Goal: Task Accomplishment & Management: Manage account settings

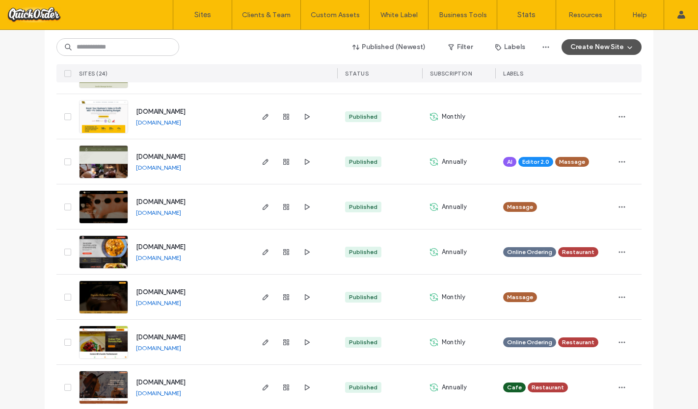
scroll to position [390, 0]
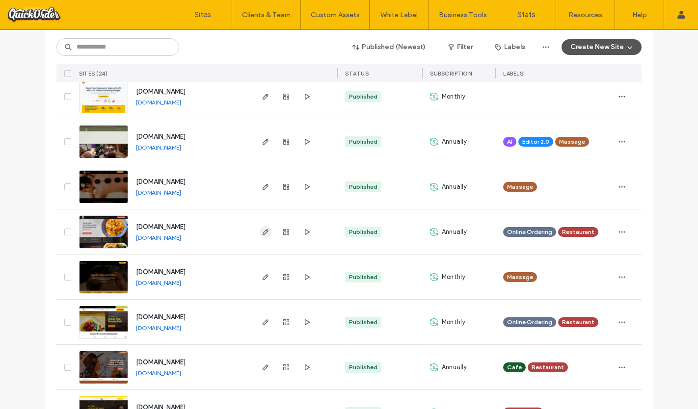
click at [262, 230] on icon "button" at bounding box center [266, 232] width 8 height 8
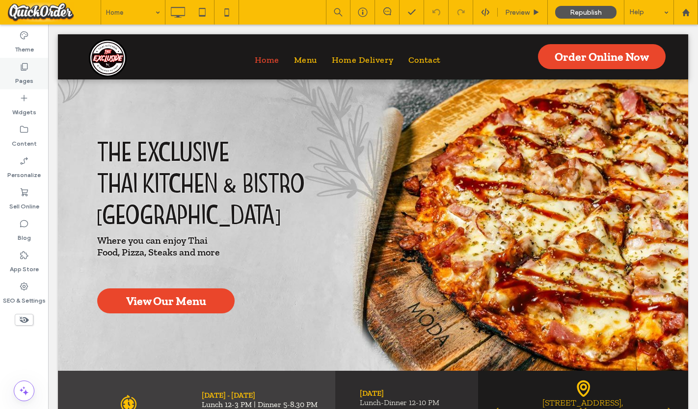
click at [22, 81] on label "Pages" at bounding box center [24, 79] width 18 height 14
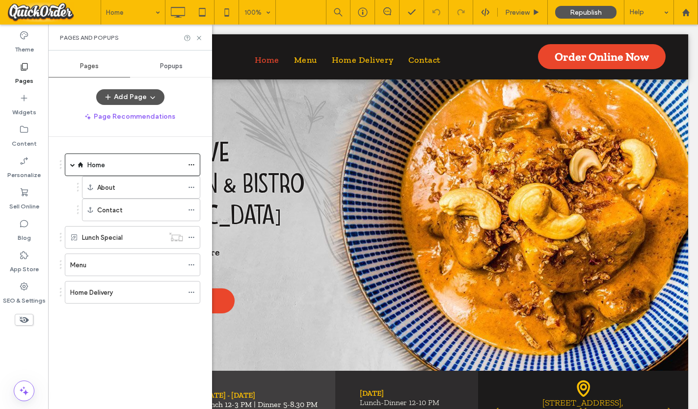
click at [115, 263] on div "Menu" at bounding box center [126, 265] width 113 height 10
click at [198, 36] on icon at bounding box center [198, 37] width 7 height 7
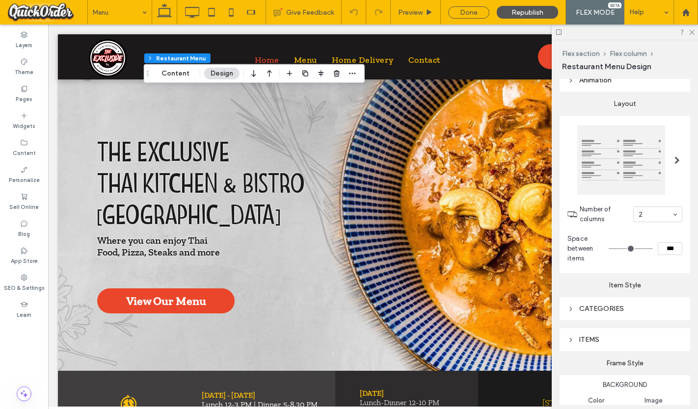
scroll to position [111, 0]
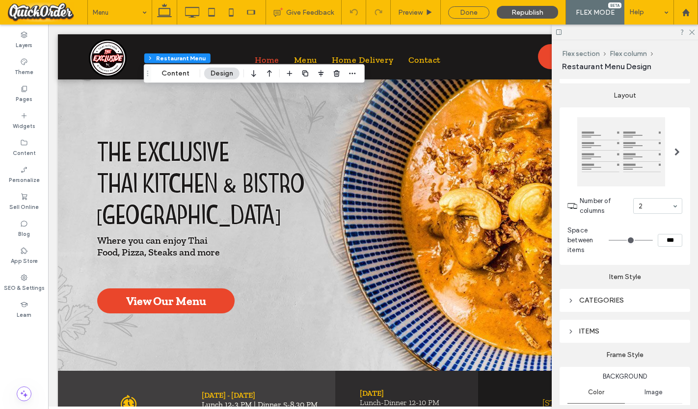
click at [572, 335] on icon at bounding box center [571, 331] width 7 height 7
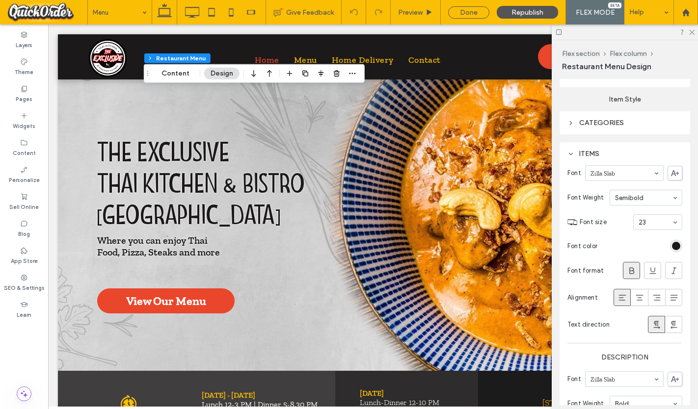
scroll to position [0, 0]
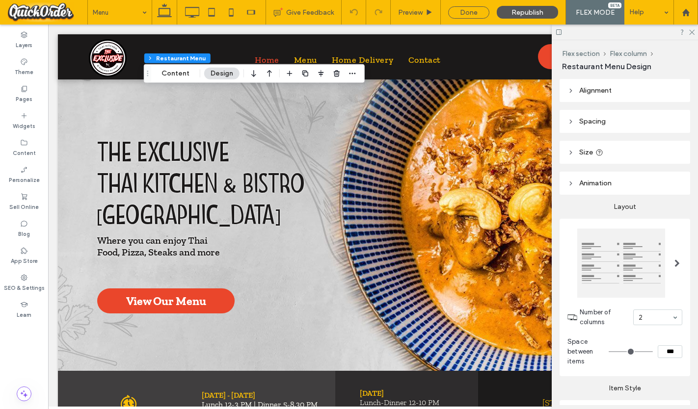
click at [677, 264] on span at bounding box center [677, 264] width 5 height 8
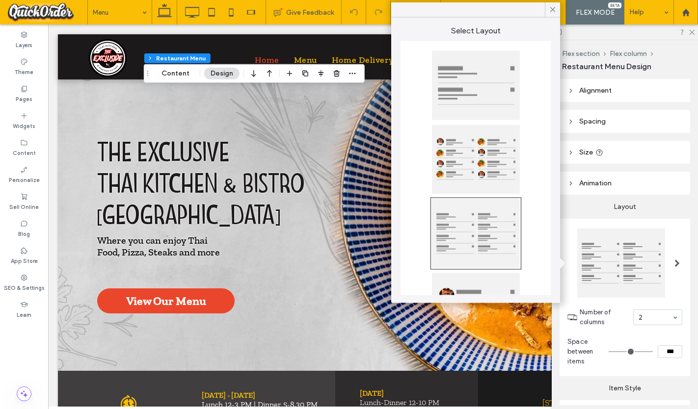
click at [487, 142] on div at bounding box center [476, 159] width 88 height 69
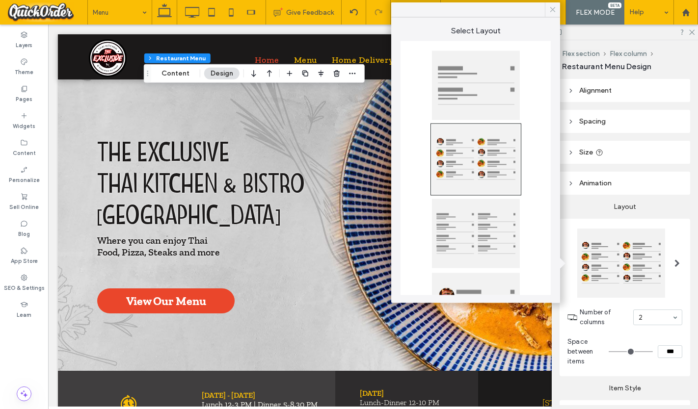
click at [555, 8] on icon at bounding box center [552, 9] width 9 height 9
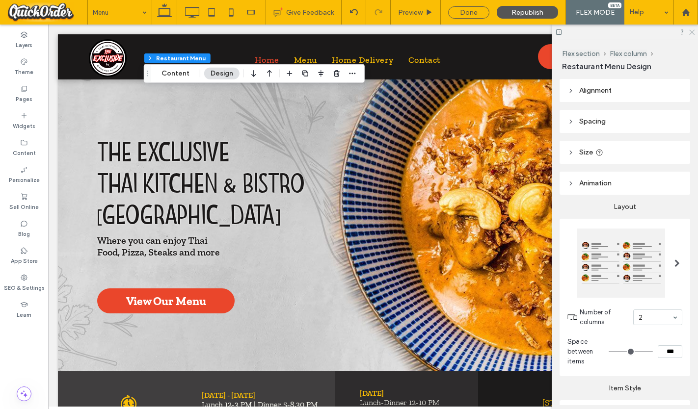
click at [692, 32] on use at bounding box center [691, 32] width 5 height 5
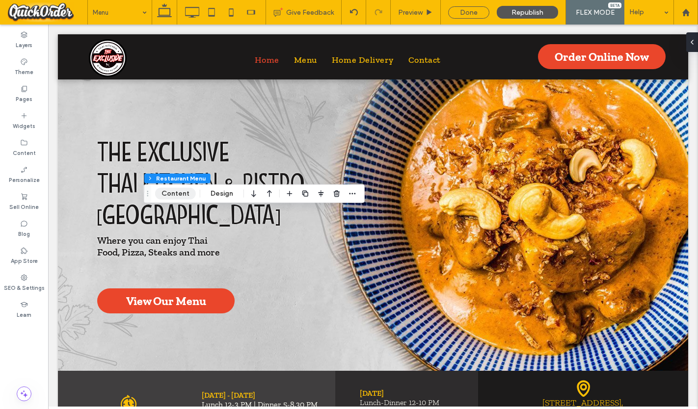
click at [186, 194] on button "Content" at bounding box center [175, 194] width 41 height 12
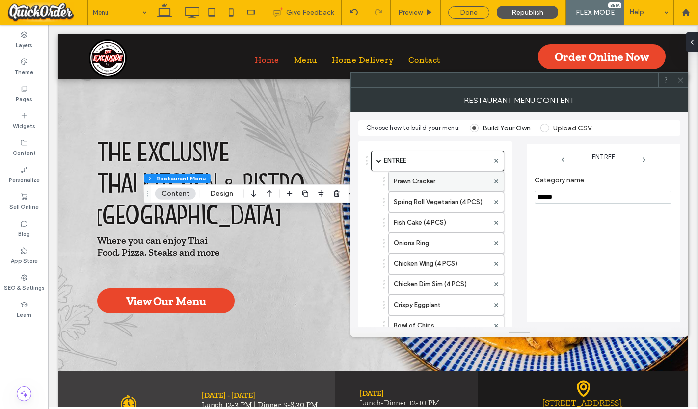
click at [438, 183] on label "Prawn Cracker" at bounding box center [441, 182] width 95 height 20
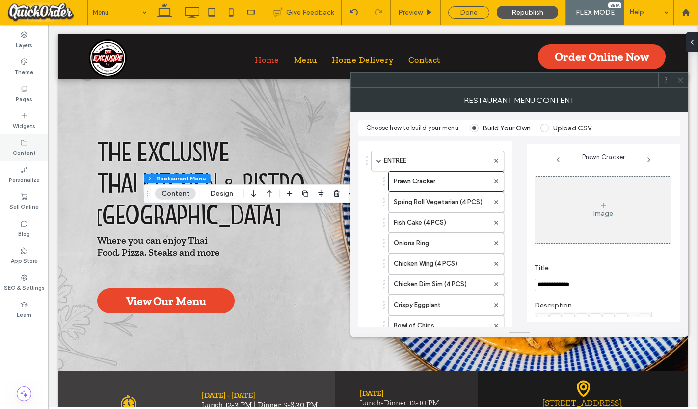
click at [26, 149] on label "Content" at bounding box center [24, 152] width 23 height 11
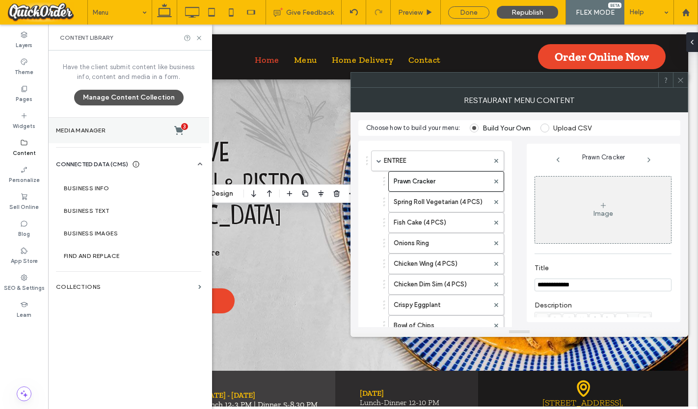
click at [124, 134] on label "Media Manager 3" at bounding box center [128, 131] width 145 height 10
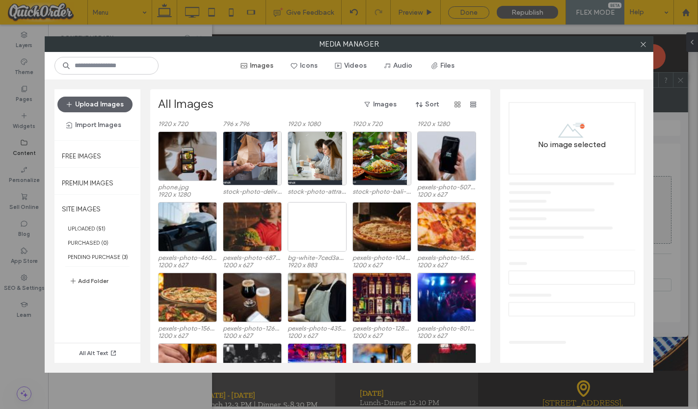
scroll to position [81, 0]
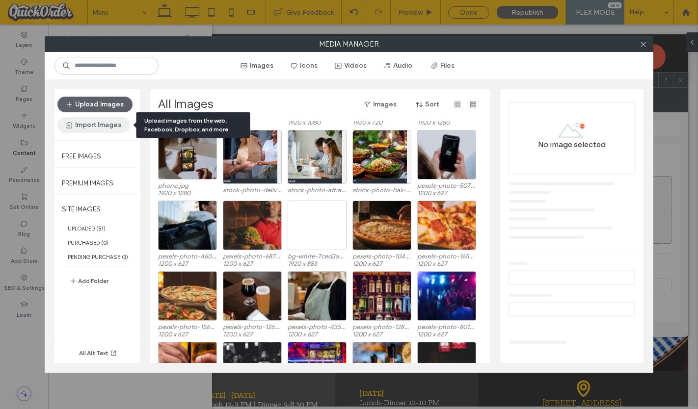
click at [113, 127] on button "Import Images" at bounding box center [93, 125] width 73 height 16
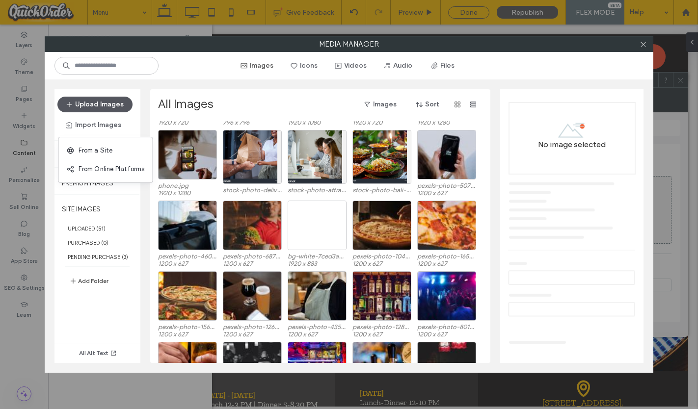
click at [106, 106] on button "Upload Images" at bounding box center [94, 105] width 75 height 16
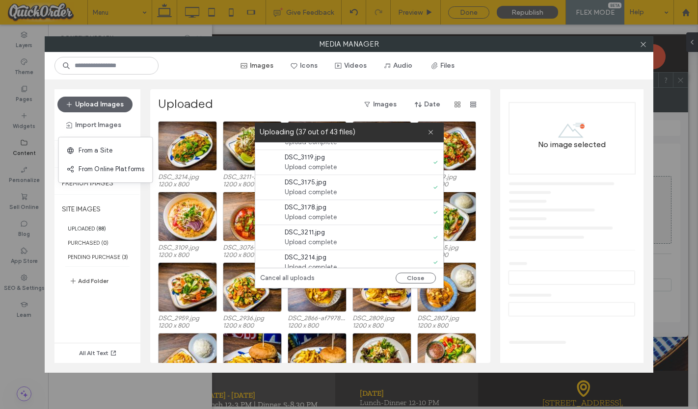
scroll to position [951, 0]
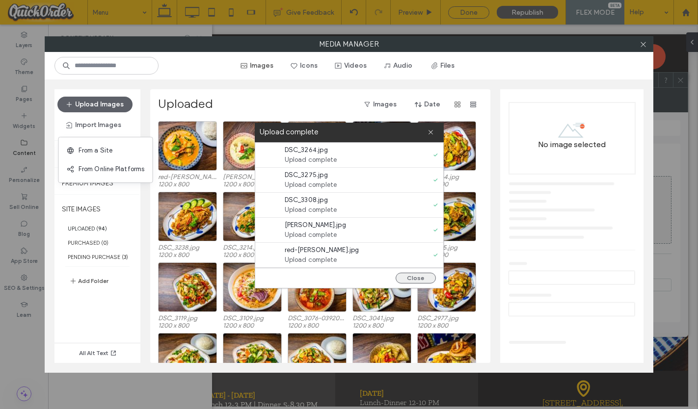
click at [428, 279] on button "Close" at bounding box center [416, 278] width 40 height 11
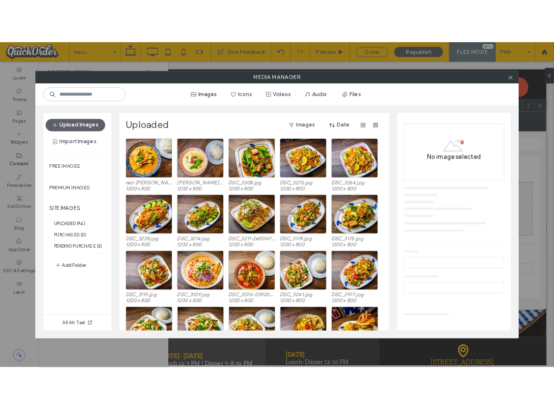
scroll to position [0, 0]
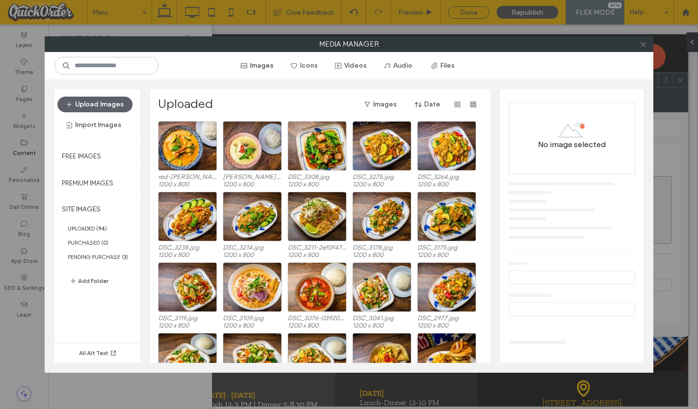
click at [643, 44] on use at bounding box center [643, 44] width 5 height 5
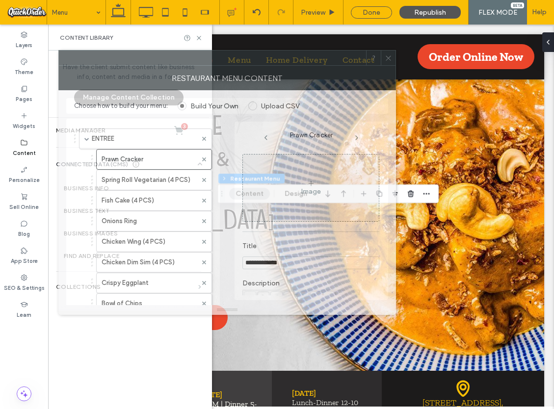
drag, startPoint x: 465, startPoint y: 82, endPoint x: 173, endPoint y: 60, distance: 293.0
click at [173, 60] on div at bounding box center [212, 58] width 307 height 15
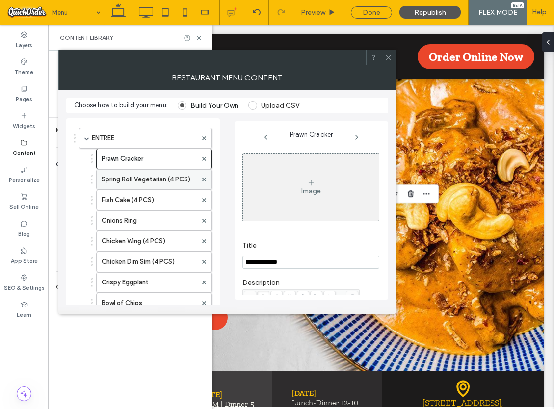
click at [129, 181] on label "Spring Roll Vegetarian (4 PCS)" at bounding box center [149, 180] width 95 height 20
type input "**********"
type input "**"
click at [323, 195] on div "Image" at bounding box center [311, 187] width 136 height 65
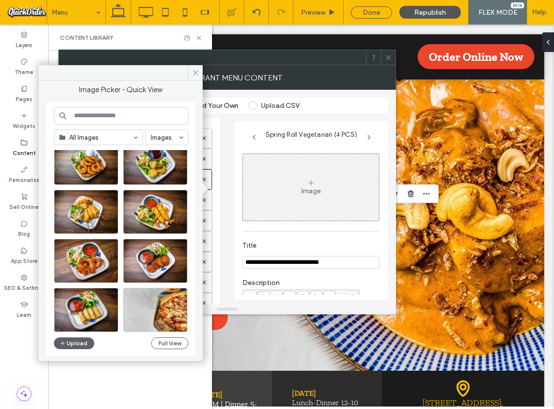
scroll to position [919, 0]
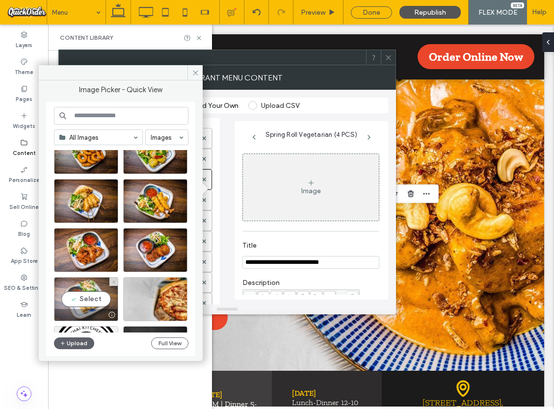
click at [87, 296] on div "Select" at bounding box center [86, 299] width 64 height 44
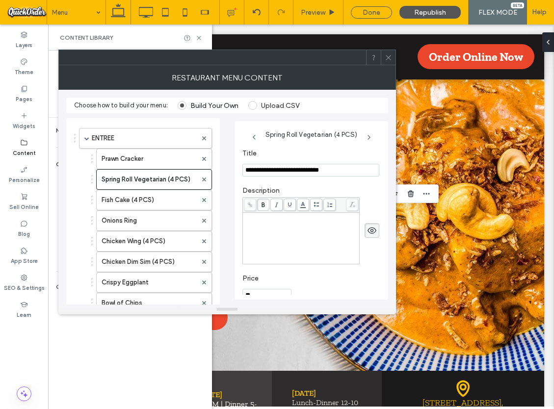
scroll to position [159, 0]
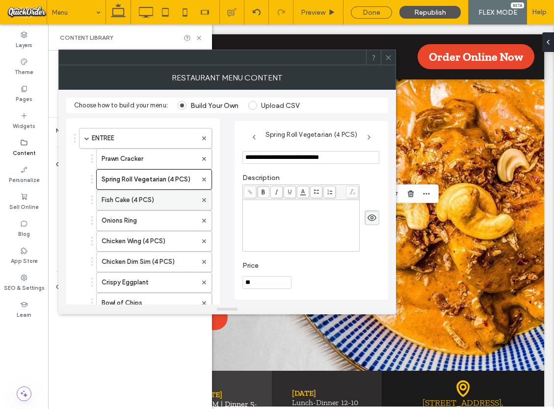
click at [164, 203] on label "Fish Cake (4 PCS)" at bounding box center [149, 200] width 95 height 20
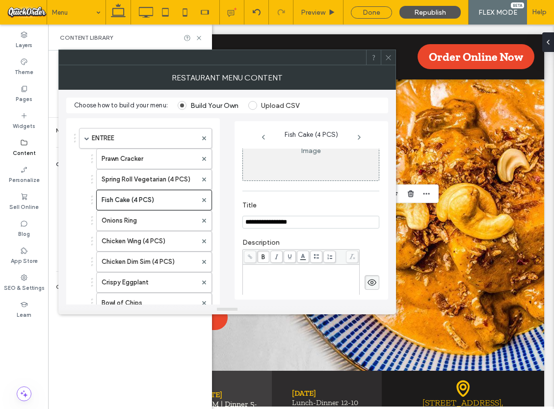
scroll to position [0, 0]
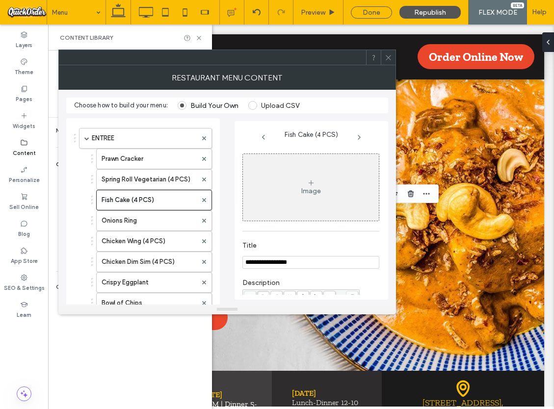
click at [323, 194] on div "Image" at bounding box center [311, 187] width 136 height 65
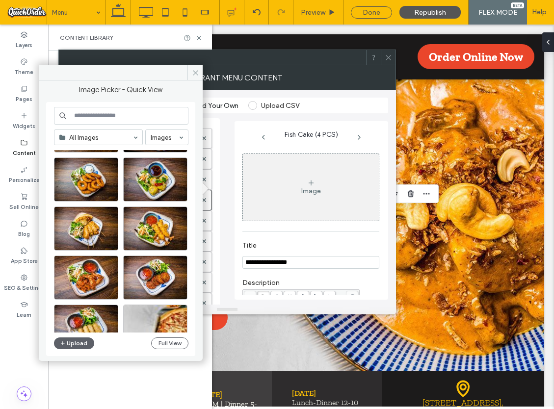
scroll to position [892, 0]
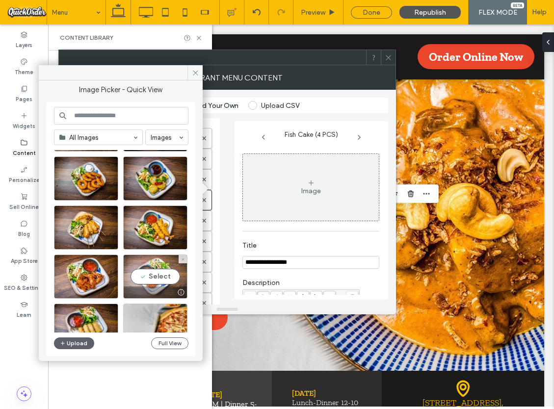
click at [150, 272] on div "Select" at bounding box center [155, 277] width 64 height 44
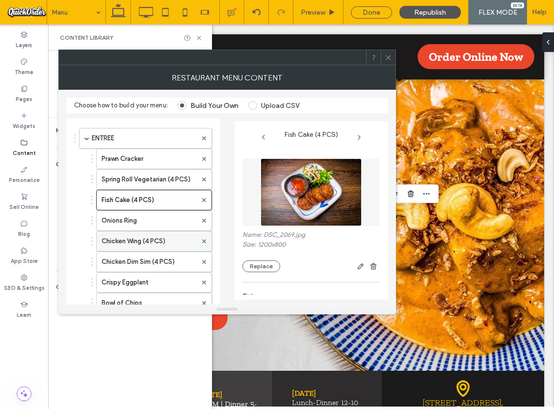
click at [143, 243] on label "Chicken Wing (4 PCS)" at bounding box center [149, 242] width 95 height 20
type input "**********"
type input "**"
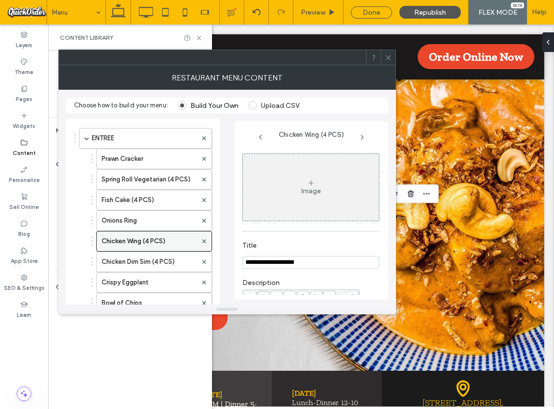
click at [137, 239] on label "Chicken Wing (4 PCS)" at bounding box center [149, 242] width 95 height 20
click at [308, 182] on icon at bounding box center [311, 183] width 8 height 8
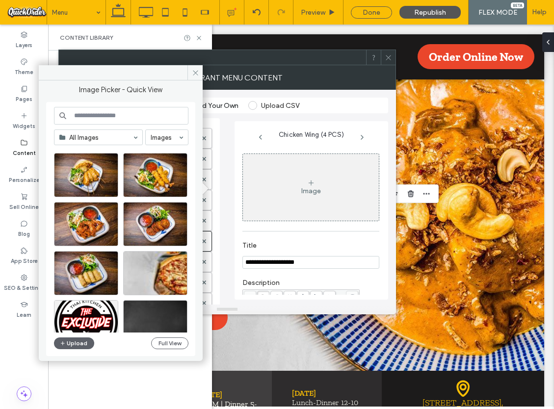
scroll to position [946, 0]
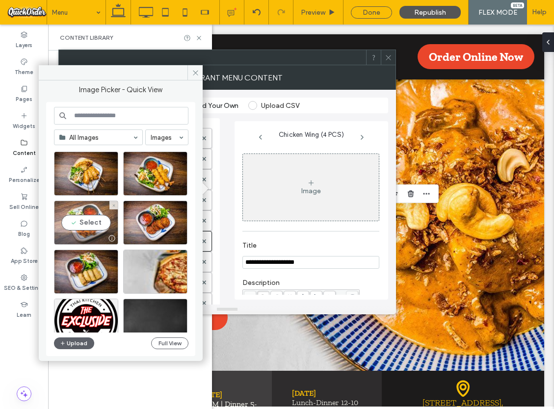
click at [90, 223] on div "Select" at bounding box center [86, 223] width 64 height 44
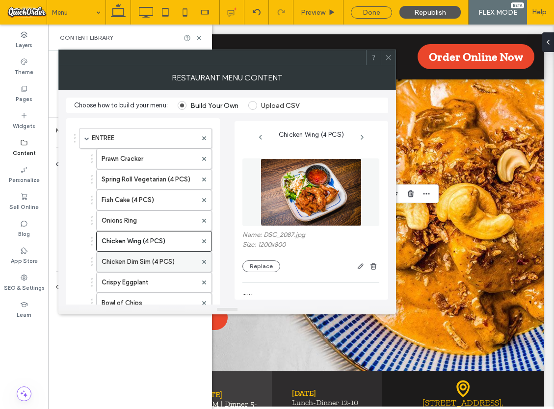
click at [156, 264] on label "Chicken Dim Sim (4 PCS)" at bounding box center [149, 262] width 95 height 20
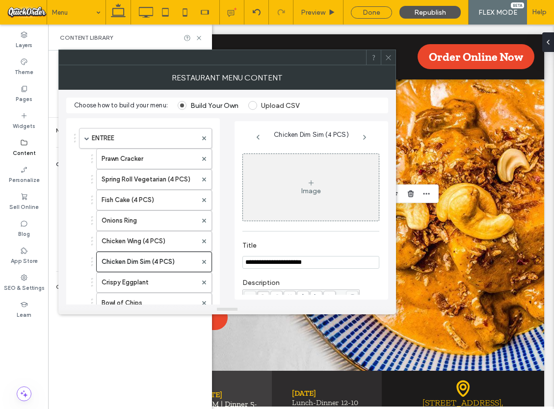
click at [309, 184] on icon at bounding box center [311, 183] width 8 height 8
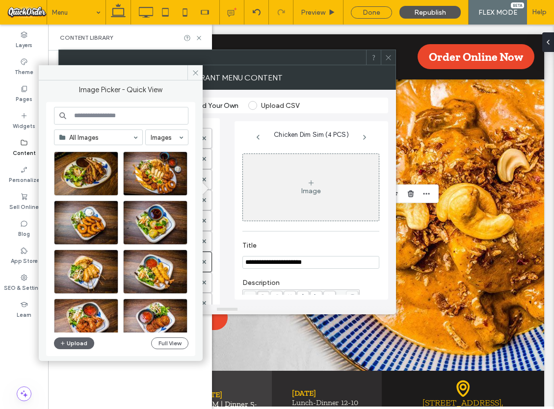
scroll to position [888, 0]
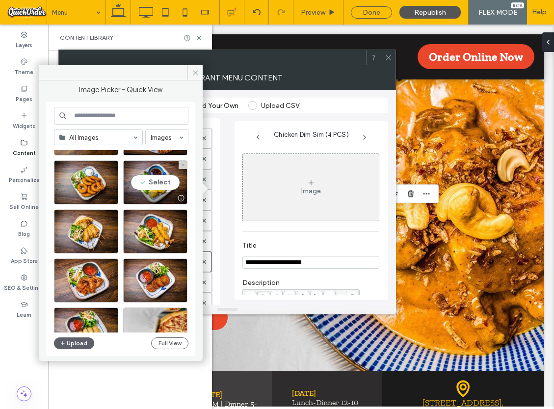
click at [148, 180] on div "Select" at bounding box center [155, 183] width 64 height 44
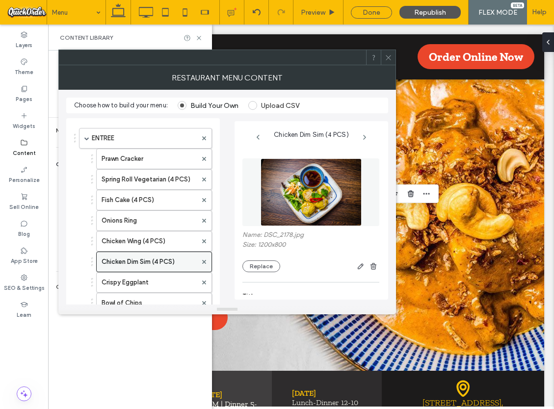
scroll to position [26, 0]
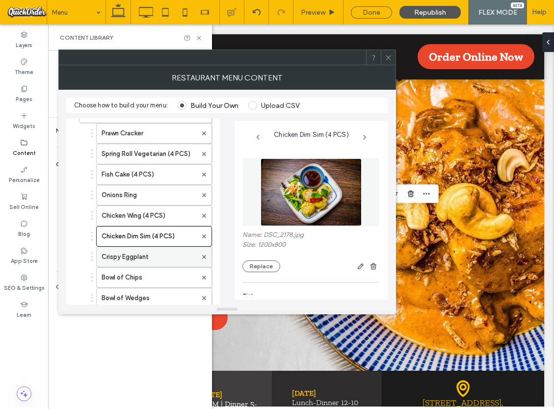
click at [130, 262] on label "Crispy Eggplant" at bounding box center [149, 257] width 95 height 20
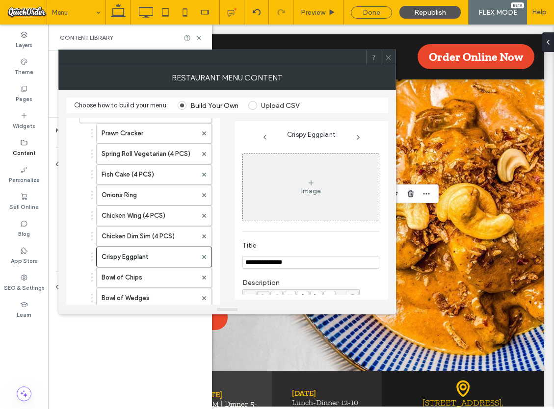
click at [308, 187] on div "Image" at bounding box center [311, 187] width 136 height 65
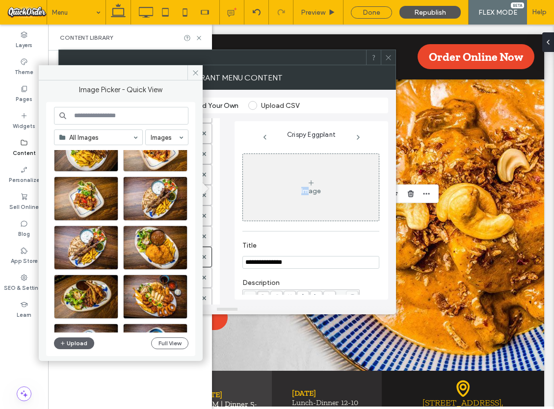
scroll to position [756, 0]
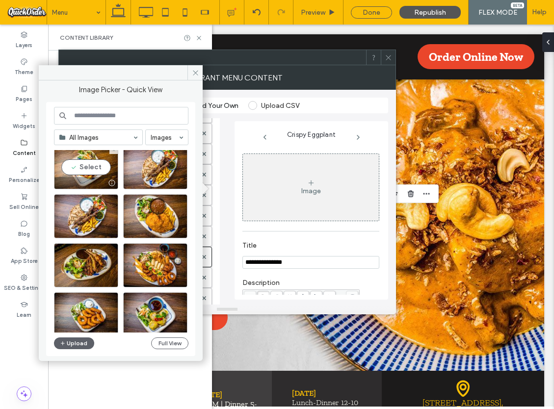
click at [89, 175] on div "Select" at bounding box center [86, 167] width 64 height 44
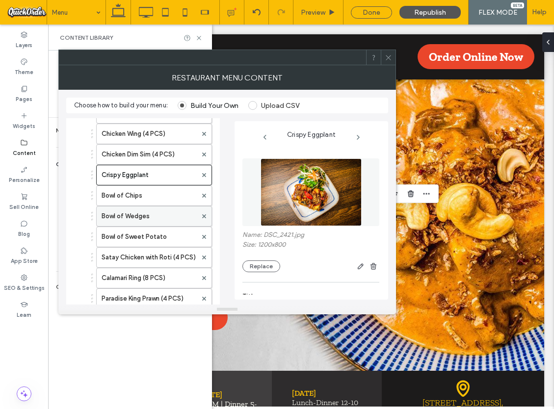
scroll to position [139, 0]
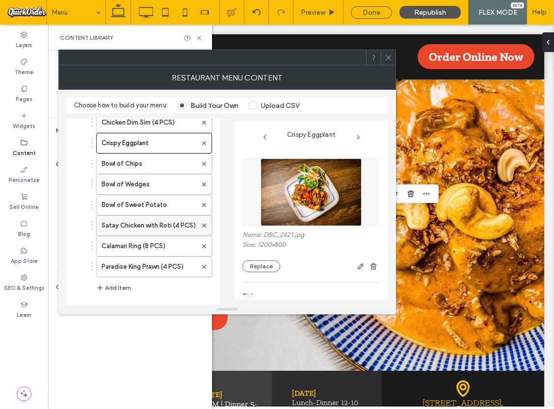
click at [154, 227] on label "Satay Chicken with Roti (4 PCS)" at bounding box center [149, 226] width 95 height 20
type input "**********"
type input "**"
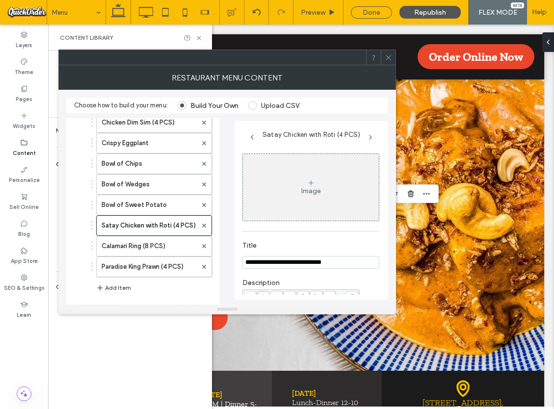
click at [331, 193] on div "Image" at bounding box center [311, 187] width 136 height 65
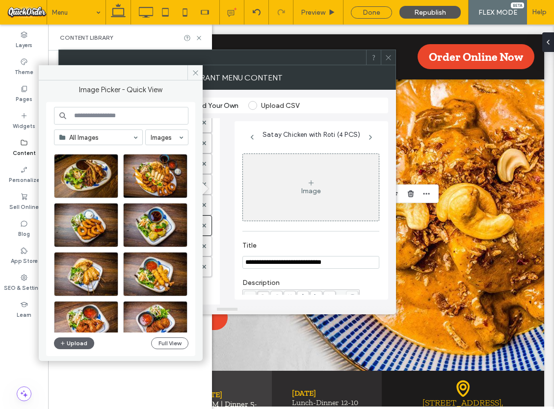
scroll to position [846, 0]
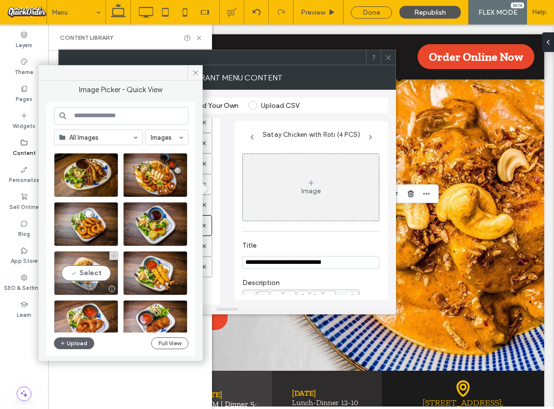
click at [85, 276] on div "Select" at bounding box center [86, 273] width 64 height 44
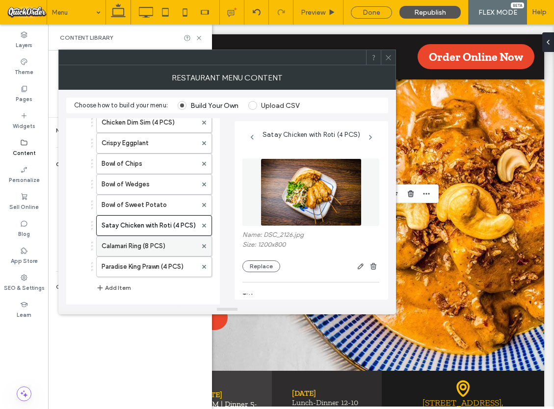
click at [154, 248] on label "Calamari Ring (8 PCS)" at bounding box center [149, 247] width 95 height 20
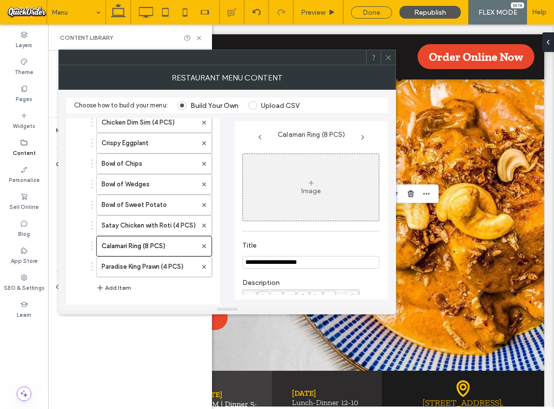
click at [308, 186] on icon at bounding box center [311, 183] width 8 height 8
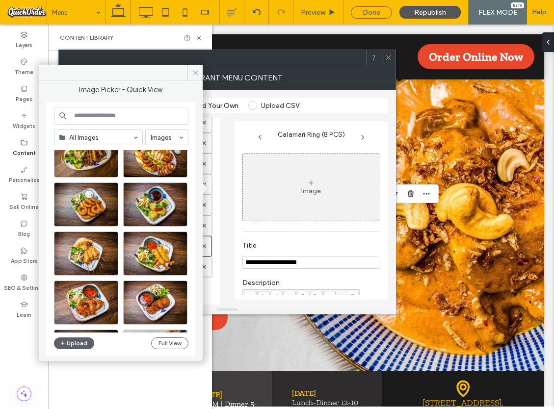
scroll to position [868, 0]
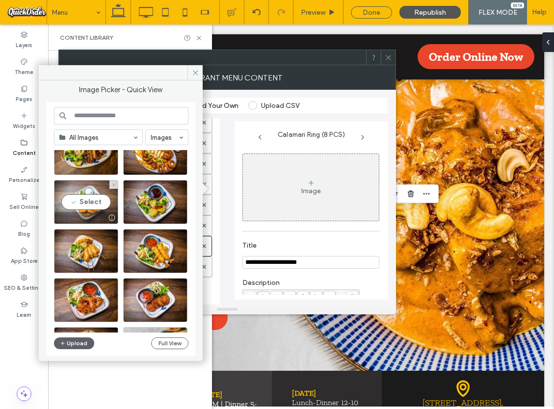
click at [88, 204] on div "Select" at bounding box center [86, 202] width 64 height 44
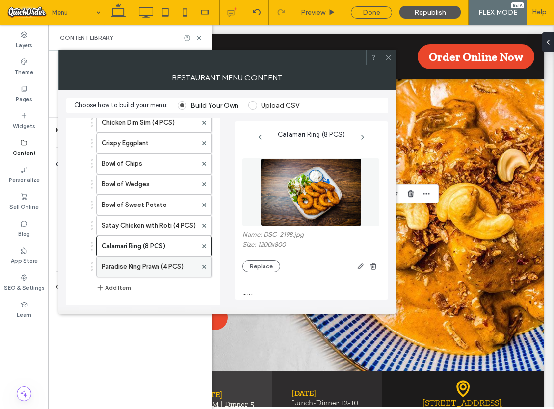
click at [143, 268] on label "Paradise King Prawn (4 PCS)" at bounding box center [149, 267] width 95 height 20
type input "**********"
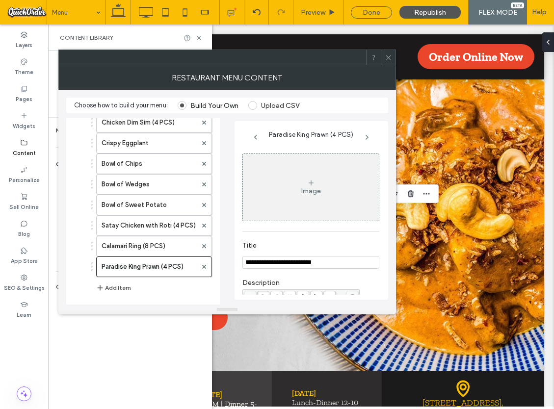
click at [308, 186] on icon at bounding box center [311, 183] width 8 height 8
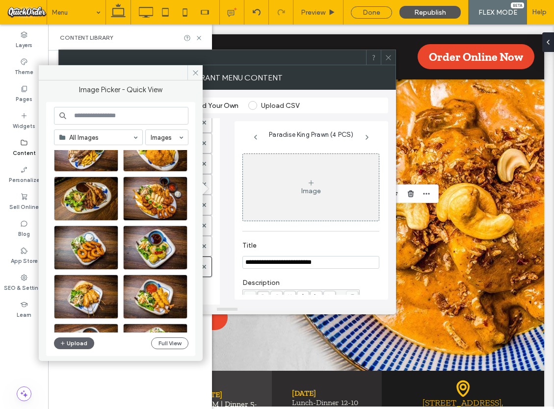
scroll to position [825, 0]
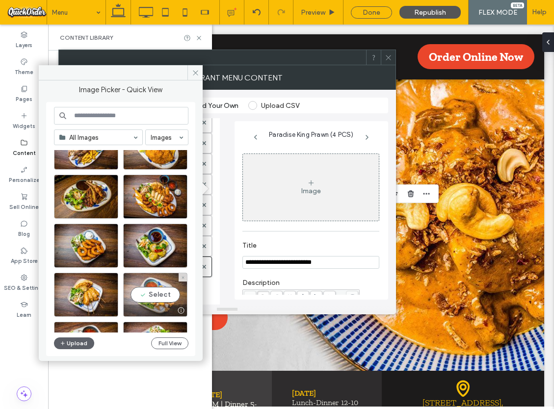
click at [157, 290] on div "Select" at bounding box center [155, 295] width 64 height 44
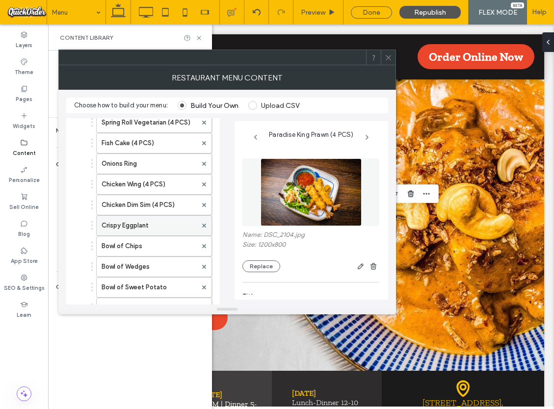
scroll to position [0, 0]
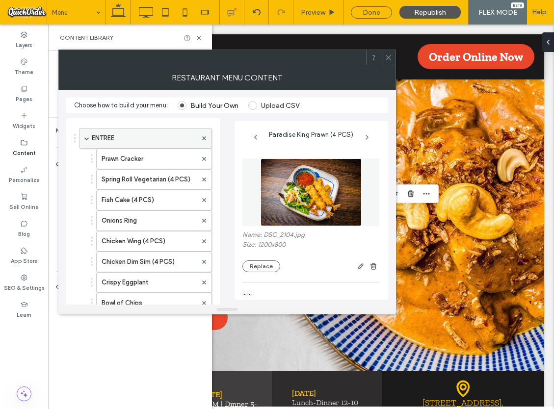
click at [85, 139] on span at bounding box center [86, 138] width 5 height 5
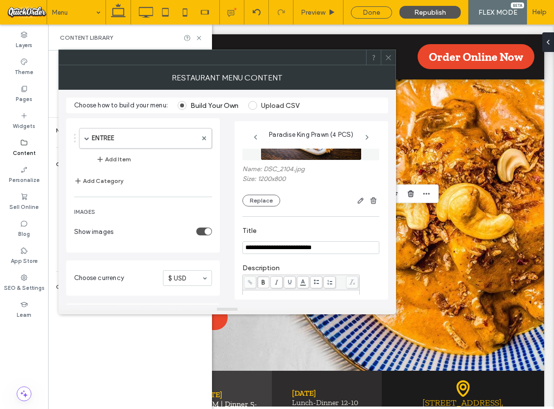
scroll to position [159, 0]
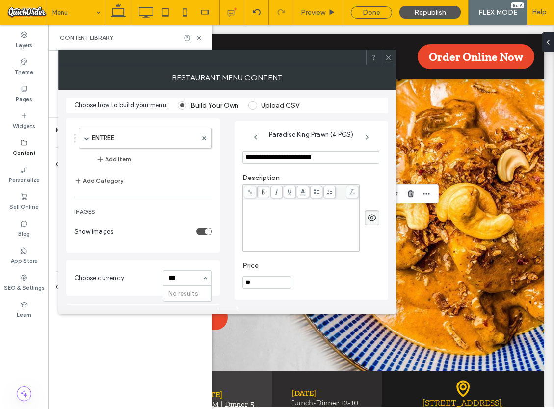
type input "***"
click at [219, 287] on div "Choose currency $ USD" at bounding box center [143, 278] width 154 height 35
type input "*"
click at [229, 279] on div "**********" at bounding box center [227, 208] width 322 height 191
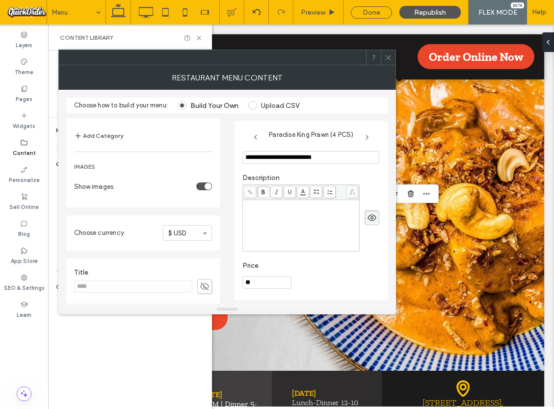
click at [388, 57] on icon at bounding box center [388, 57] width 7 height 7
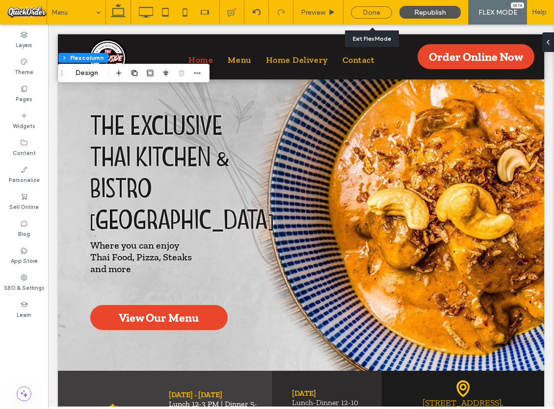
click at [375, 11] on div "Done" at bounding box center [371, 12] width 41 height 12
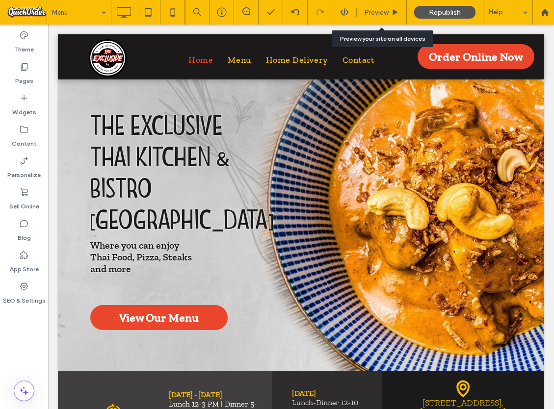
click at [386, 18] on div "Preview" at bounding box center [382, 12] width 50 height 25
click at [392, 13] on icon at bounding box center [395, 12] width 7 height 7
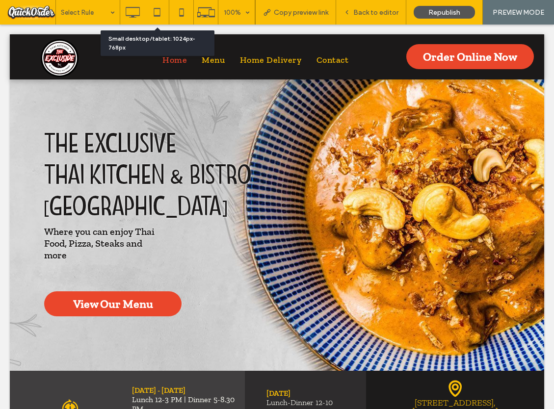
click at [161, 12] on icon at bounding box center [157, 12] width 20 height 20
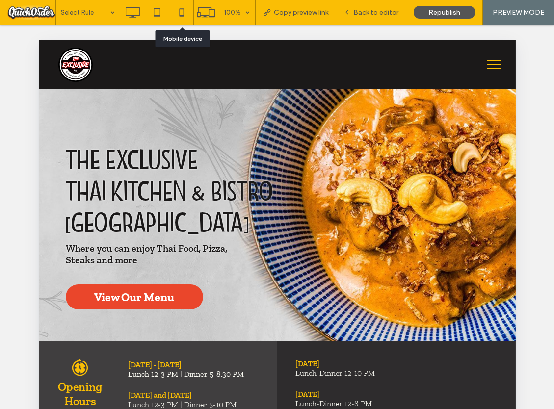
click at [183, 12] on icon at bounding box center [182, 12] width 20 height 20
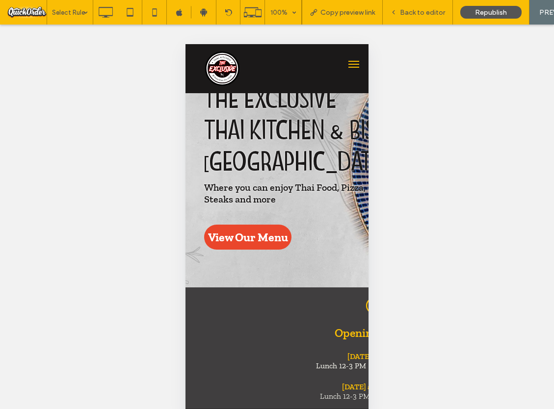
click at [428, 16] on span "Back to editor" at bounding box center [422, 12] width 45 height 8
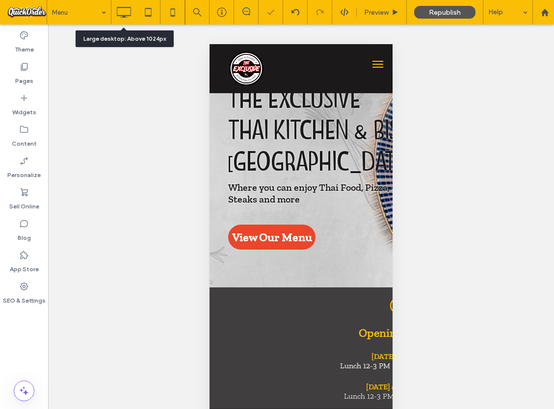
click at [129, 20] on icon at bounding box center [124, 12] width 20 height 20
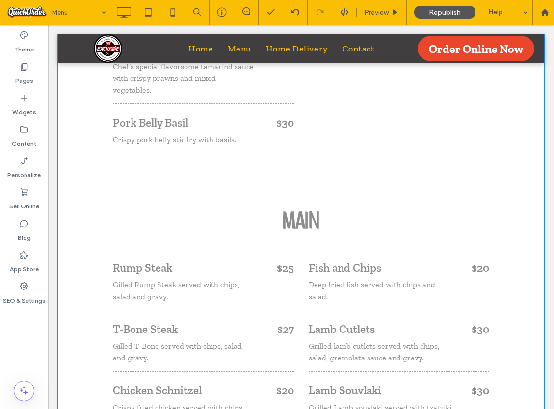
scroll to position [1868, 0]
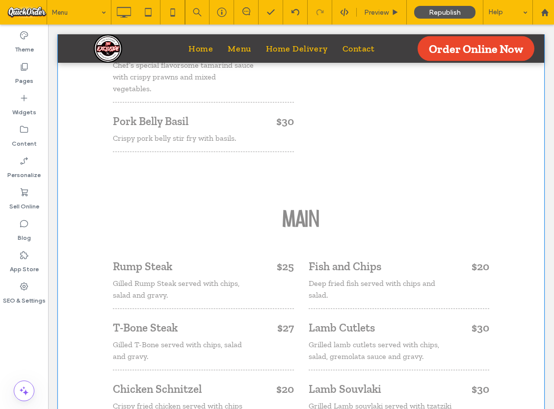
click at [192, 234] on div "Click to edit in Flex Mode" at bounding box center [301, 15] width 487 height 3245
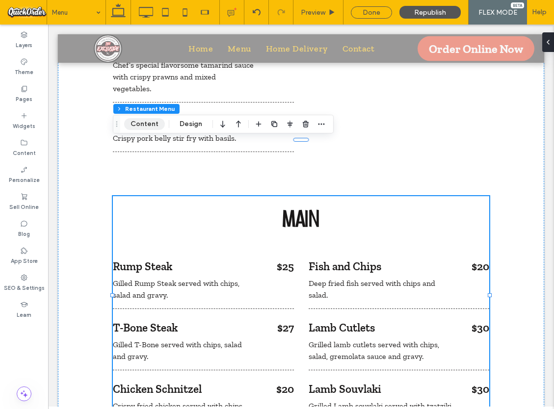
click at [146, 128] on button "Content" at bounding box center [144, 124] width 41 height 12
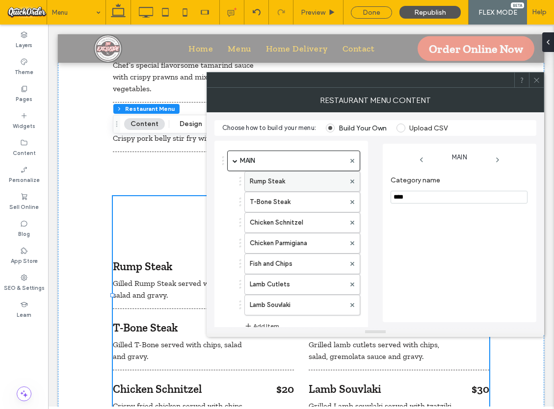
click at [316, 189] on label "Rump Steak" at bounding box center [297, 182] width 95 height 20
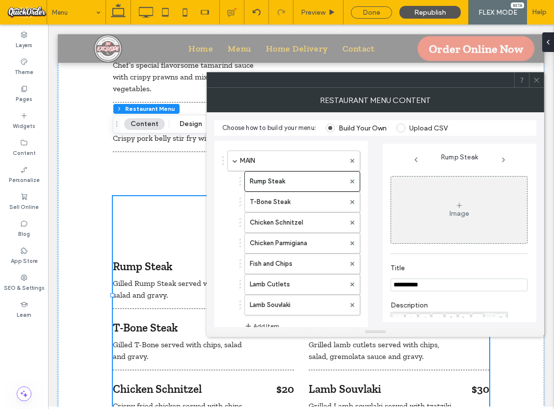
click at [487, 217] on div "Image" at bounding box center [459, 210] width 136 height 65
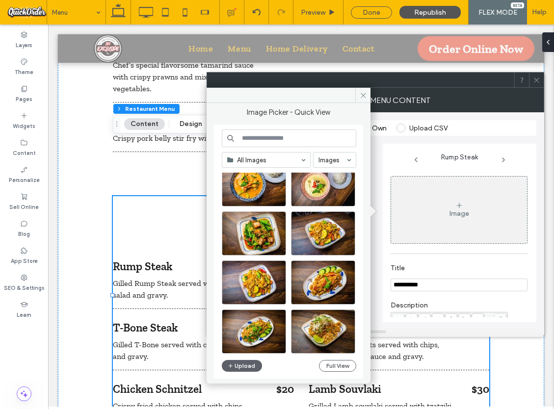
scroll to position [0, 0]
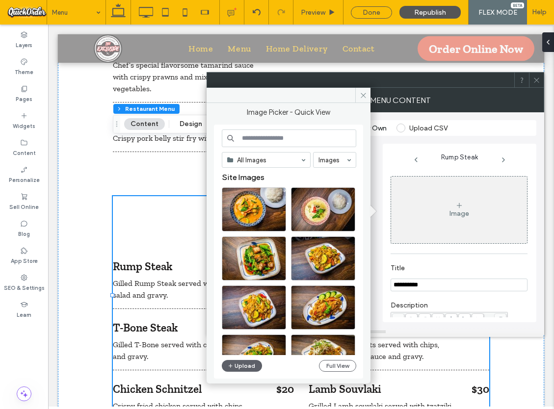
click at [364, 94] on icon at bounding box center [363, 95] width 7 height 7
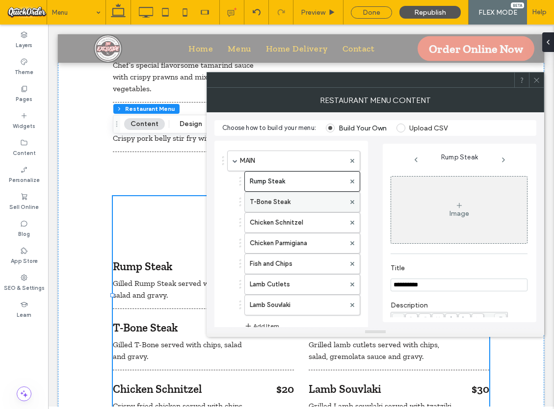
click at [285, 200] on label "T-Bone Steak" at bounding box center [297, 202] width 95 height 20
type input "**********"
type input "**"
click at [262, 204] on label "T-Bone Steak" at bounding box center [297, 202] width 95 height 20
click at [467, 212] on div "Image" at bounding box center [459, 210] width 136 height 65
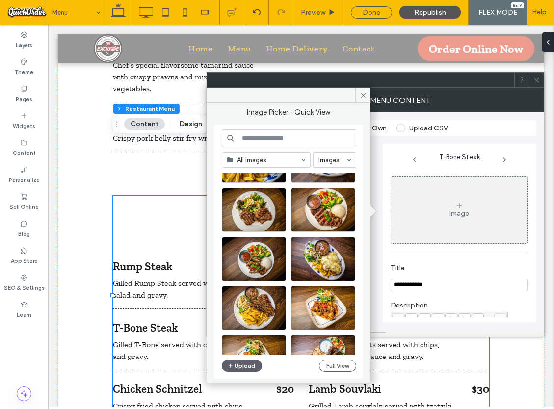
scroll to position [592, 0]
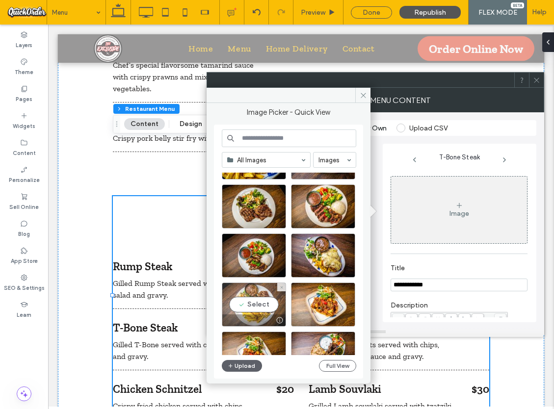
click at [257, 306] on div "Select" at bounding box center [254, 305] width 64 height 44
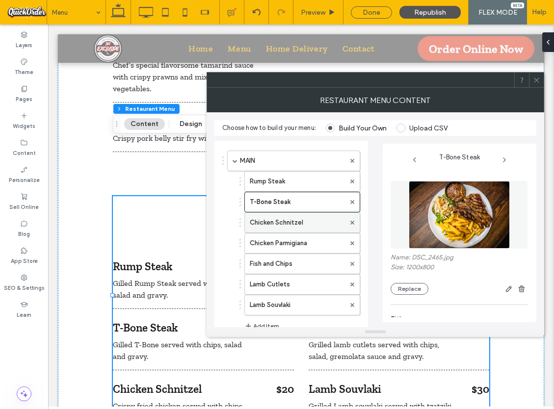
click at [292, 223] on label "Chicken Schnitzel" at bounding box center [297, 223] width 95 height 20
type input "**********"
type input "**"
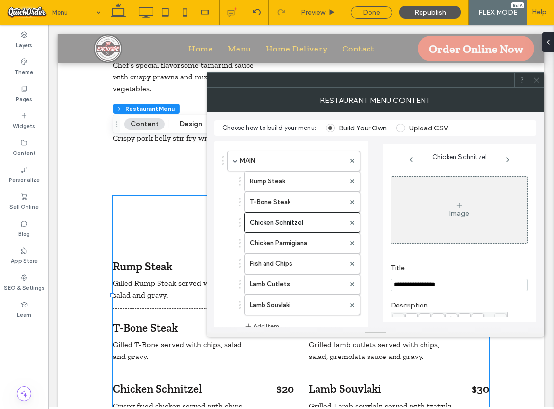
click at [460, 207] on div "Image" at bounding box center [459, 210] width 136 height 65
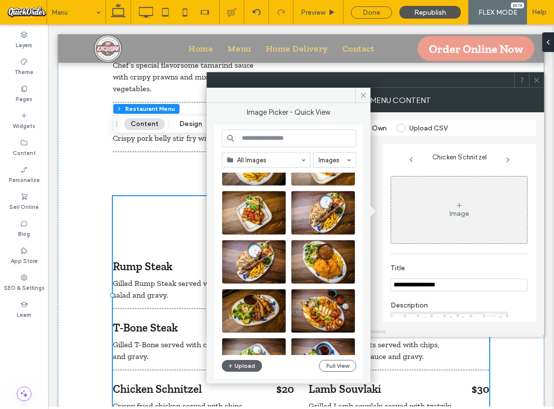
scroll to position [732, 0]
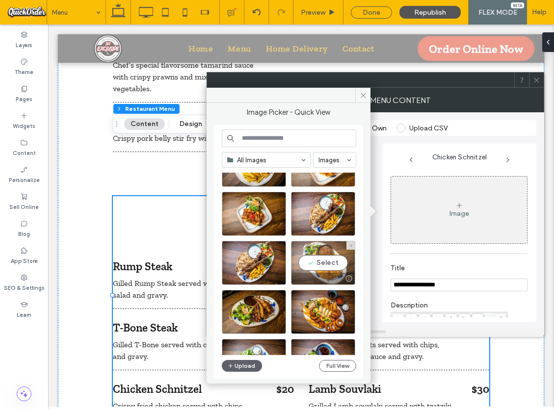
click at [323, 263] on div "Select" at bounding box center [323, 263] width 64 height 44
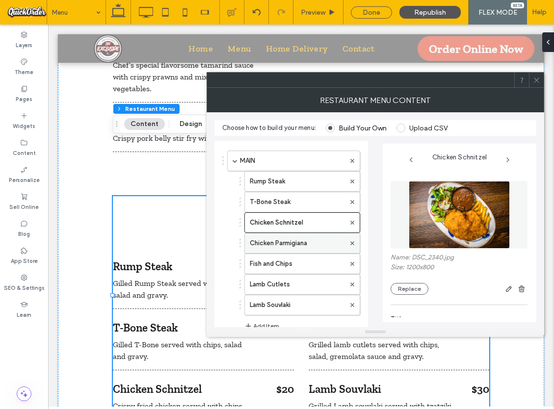
click at [290, 245] on label "Chicken Parmigiana" at bounding box center [297, 244] width 95 height 20
type input "**********"
type input "**"
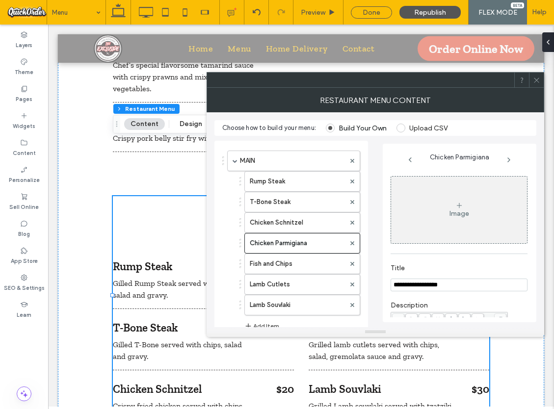
click at [457, 210] on div "Image" at bounding box center [460, 214] width 20 height 8
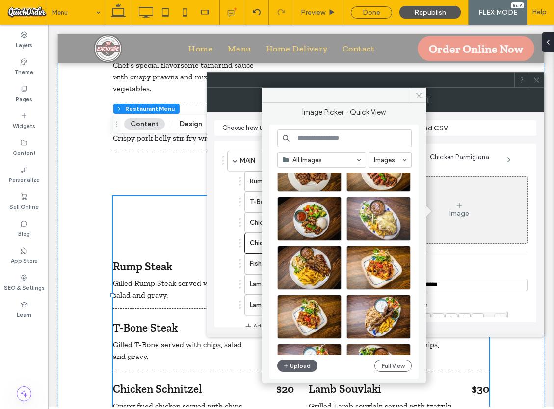
scroll to position [630, 0]
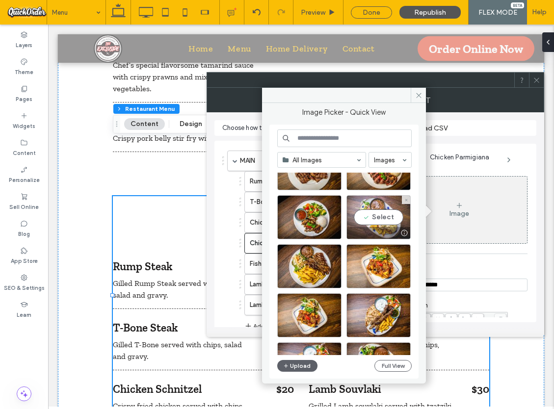
click at [378, 220] on div "Select" at bounding box center [379, 217] width 64 height 44
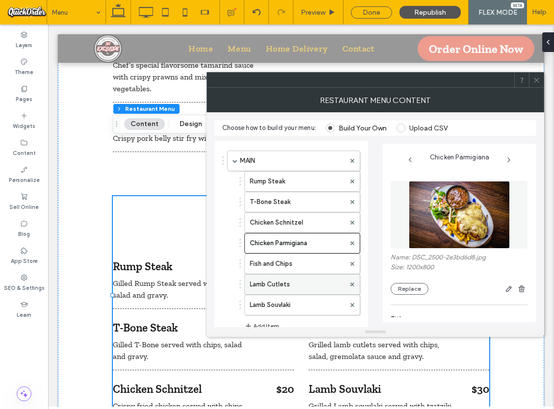
click at [291, 285] on label "Lamb Cutlets" at bounding box center [297, 285] width 95 height 20
type input "**********"
type input "**"
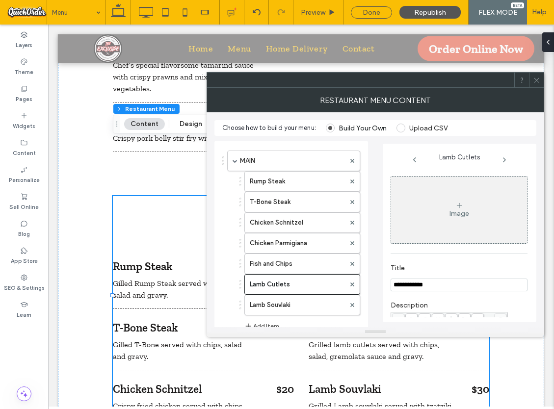
click at [460, 208] on icon at bounding box center [460, 206] width 8 height 8
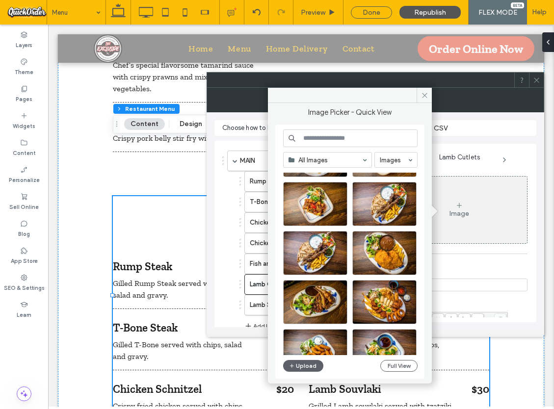
scroll to position [744, 0]
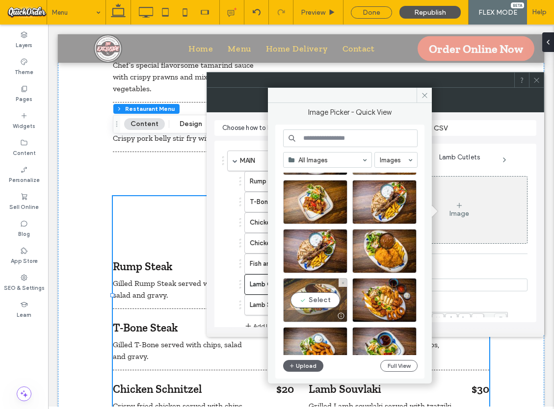
click at [324, 296] on div "Select" at bounding box center [315, 300] width 64 height 44
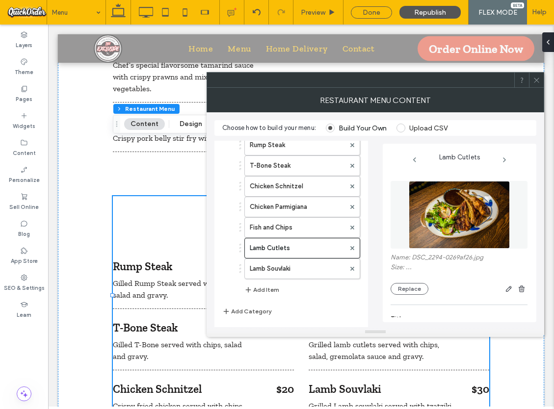
scroll to position [52, 0]
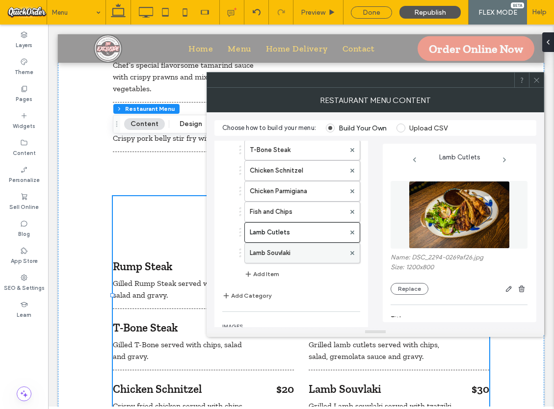
click at [303, 255] on label "Lamb Souvlaki" at bounding box center [297, 253] width 95 height 20
type input "**********"
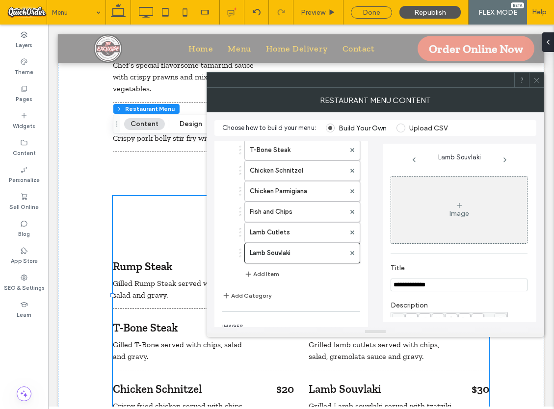
click at [450, 210] on div "Image" at bounding box center [460, 214] width 20 height 8
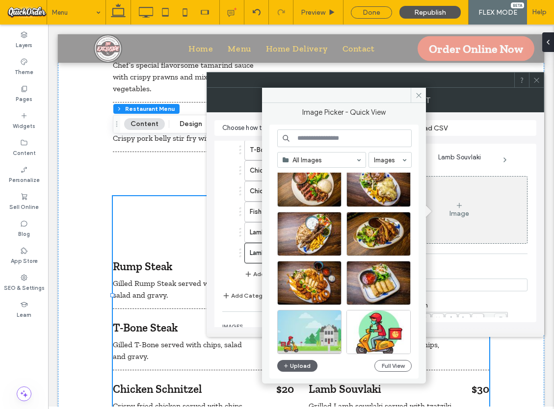
scroll to position [1839, 0]
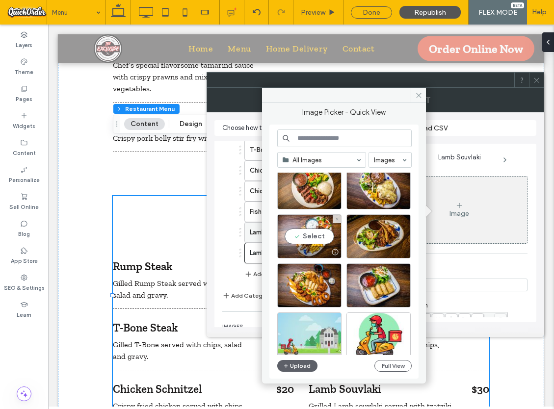
click at [313, 238] on div "Select" at bounding box center [309, 237] width 64 height 44
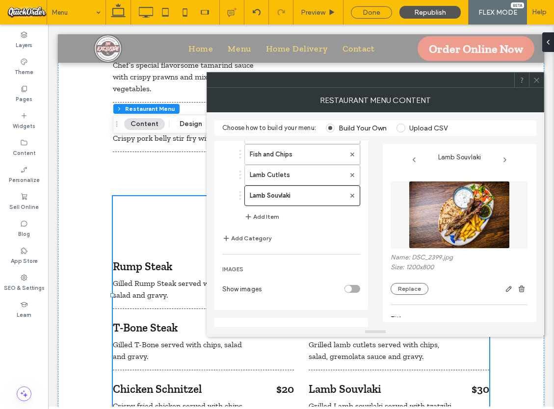
scroll to position [110, 0]
click at [536, 79] on use at bounding box center [536, 80] width 5 height 5
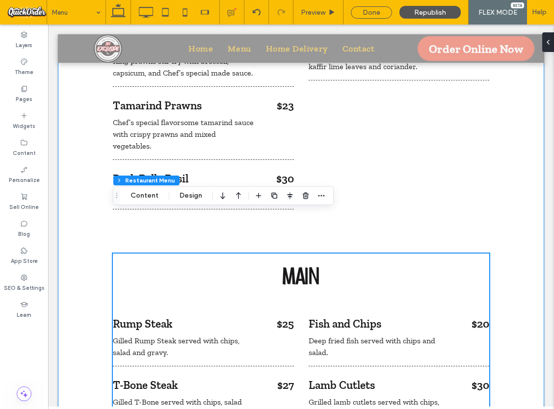
scroll to position [1836, 0]
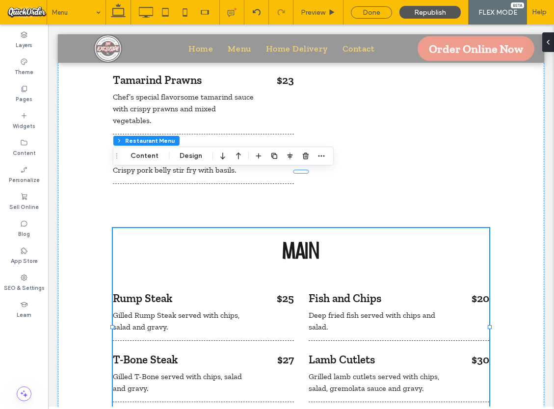
click at [442, 238] on h3 "MAIN" at bounding box center [301, 250] width 377 height 25
click at [180, 157] on button "Design" at bounding box center [190, 156] width 35 height 12
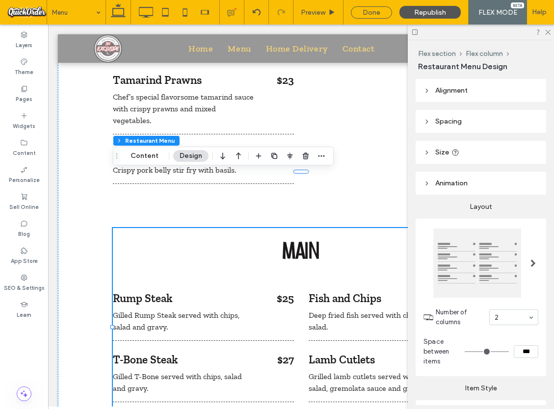
click at [532, 263] on span at bounding box center [533, 264] width 5 height 8
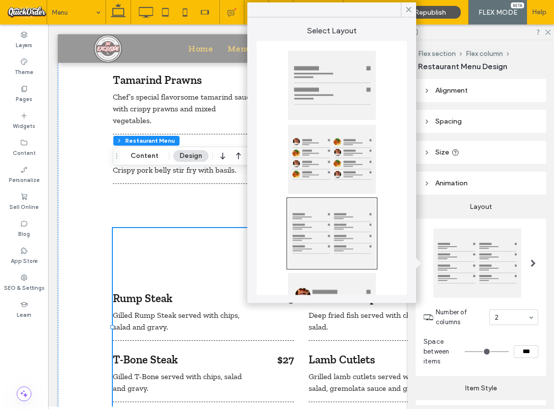
click at [345, 175] on div at bounding box center [332, 159] width 88 height 69
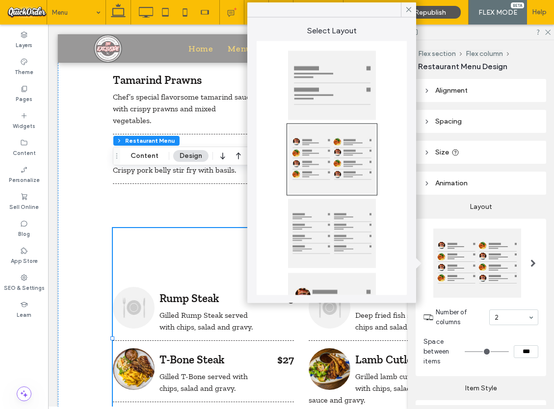
click at [398, 177] on div at bounding box center [332, 271] width 150 height 460
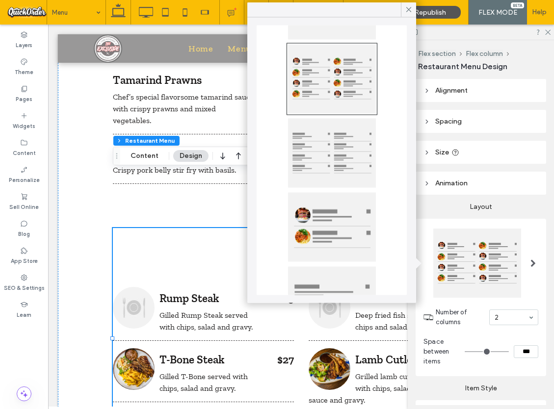
scroll to position [84, 0]
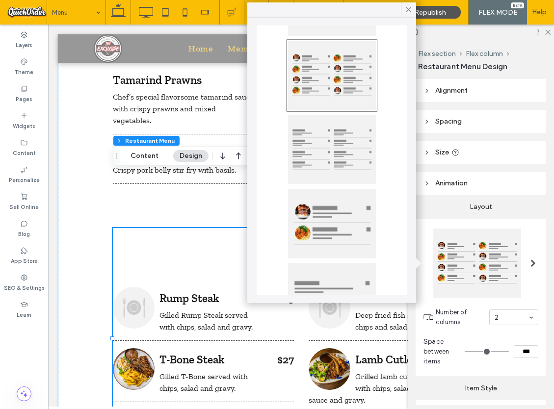
click at [408, 9] on use at bounding box center [408, 9] width 5 height 5
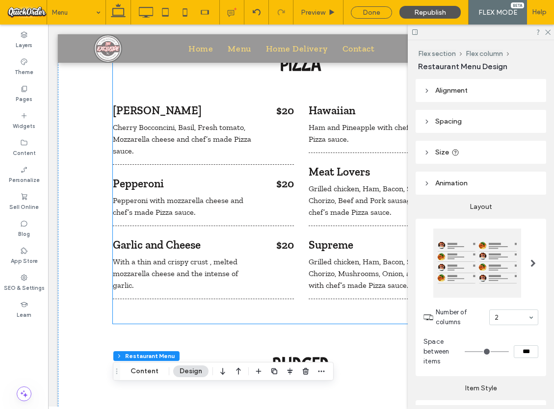
scroll to position [893, 0]
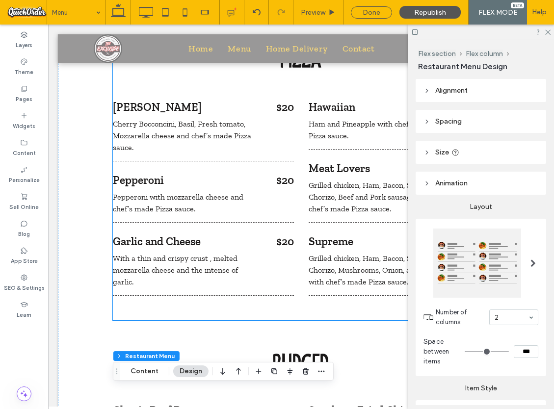
click at [336, 190] on span "Grilled chicken, Ham, Bacon, Salami, Chorizo, Beef and Pork sausage with chef’s…" at bounding box center [371, 197] width 124 height 33
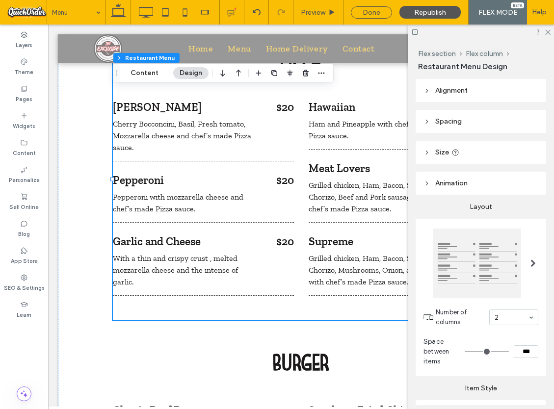
click at [533, 266] on span at bounding box center [533, 264] width 5 height 8
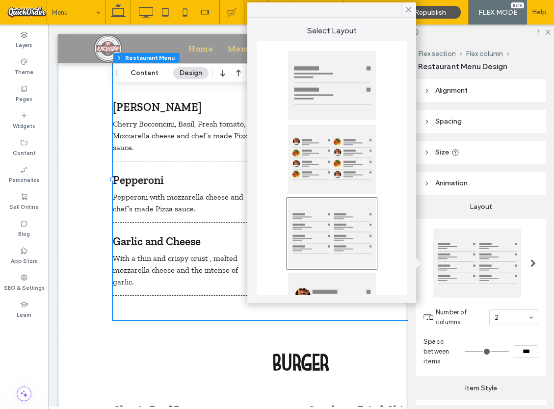
click at [362, 164] on div at bounding box center [332, 159] width 88 height 69
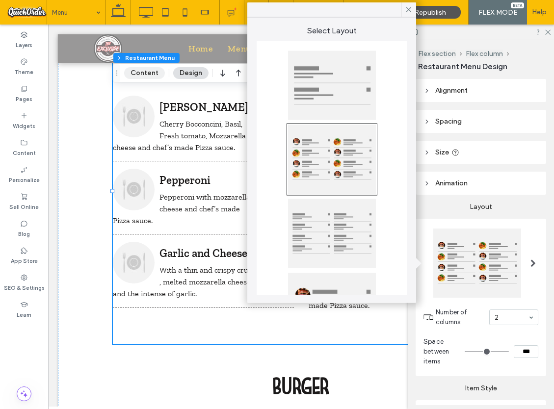
click at [141, 75] on button "Content" at bounding box center [144, 73] width 41 height 12
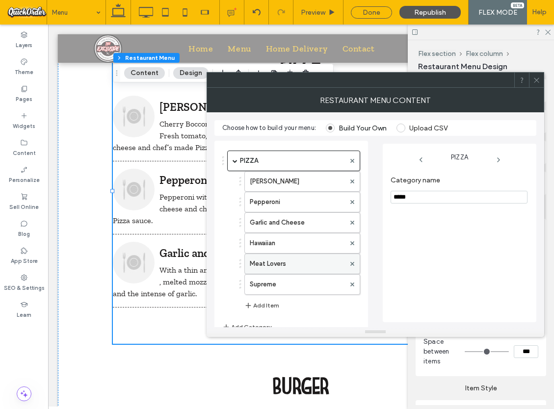
click at [325, 265] on label "Meat Lovers" at bounding box center [297, 264] width 95 height 20
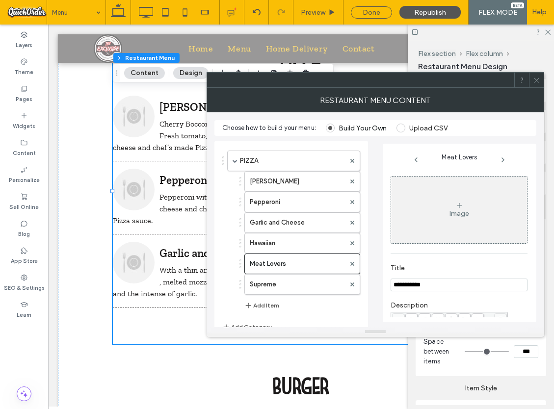
click at [469, 208] on div "Image" at bounding box center [459, 210] width 136 height 65
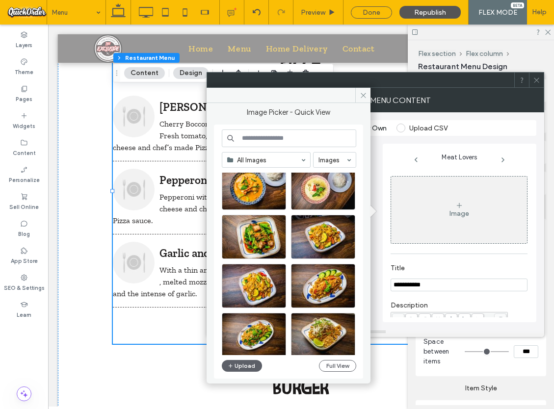
scroll to position [0, 0]
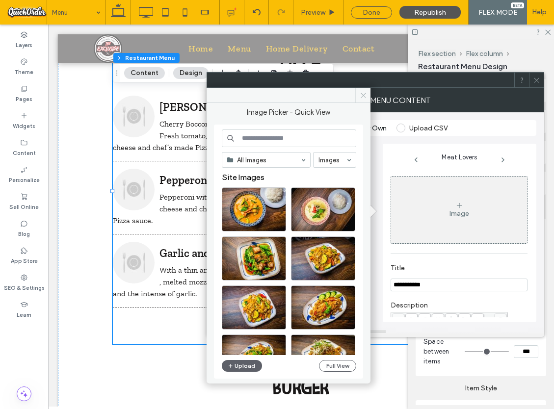
click at [365, 97] on icon at bounding box center [363, 95] width 7 height 7
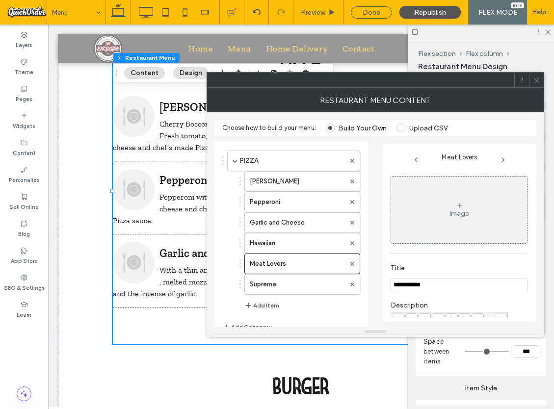
click at [194, 72] on button "Design" at bounding box center [190, 73] width 35 height 12
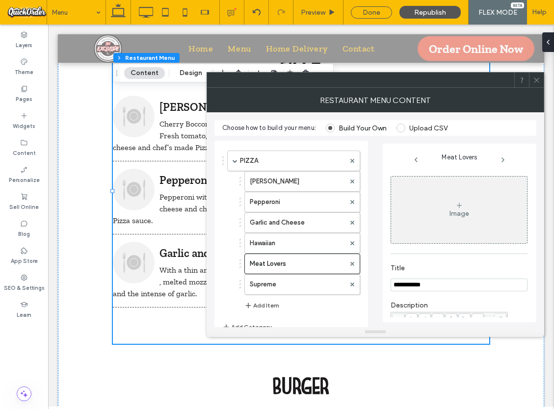
click at [535, 80] on icon at bounding box center [536, 80] width 7 height 7
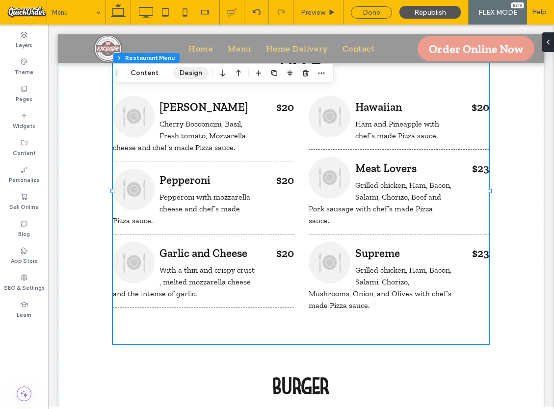
click at [192, 74] on button "Design" at bounding box center [190, 73] width 35 height 12
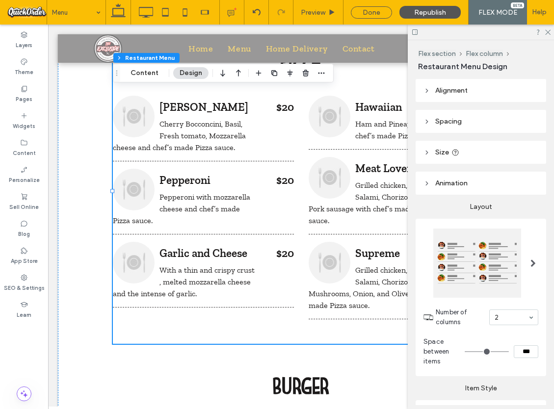
click at [531, 263] on span at bounding box center [533, 264] width 5 height 8
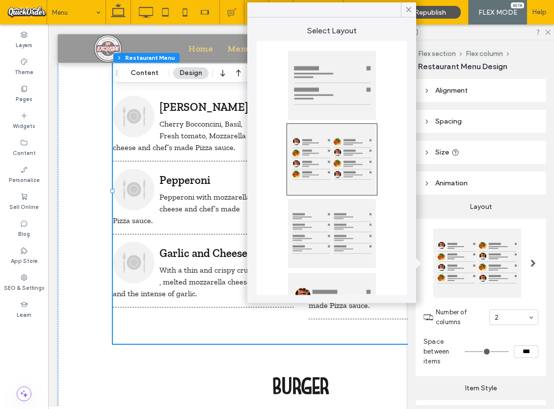
click at [317, 230] on div at bounding box center [332, 233] width 88 height 69
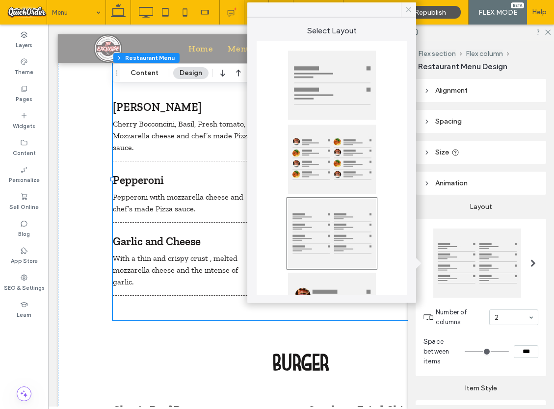
click at [411, 7] on icon at bounding box center [409, 9] width 9 height 9
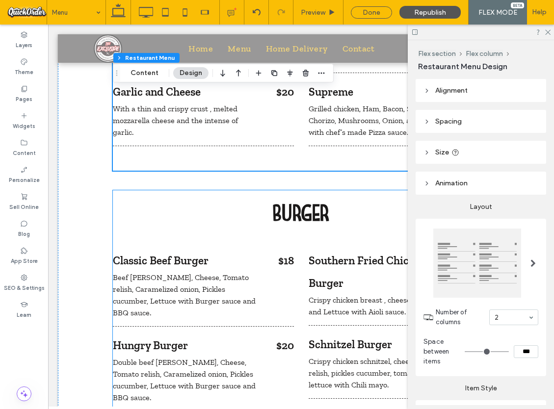
scroll to position [1044, 0]
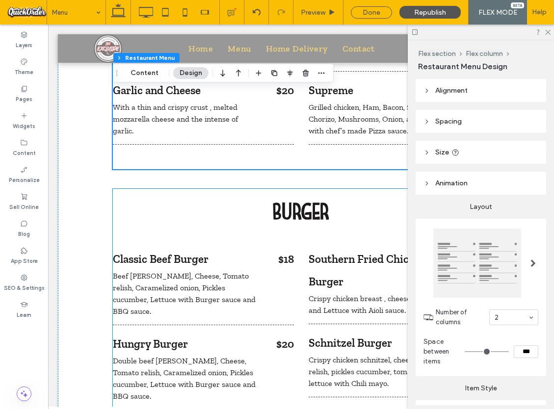
click at [182, 256] on div "Classic Beef Burger" at bounding box center [184, 259] width 143 height 23
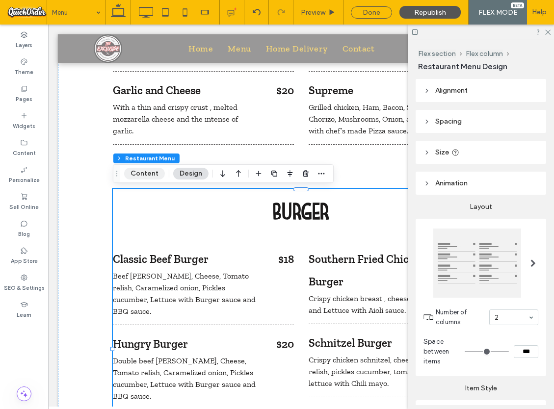
click at [150, 175] on button "Content" at bounding box center [144, 174] width 41 height 12
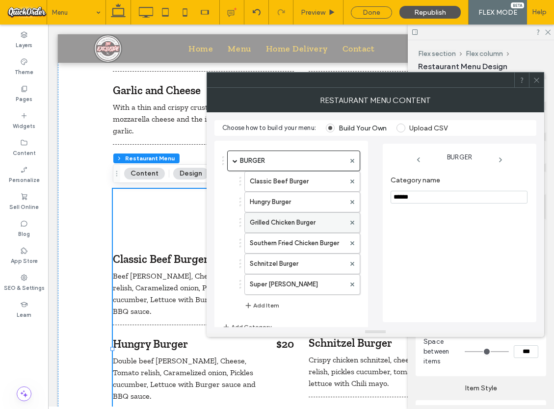
click at [307, 224] on label "Grilled Chicken Burger" at bounding box center [297, 223] width 95 height 20
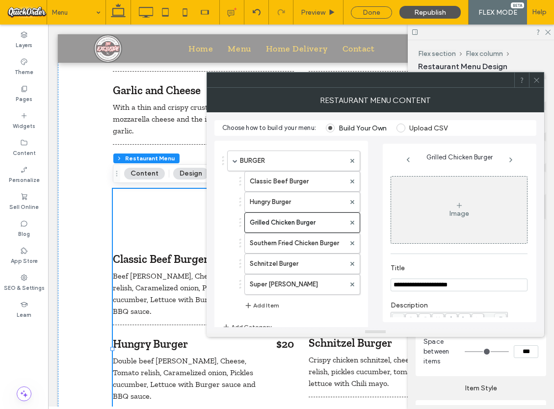
click at [462, 208] on div "Image" at bounding box center [459, 210] width 136 height 65
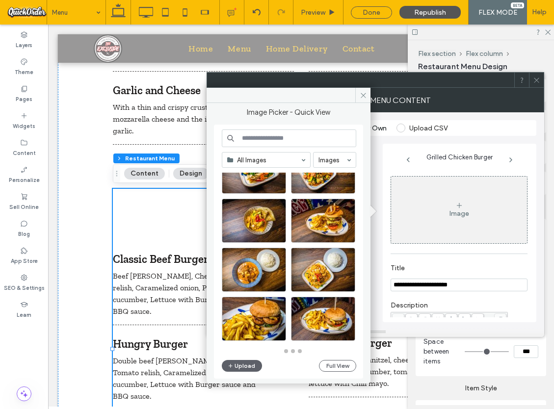
scroll to position [431, 0]
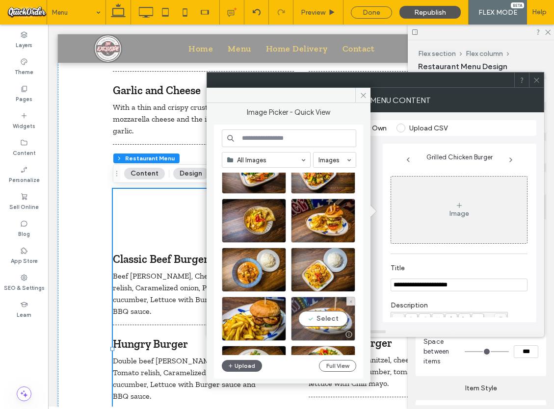
click at [330, 319] on div "Select" at bounding box center [323, 319] width 64 height 44
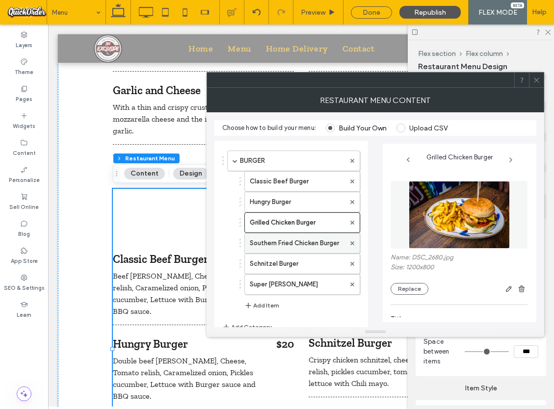
click at [311, 244] on label "Southern Fried Chicken Burger" at bounding box center [297, 244] width 95 height 20
type input "**********"
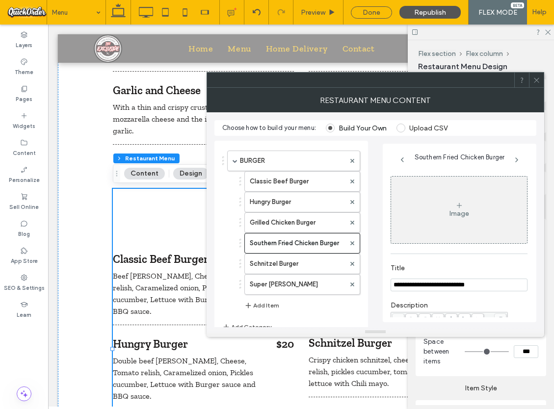
click at [456, 208] on icon at bounding box center [460, 206] width 8 height 8
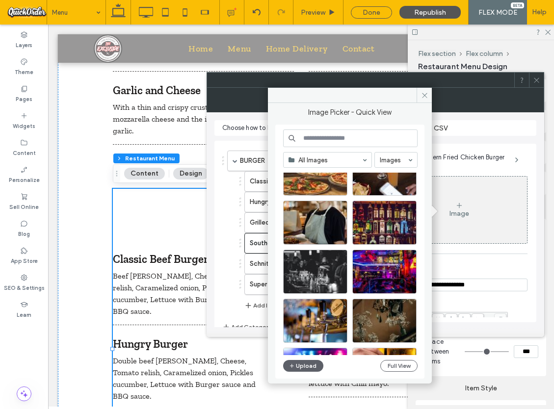
scroll to position [1463, 0]
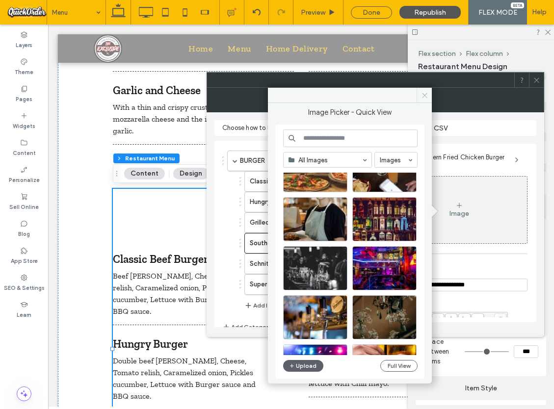
click at [425, 95] on icon at bounding box center [424, 95] width 7 height 7
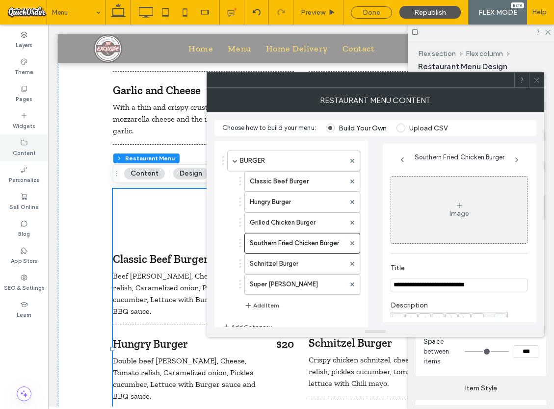
click at [21, 145] on icon at bounding box center [24, 143] width 8 height 8
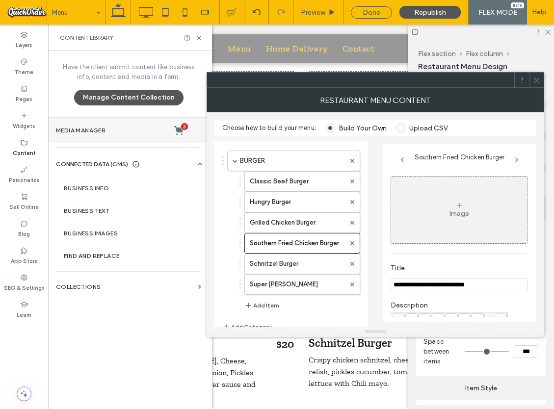
click at [90, 139] on section "Media Manager 3" at bounding box center [128, 131] width 161 height 26
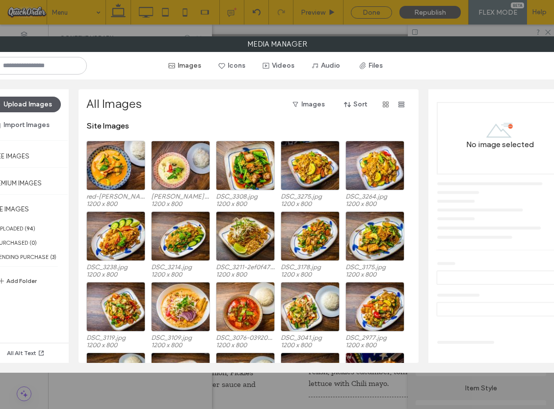
click at [40, 103] on button "Upload Images" at bounding box center [23, 105] width 75 height 16
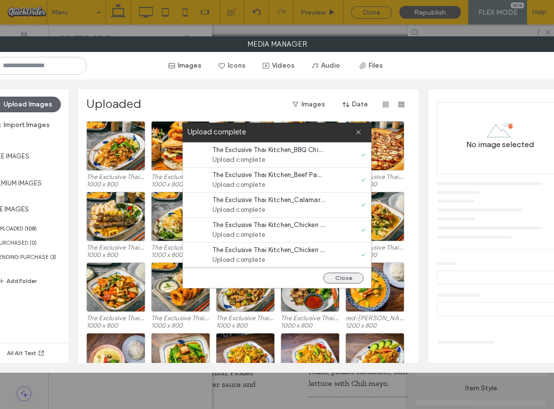
click at [342, 278] on button "Close" at bounding box center [344, 278] width 40 height 11
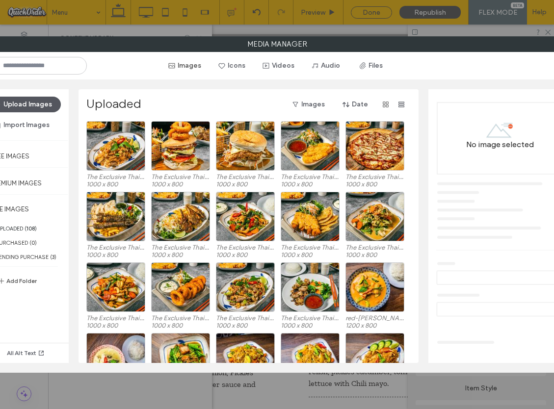
click at [24, 108] on button "Upload Images" at bounding box center [23, 105] width 75 height 16
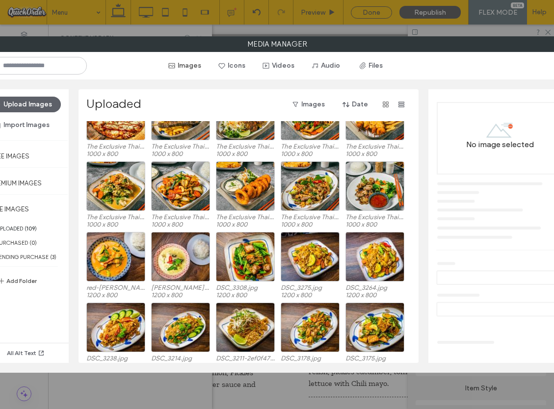
scroll to position [102, 0]
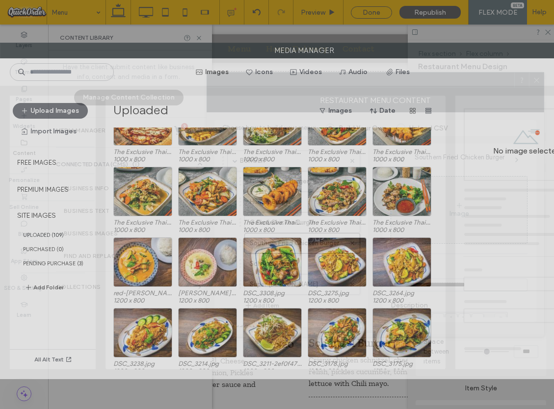
drag, startPoint x: 453, startPoint y: 44, endPoint x: 336, endPoint y: 52, distance: 117.1
click at [332, 51] on label "Media Manager" at bounding box center [304, 50] width 608 height 15
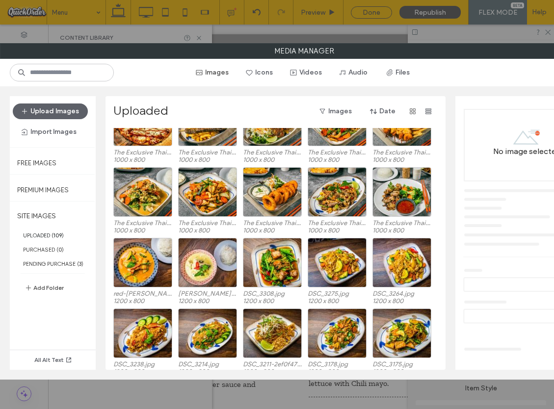
click at [424, 33] on div "Media Manager Images Icons Videos Audio Files Upload Images Import Images Free …" at bounding box center [277, 204] width 554 height 409
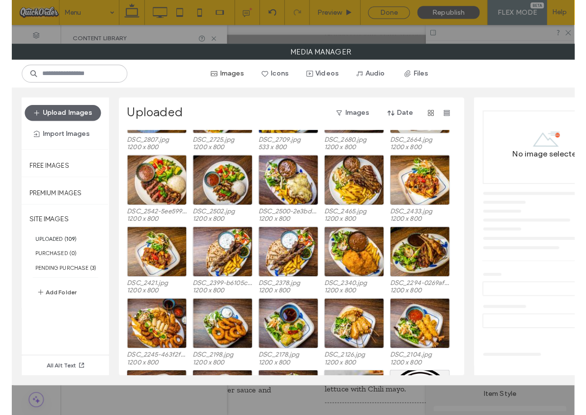
scroll to position [567, 0]
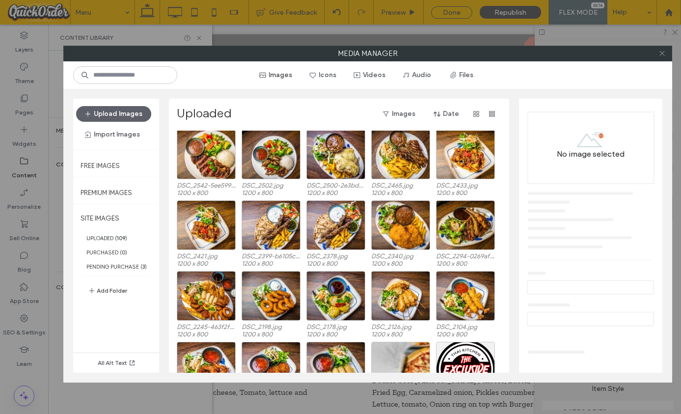
click at [662, 53] on use at bounding box center [661, 53] width 5 height 5
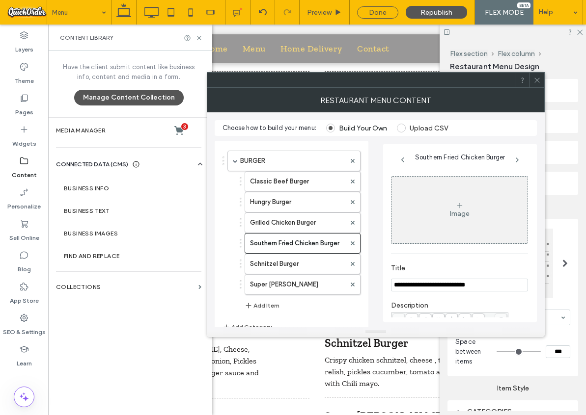
click at [454, 211] on div "Image" at bounding box center [460, 214] width 20 height 8
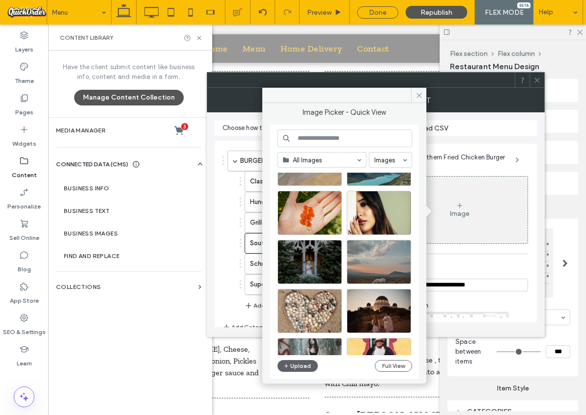
scroll to position [3407, 0]
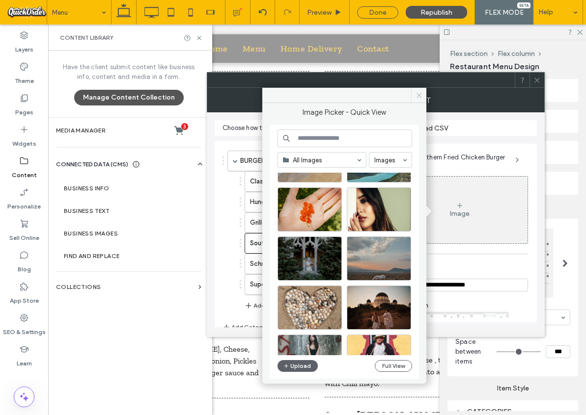
click at [420, 95] on icon at bounding box center [418, 95] width 7 height 7
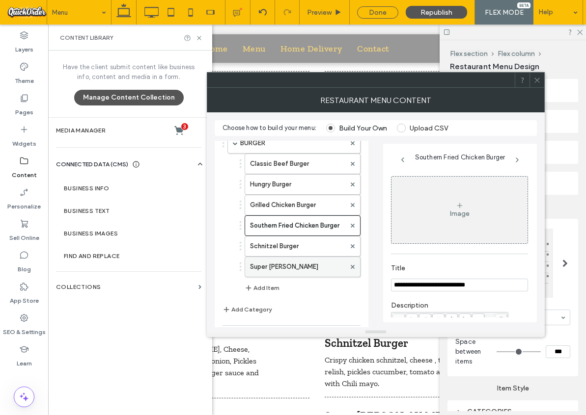
scroll to position [24, 0]
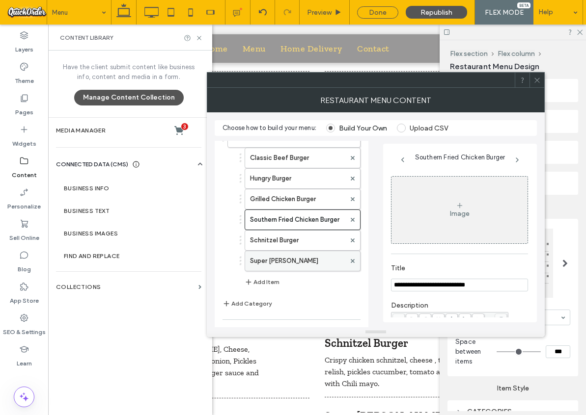
click at [289, 258] on label "Super [PERSON_NAME]" at bounding box center [297, 261] width 95 height 20
type input "**********"
type input "**"
click at [455, 211] on div "Image" at bounding box center [460, 214] width 20 height 8
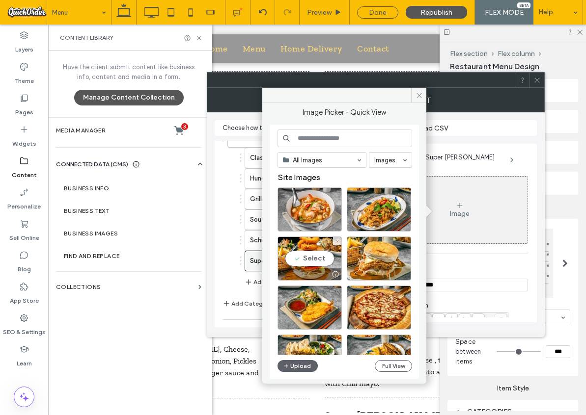
drag, startPoint x: 308, startPoint y: 258, endPoint x: 314, endPoint y: 260, distance: 6.7
click at [308, 258] on div "Select" at bounding box center [309, 259] width 64 height 44
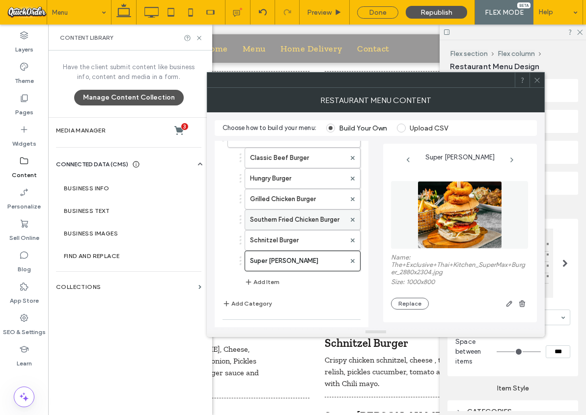
click at [274, 219] on label "Southern Fried Chicken Burger" at bounding box center [297, 220] width 95 height 20
type input "**********"
type input "**"
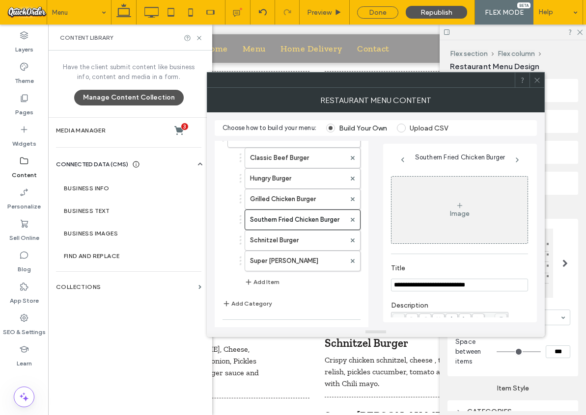
click at [474, 203] on div "Image" at bounding box center [459, 210] width 136 height 65
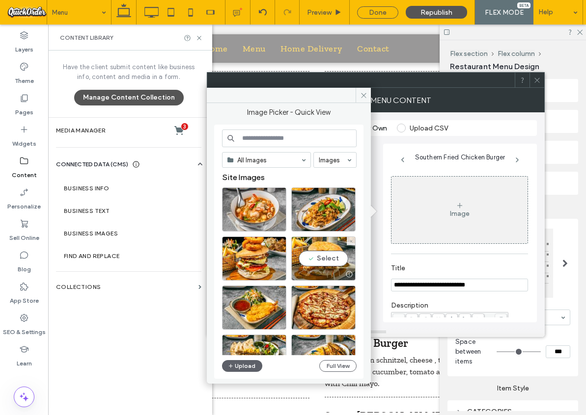
click at [323, 257] on div "Select" at bounding box center [323, 259] width 64 height 44
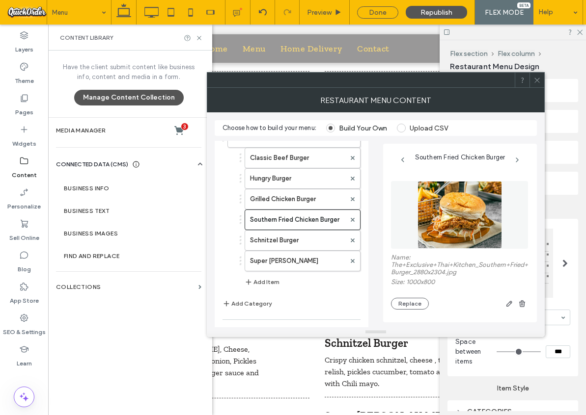
click at [538, 79] on use at bounding box center [536, 80] width 5 height 5
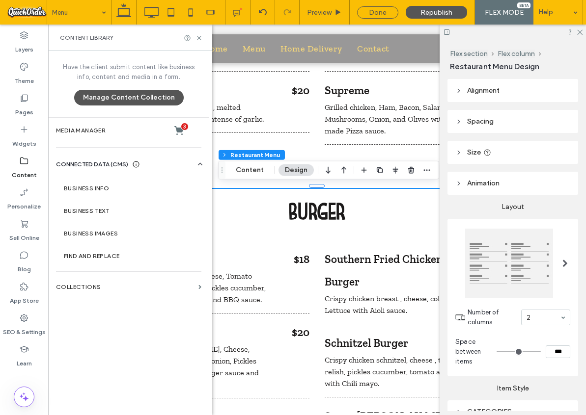
click at [564, 263] on span at bounding box center [564, 264] width 5 height 8
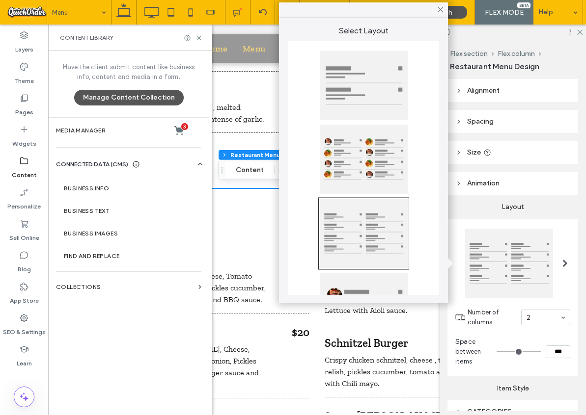
click at [390, 161] on div at bounding box center [364, 159] width 88 height 69
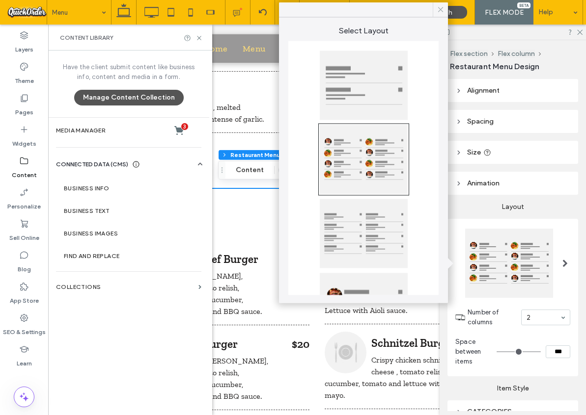
click at [441, 9] on use at bounding box center [440, 9] width 5 height 5
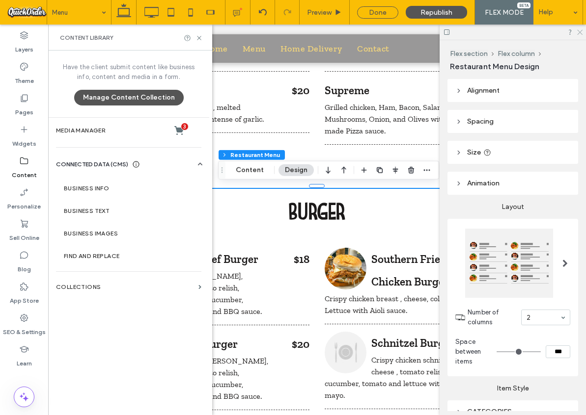
click at [579, 30] on icon at bounding box center [579, 31] width 6 height 6
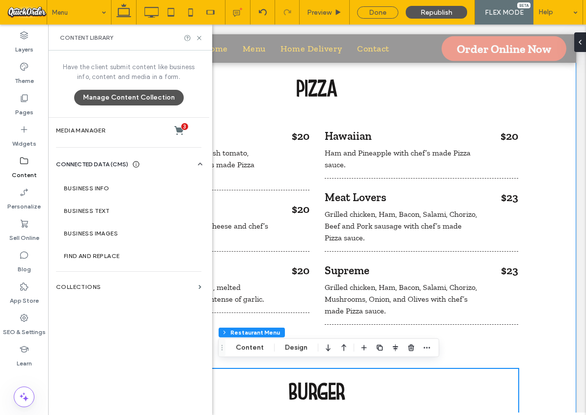
scroll to position [862, 0]
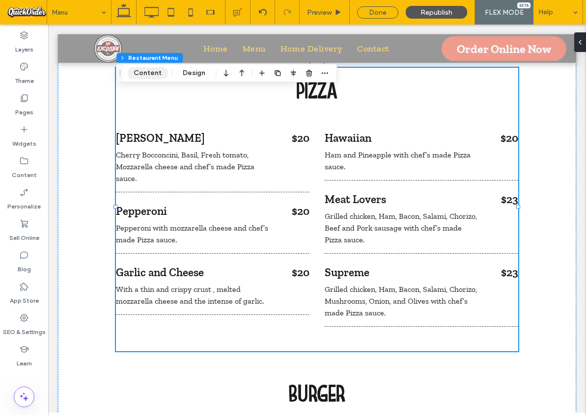
click at [151, 76] on button "Content" at bounding box center [147, 73] width 41 height 12
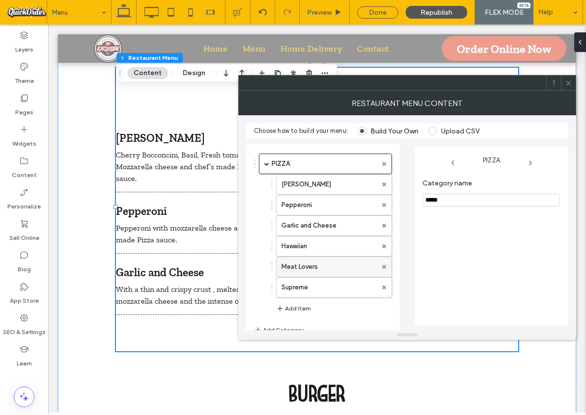
click at [317, 268] on label "Meat Lovers" at bounding box center [328, 267] width 95 height 20
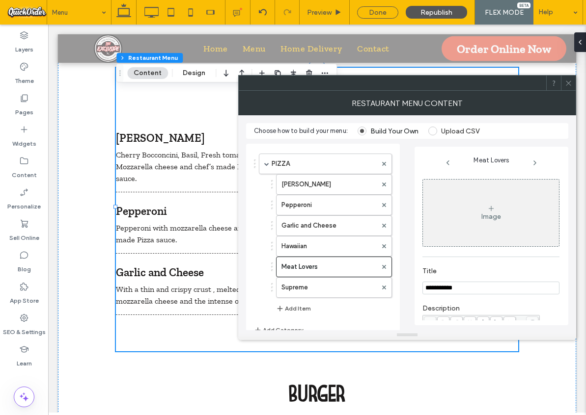
click at [487, 208] on icon at bounding box center [491, 209] width 8 height 8
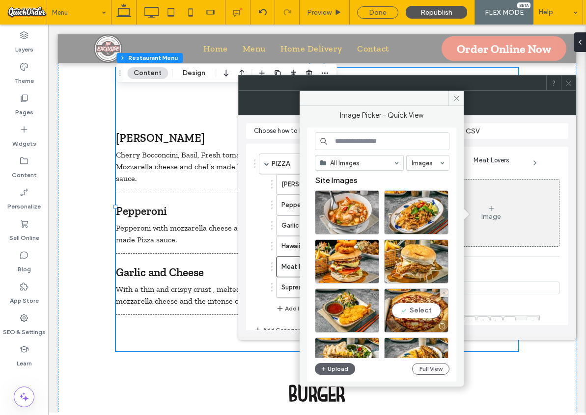
click at [419, 313] on div "Select" at bounding box center [416, 311] width 64 height 44
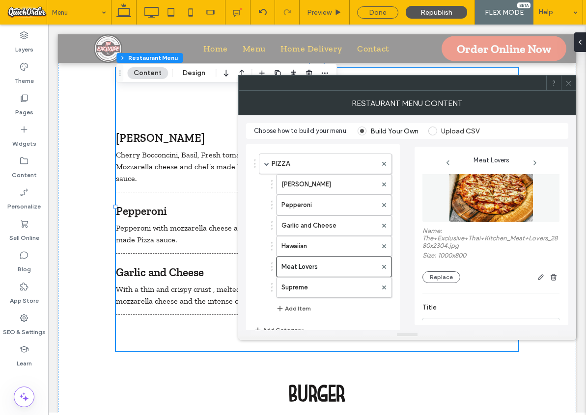
scroll to position [0, 0]
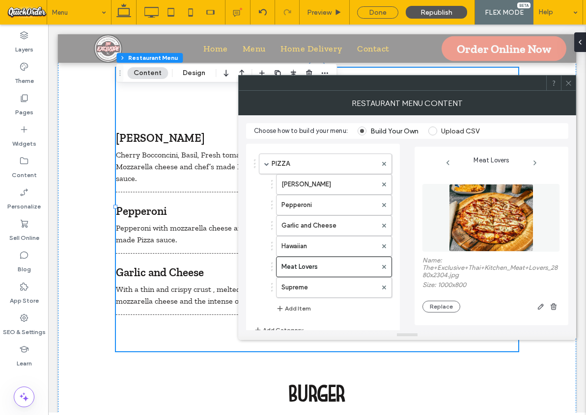
click at [568, 83] on icon at bounding box center [568, 83] width 7 height 7
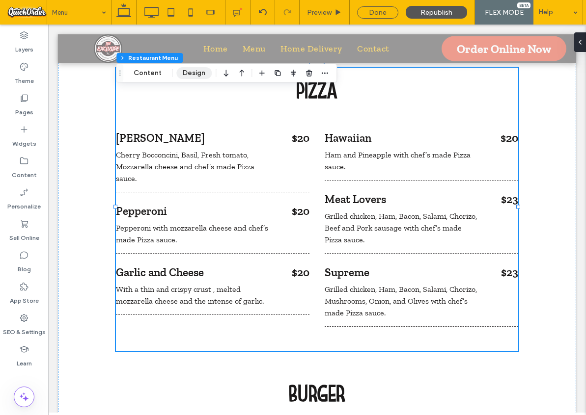
click at [191, 73] on button "Design" at bounding box center [193, 73] width 35 height 12
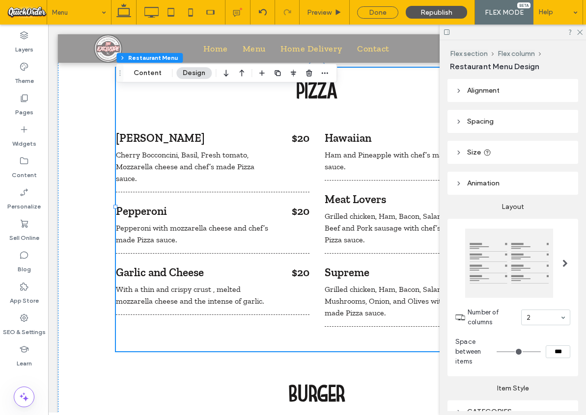
click at [562, 261] on span at bounding box center [564, 264] width 5 height 8
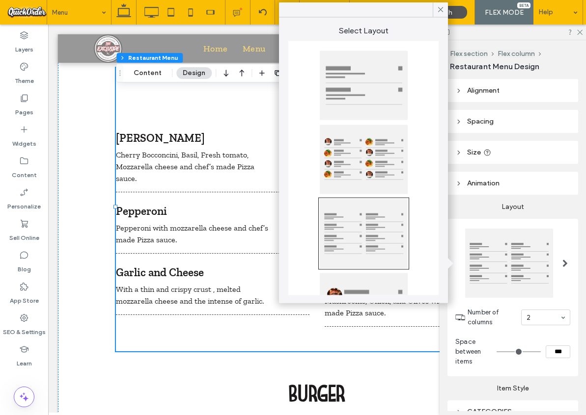
click at [355, 150] on div at bounding box center [364, 159] width 88 height 69
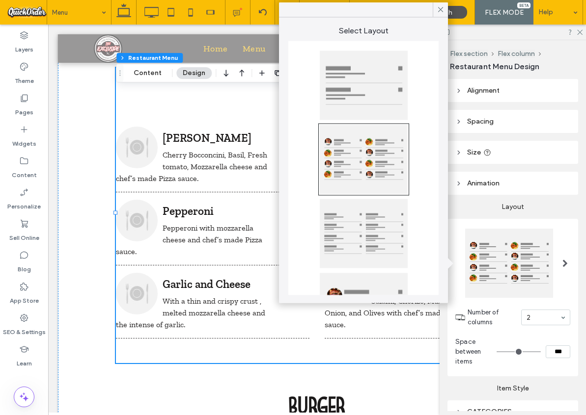
click at [440, 9] on use at bounding box center [440, 9] width 5 height 5
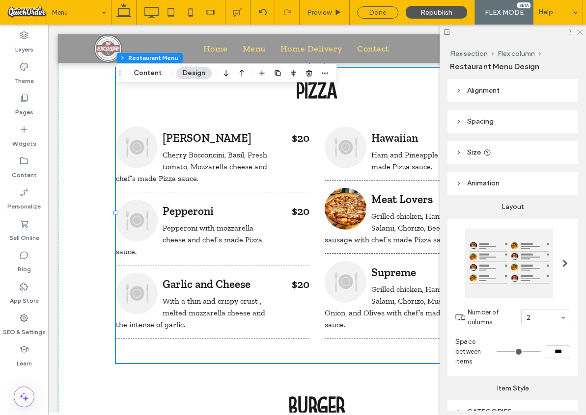
click at [579, 29] on icon at bounding box center [579, 31] width 6 height 6
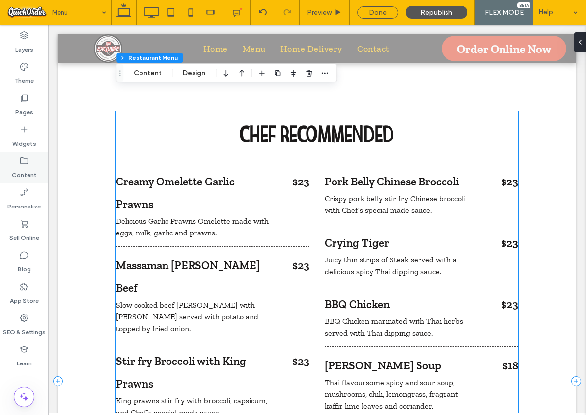
scroll to position [1507, 0]
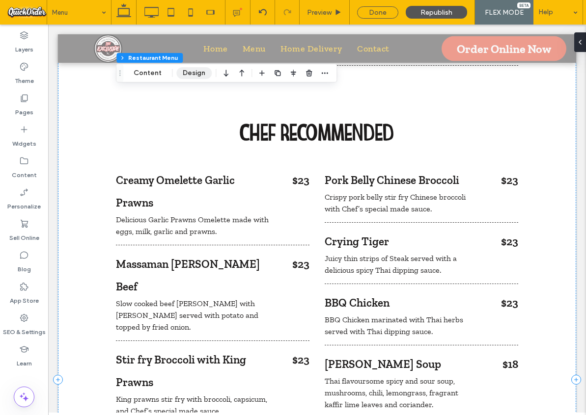
click at [197, 75] on button "Design" at bounding box center [193, 73] width 35 height 12
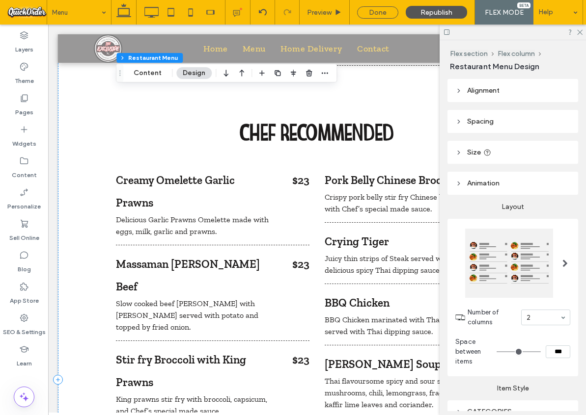
click at [537, 262] on div at bounding box center [509, 263] width 88 height 69
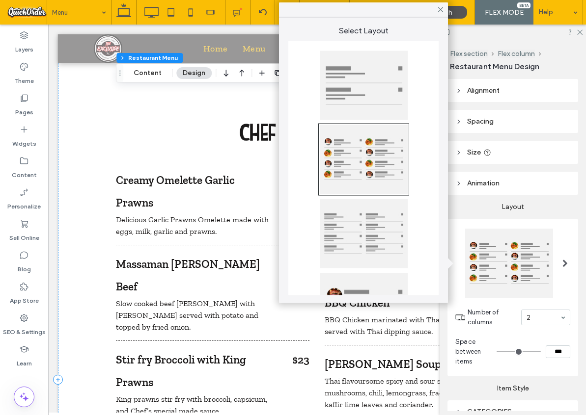
click at [572, 213] on div "Layout Number of columns 2 Space between items ***" at bounding box center [512, 286] width 131 height 182
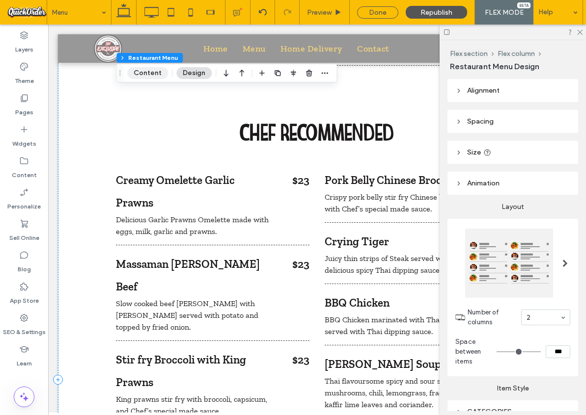
click at [143, 74] on button "Content" at bounding box center [147, 73] width 41 height 12
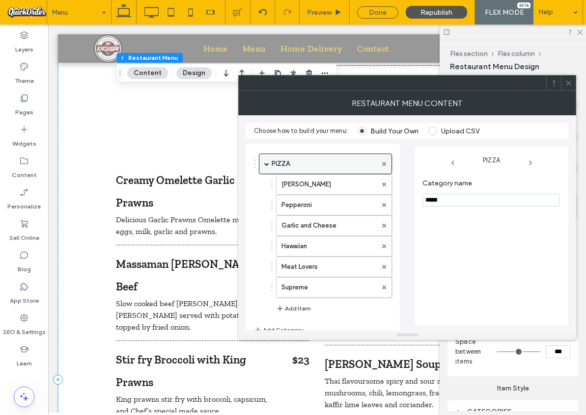
click at [266, 163] on span at bounding box center [266, 164] width 5 height 5
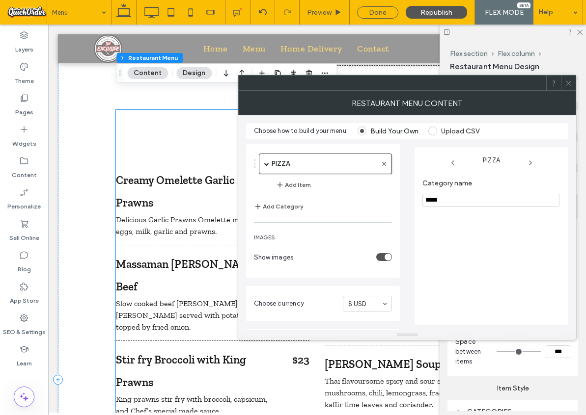
click at [168, 169] on div "Creamy Omelette Garlic Prawns" at bounding box center [192, 191] width 153 height 45
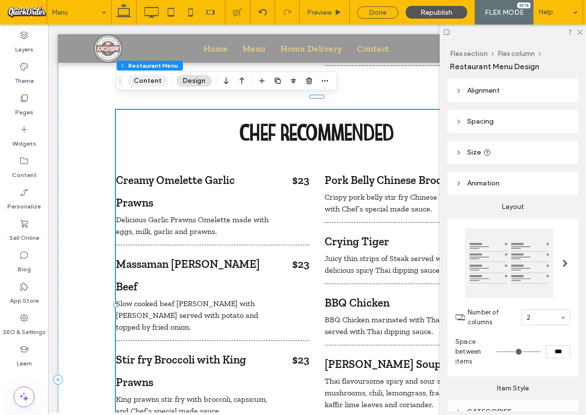
click at [155, 84] on button "Content" at bounding box center [147, 81] width 41 height 12
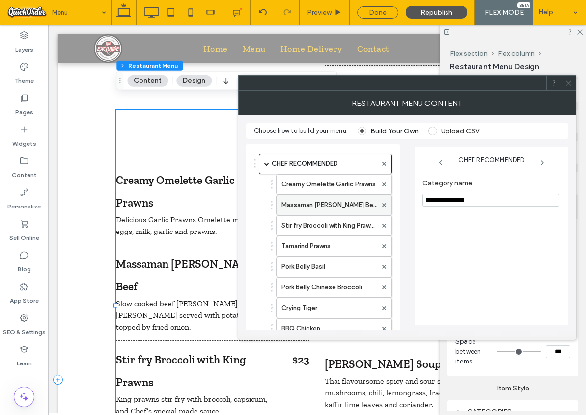
click at [345, 208] on label "Massaman Curry Beef" at bounding box center [328, 205] width 95 height 20
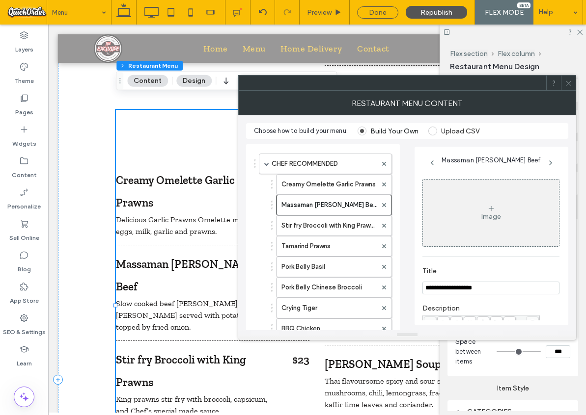
click at [504, 221] on div "Image" at bounding box center [491, 213] width 136 height 65
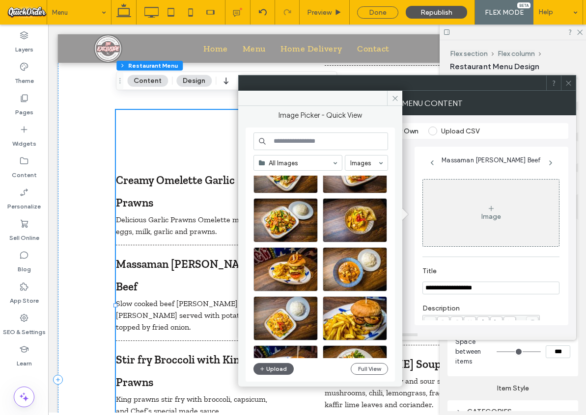
scroll to position [764, 0]
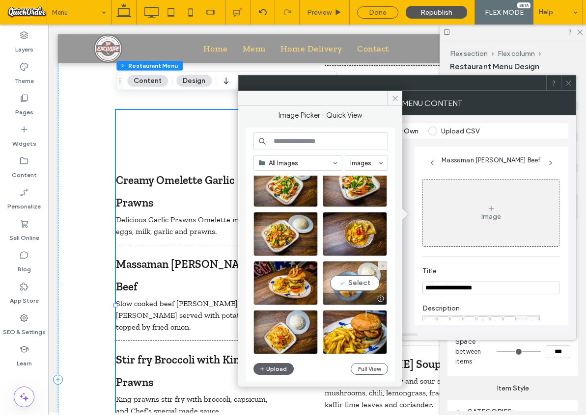
click at [348, 283] on div "Select" at bounding box center [355, 283] width 64 height 44
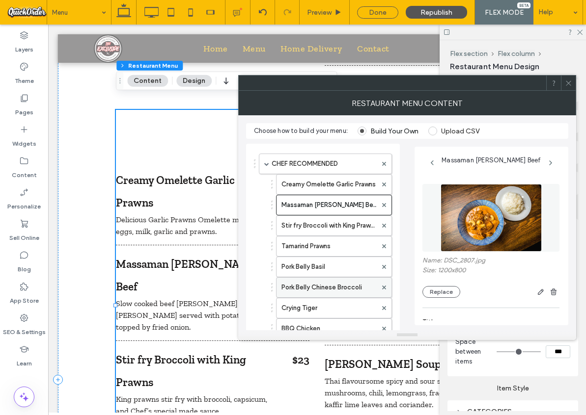
click at [311, 288] on label "Pork Belly Chinese Broccoli" at bounding box center [328, 288] width 95 height 20
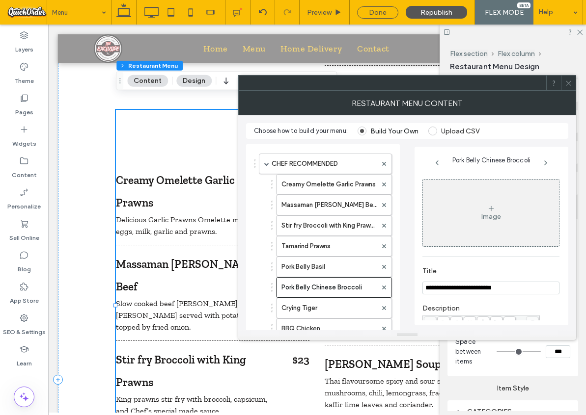
click at [486, 216] on div "Image" at bounding box center [491, 217] width 20 height 8
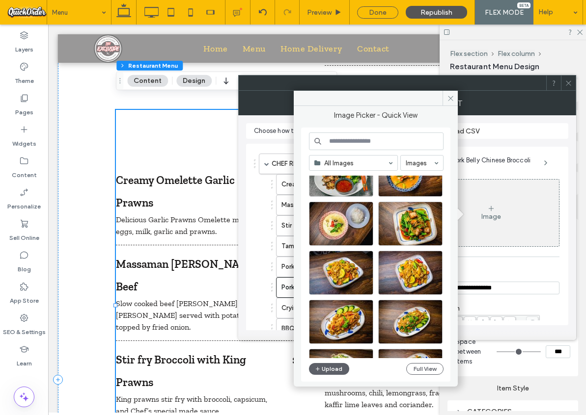
scroll to position [383, 0]
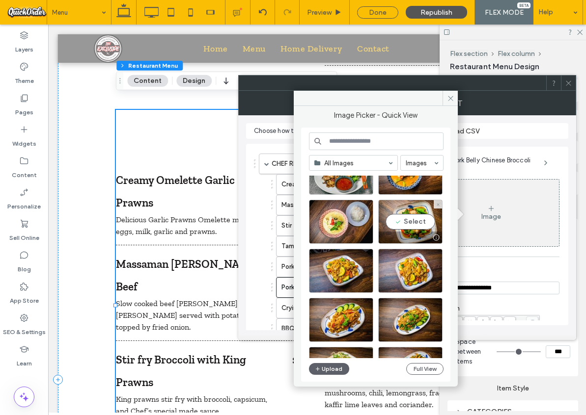
click at [409, 222] on div "Select" at bounding box center [410, 222] width 64 height 44
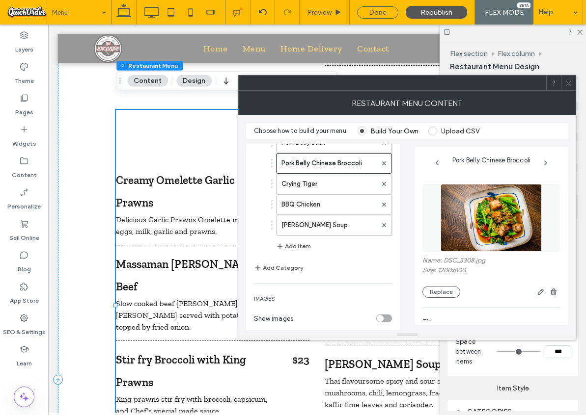
scroll to position [118, 0]
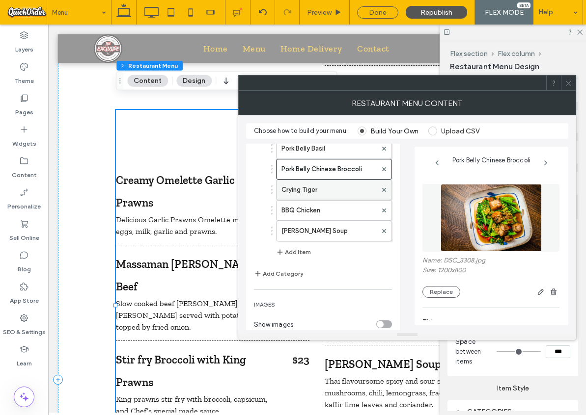
click at [317, 187] on label "Crying Tiger" at bounding box center [328, 190] width 95 height 20
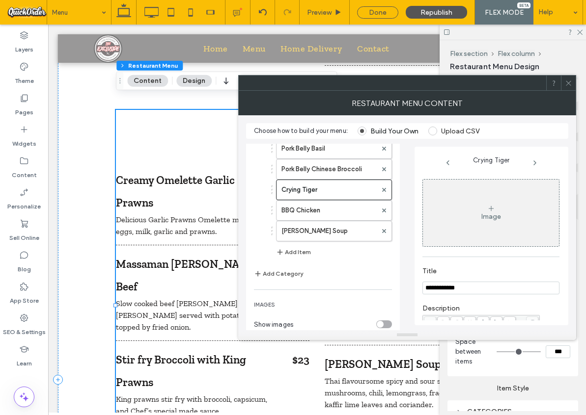
drag, startPoint x: 510, startPoint y: 207, endPoint x: 517, endPoint y: 205, distance: 7.6
click at [514, 207] on div "Image" at bounding box center [491, 213] width 136 height 65
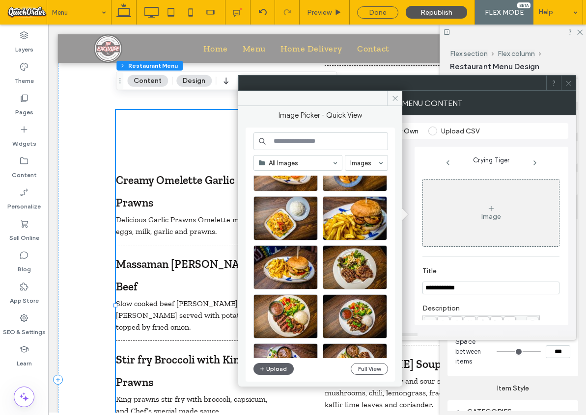
scroll to position [879, 0]
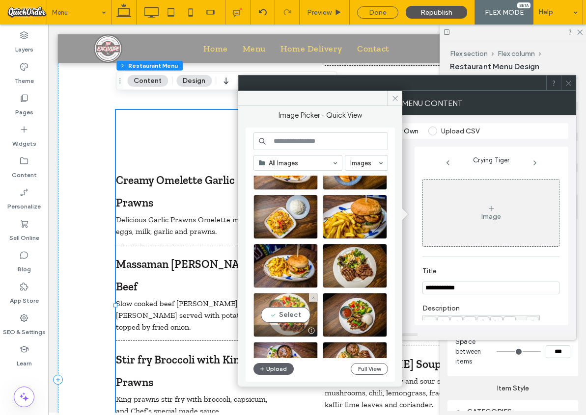
click at [282, 311] on div "Select" at bounding box center [285, 315] width 64 height 44
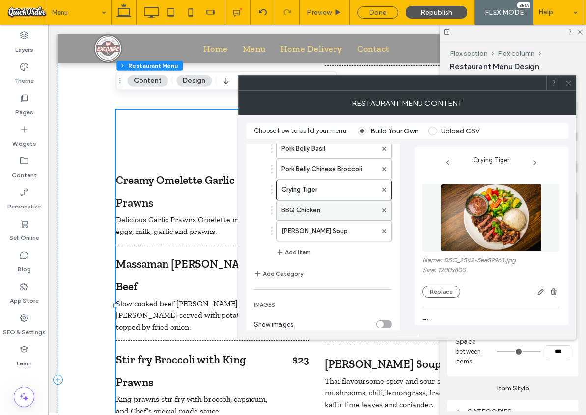
click at [344, 208] on label "BBQ Chicken" at bounding box center [328, 211] width 95 height 20
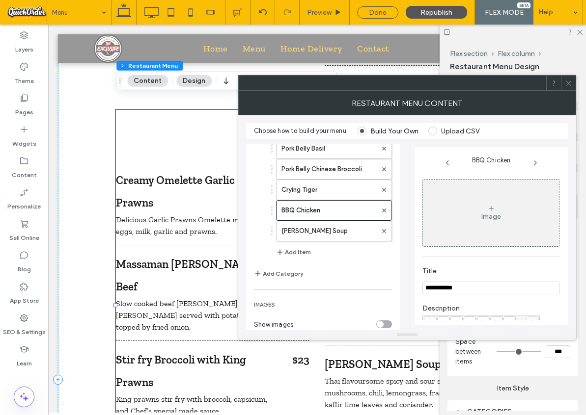
click at [485, 213] on div "Image" at bounding box center [491, 217] width 20 height 8
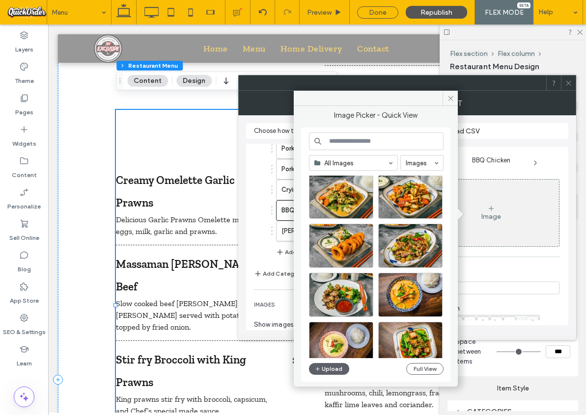
scroll to position [281, 0]
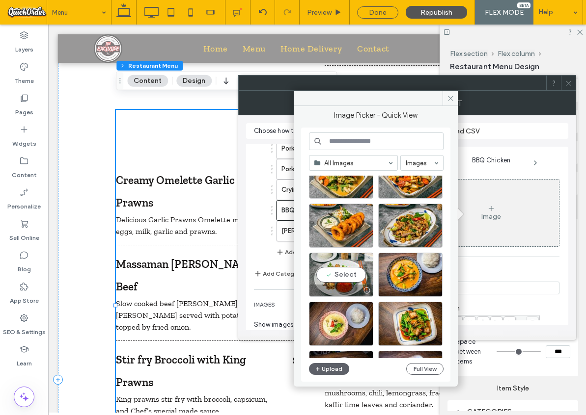
click at [343, 274] on div "Select" at bounding box center [341, 275] width 64 height 44
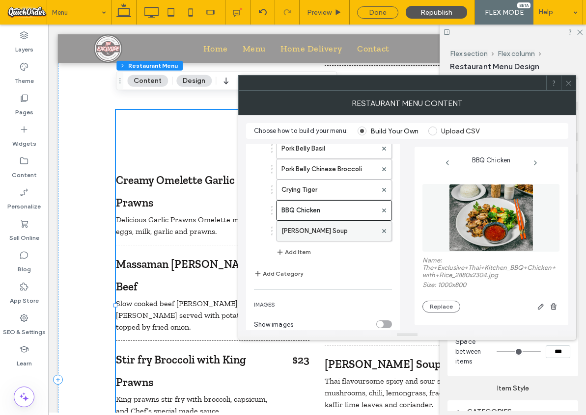
click at [341, 230] on label "Tom Yum Soup" at bounding box center [328, 231] width 95 height 20
type input "**********"
type input "**"
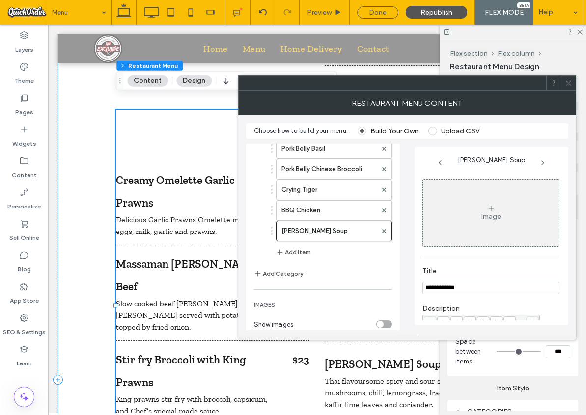
click at [489, 216] on div "Image" at bounding box center [491, 217] width 20 height 8
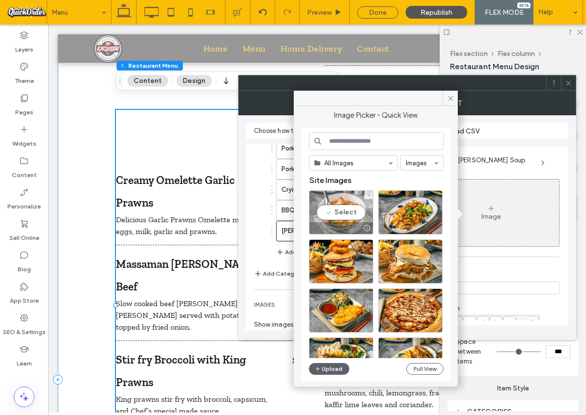
click at [334, 217] on div "Select" at bounding box center [341, 212] width 64 height 44
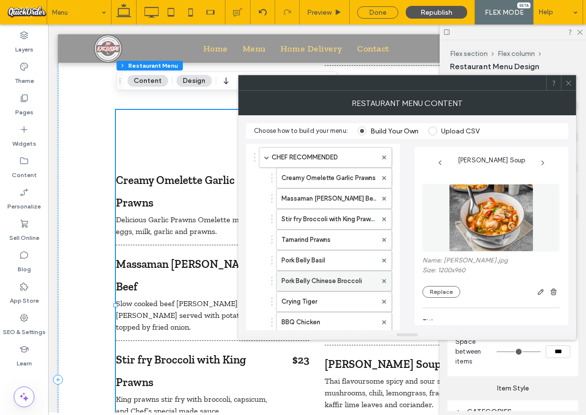
scroll to position [0, 0]
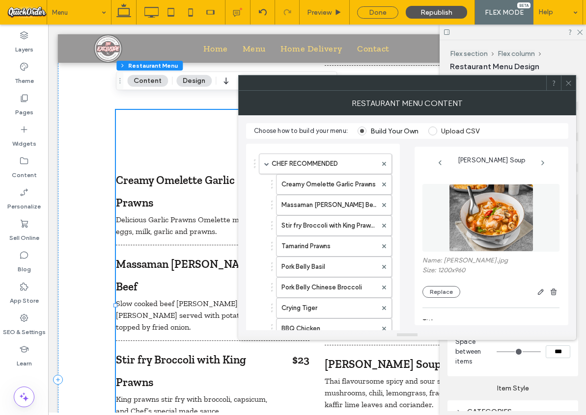
click at [371, 147] on div "CHEF RECOMMENDED Creamy Omelette Garlic Prawns Massaman Curry Beef Stir fry Bro…" at bounding box center [323, 304] width 154 height 320
click at [567, 82] on icon at bounding box center [568, 83] width 7 height 7
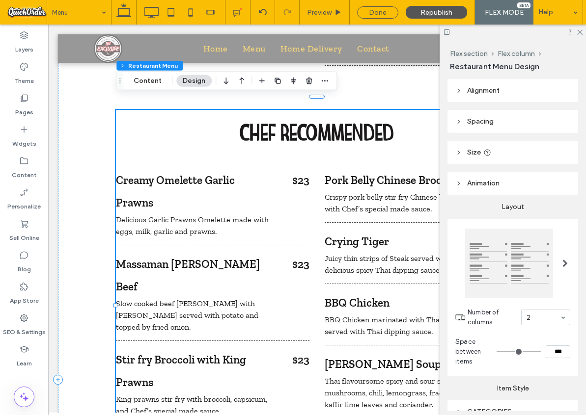
click at [564, 260] on span at bounding box center [564, 264] width 5 height 8
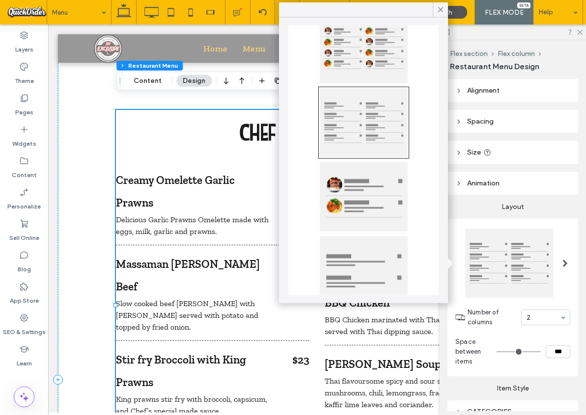
scroll to position [120, 0]
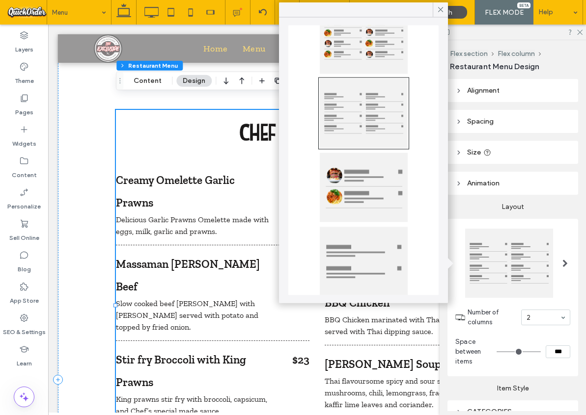
click at [374, 190] on div at bounding box center [364, 187] width 88 height 69
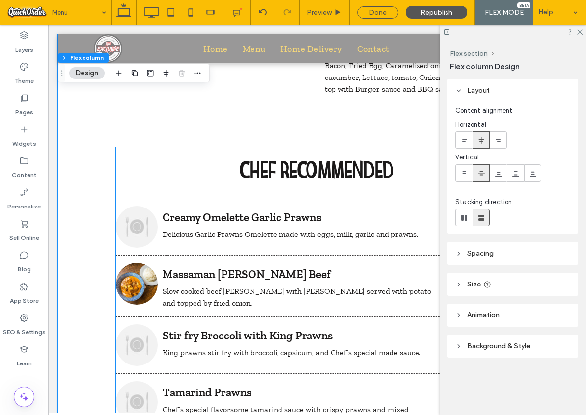
scroll to position [1467, 0]
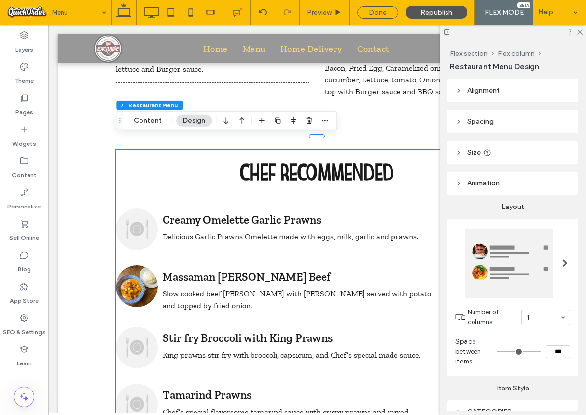
click at [564, 260] on span at bounding box center [564, 264] width 5 height 8
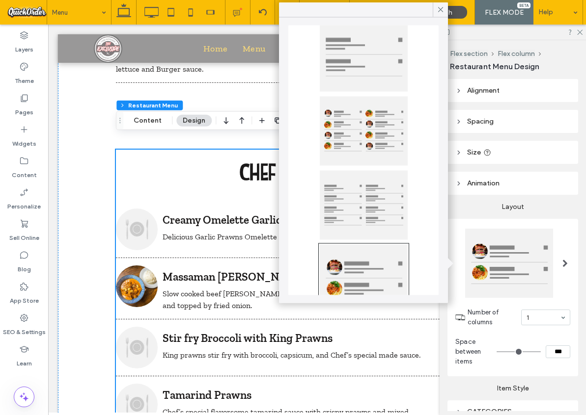
scroll to position [0, 0]
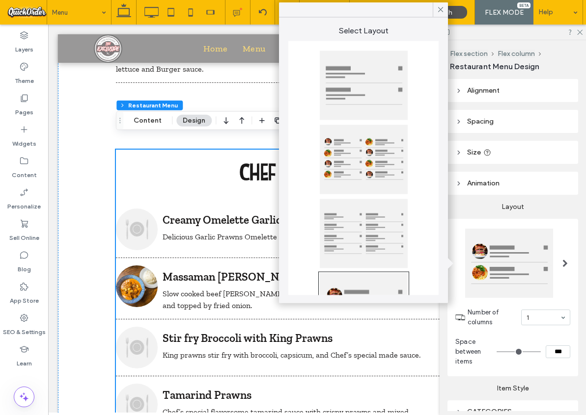
click at [358, 155] on div at bounding box center [364, 159] width 88 height 69
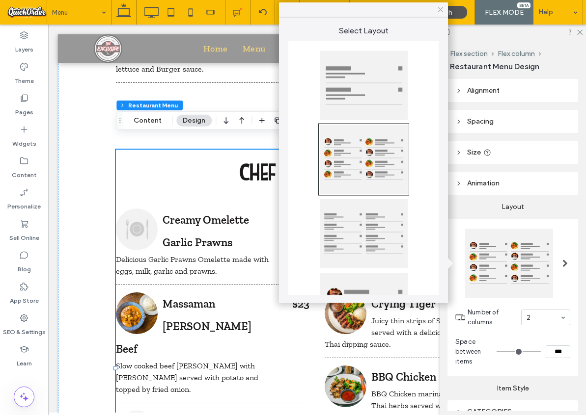
click at [442, 10] on icon at bounding box center [440, 9] width 9 height 9
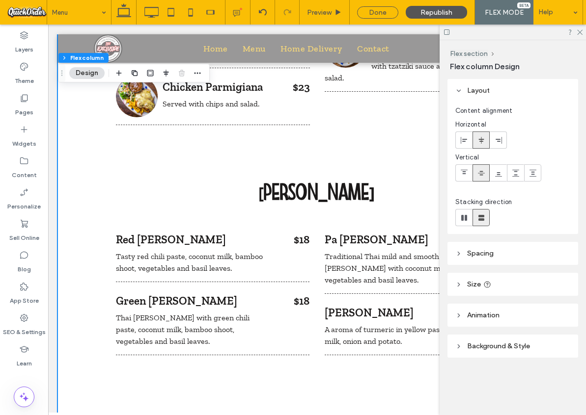
scroll to position [2293, 0]
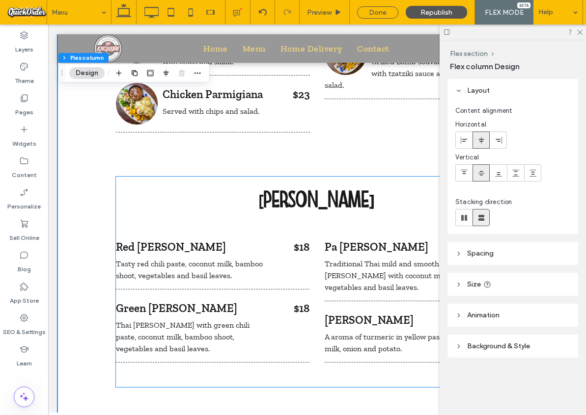
click at [227, 236] on div "Red Curry" at bounding box center [192, 247] width 153 height 23
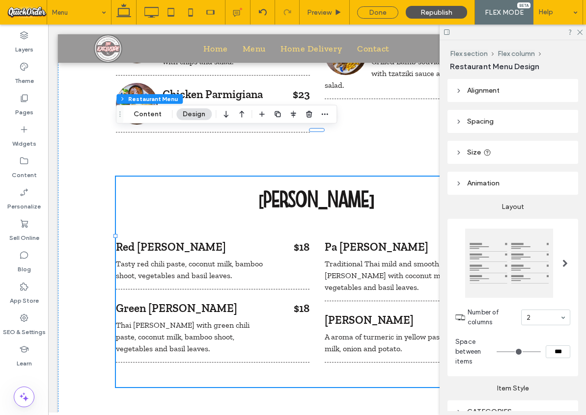
click at [225, 236] on div "Red Curry" at bounding box center [192, 247] width 153 height 23
click at [556, 262] on div at bounding box center [565, 263] width 20 height 69
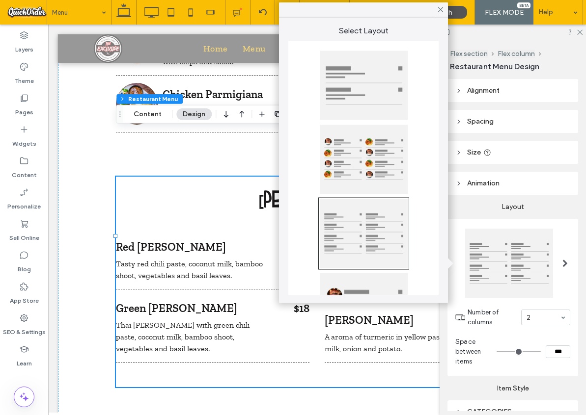
click at [355, 163] on div at bounding box center [364, 159] width 88 height 69
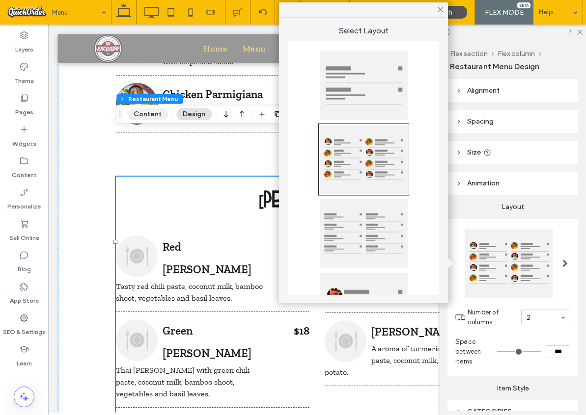
click at [156, 117] on button "Content" at bounding box center [147, 114] width 41 height 12
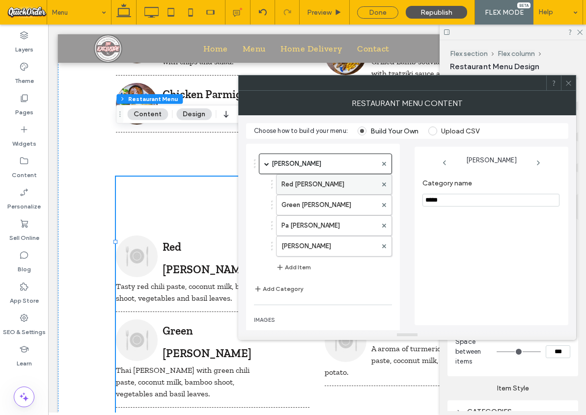
click at [350, 186] on label "Red Curry" at bounding box center [328, 185] width 95 height 20
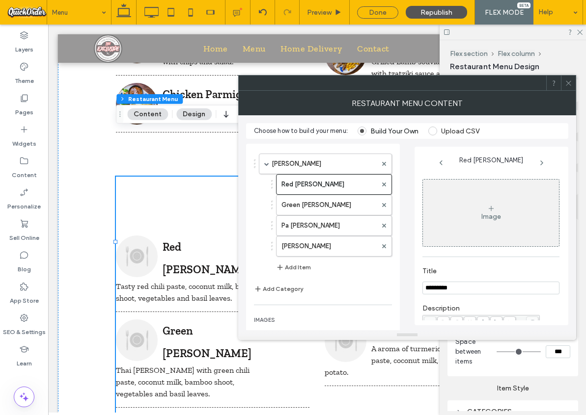
click at [503, 212] on div "Image" at bounding box center [491, 213] width 136 height 65
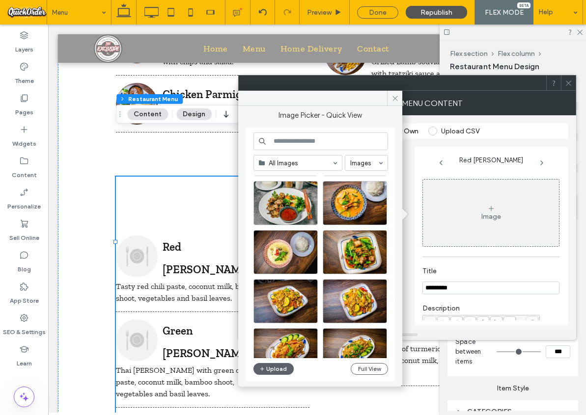
scroll to position [350, 0]
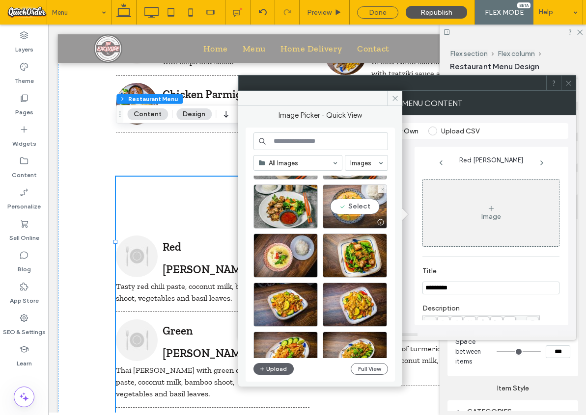
click at [347, 211] on div "Select" at bounding box center [355, 207] width 64 height 44
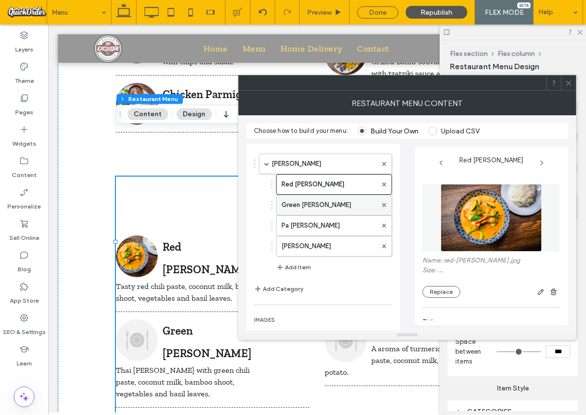
click at [328, 207] on label "Green Curry" at bounding box center [328, 205] width 95 height 20
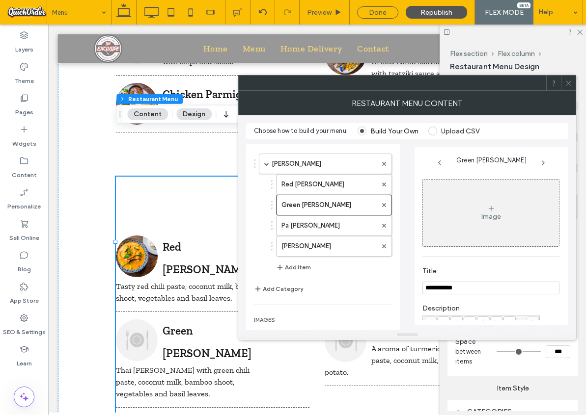
click at [482, 208] on div "Image" at bounding box center [491, 213] width 136 height 65
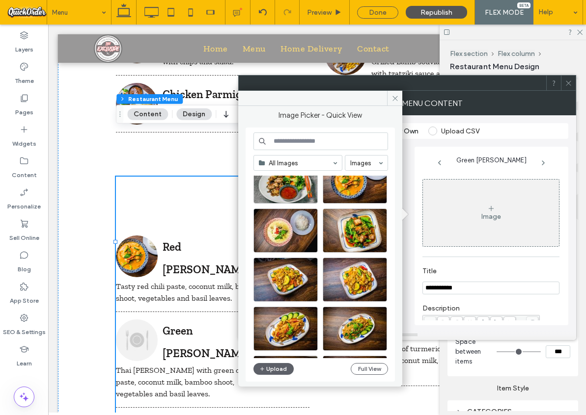
scroll to position [376, 0]
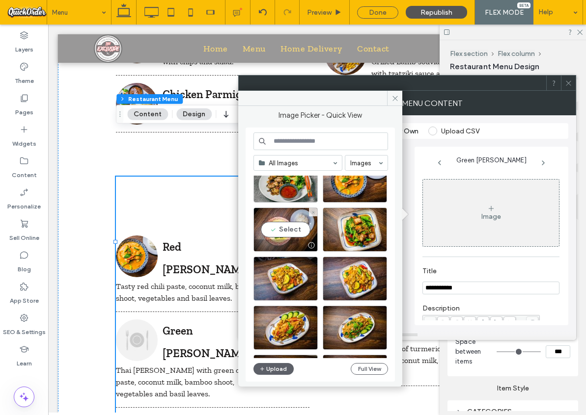
click at [275, 226] on div "Select" at bounding box center [285, 230] width 64 height 44
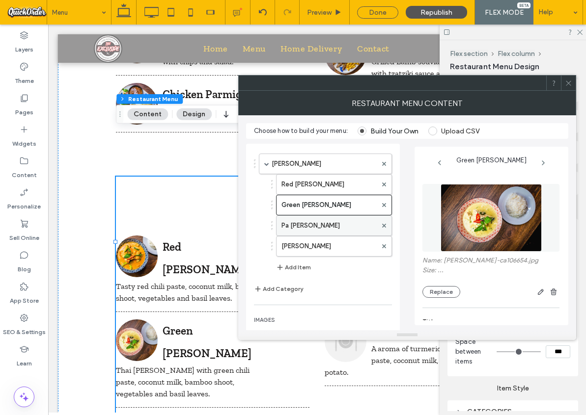
click at [339, 226] on label "Pa Nang Curry" at bounding box center [328, 226] width 95 height 20
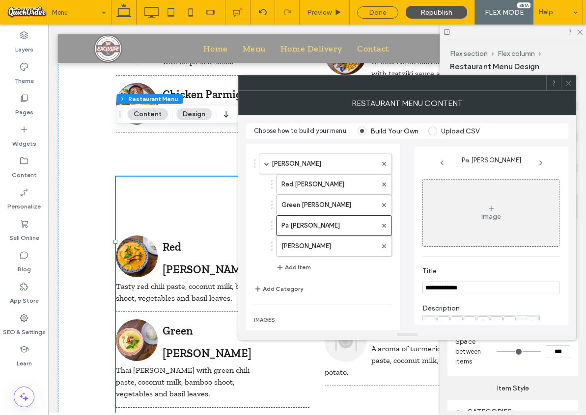
click at [487, 217] on div "Image" at bounding box center [491, 217] width 20 height 8
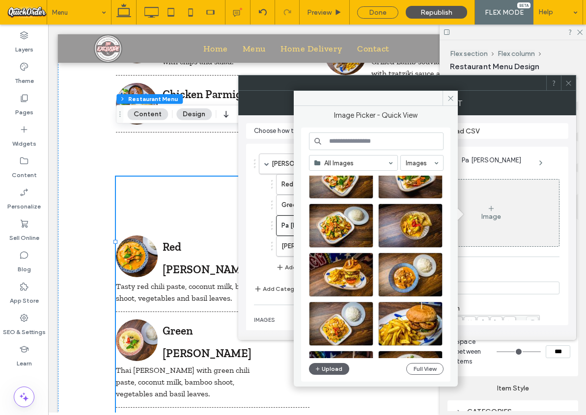
scroll to position [779, 0]
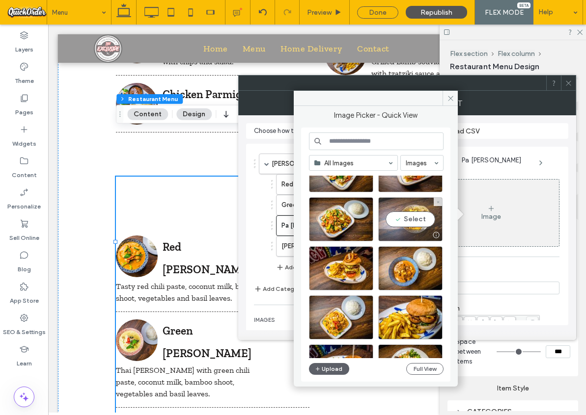
click at [411, 223] on div "Select" at bounding box center [410, 219] width 64 height 44
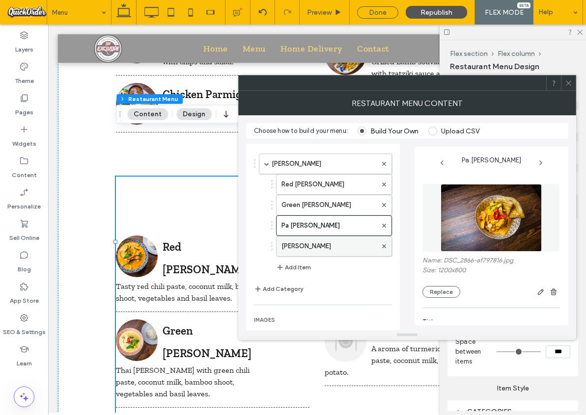
click at [330, 246] on label "Karee Curry" at bounding box center [328, 247] width 95 height 20
type input "**********"
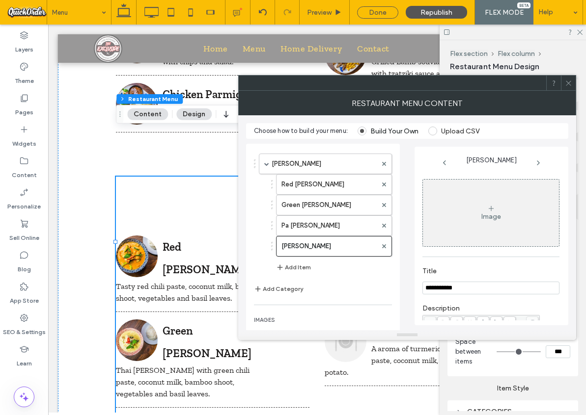
click at [483, 217] on div "Image" at bounding box center [491, 217] width 20 height 8
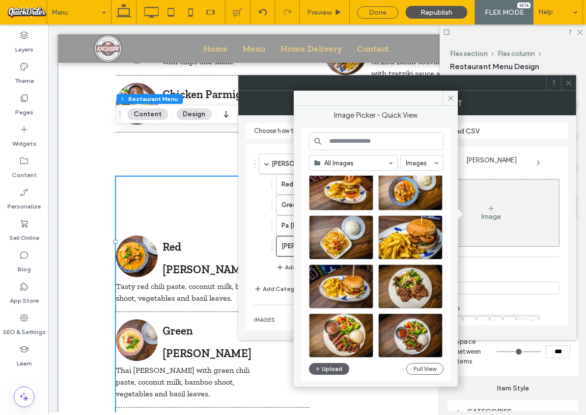
scroll to position [860, 0]
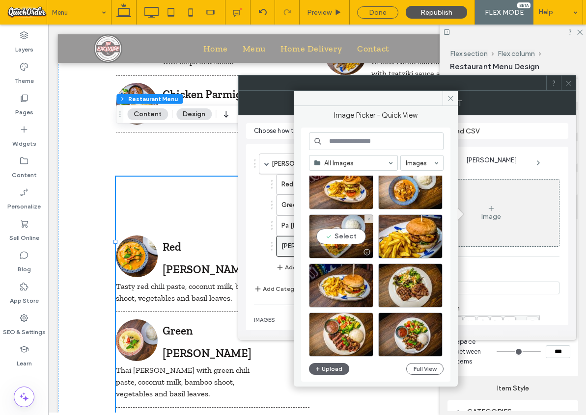
click at [349, 236] on div "Select" at bounding box center [341, 237] width 64 height 44
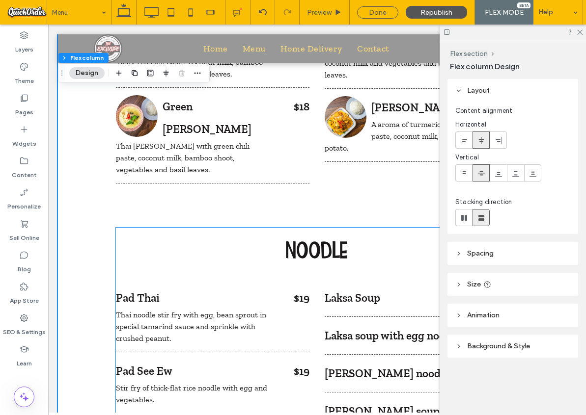
scroll to position [2518, 0]
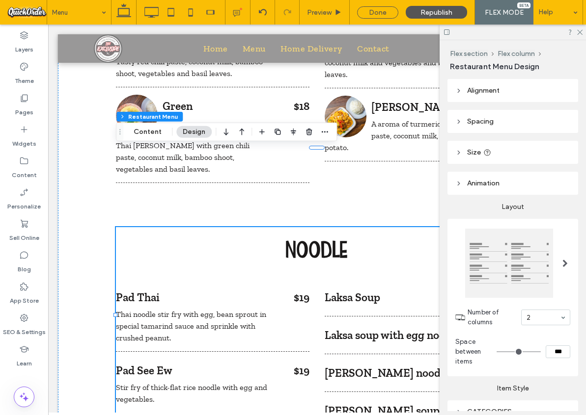
click at [568, 265] on div at bounding box center [565, 263] width 20 height 69
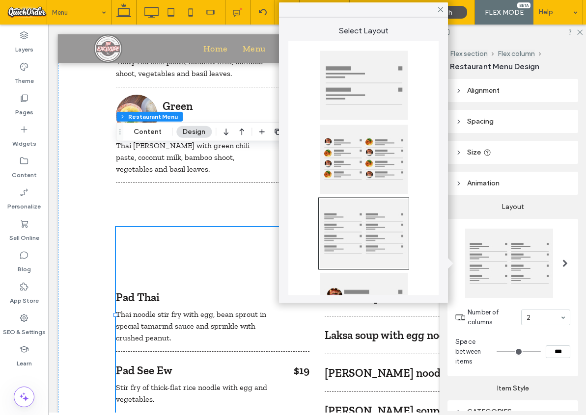
click at [395, 159] on div at bounding box center [364, 159] width 88 height 69
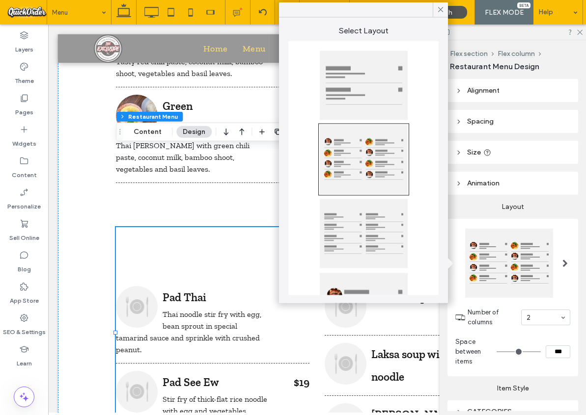
click at [438, 9] on icon at bounding box center [440, 9] width 9 height 9
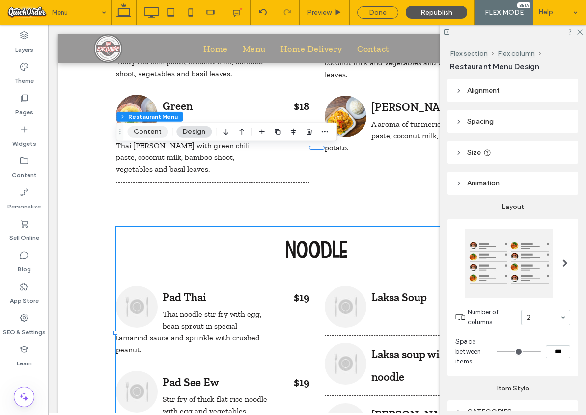
click at [146, 133] on button "Content" at bounding box center [147, 132] width 41 height 12
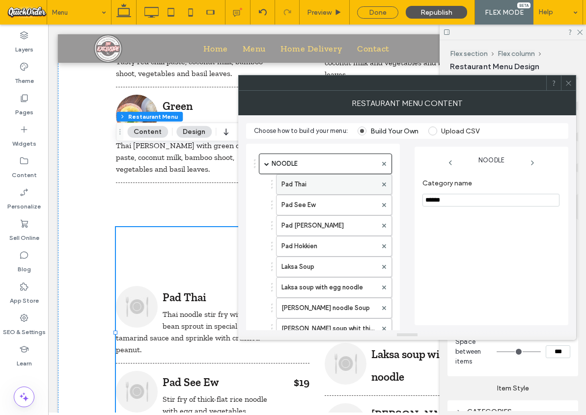
click at [326, 182] on label "Pad Thai" at bounding box center [328, 185] width 95 height 20
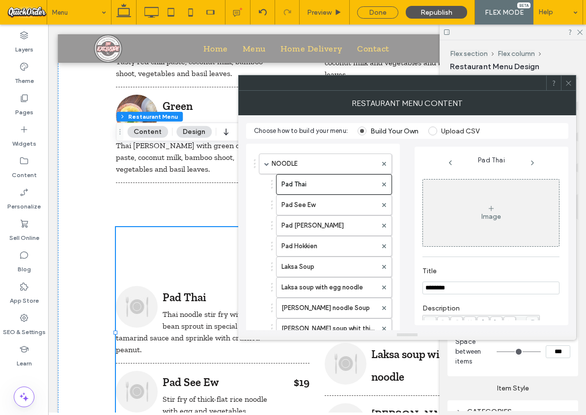
click at [488, 208] on icon at bounding box center [491, 209] width 8 height 8
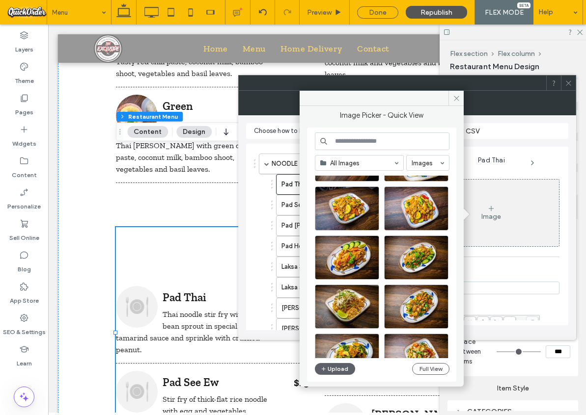
scroll to position [463, 0]
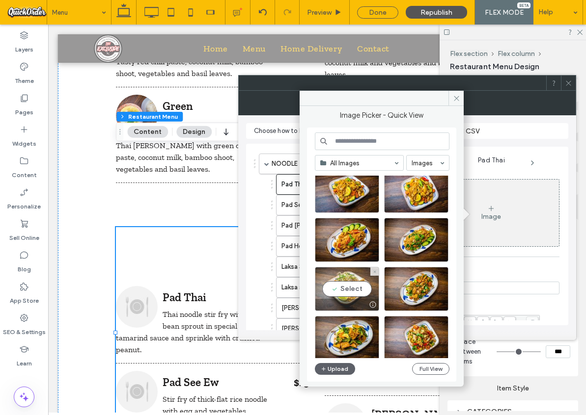
drag, startPoint x: 340, startPoint y: 289, endPoint x: 349, endPoint y: 291, distance: 9.0
click at [340, 289] on div "Select" at bounding box center [347, 289] width 64 height 44
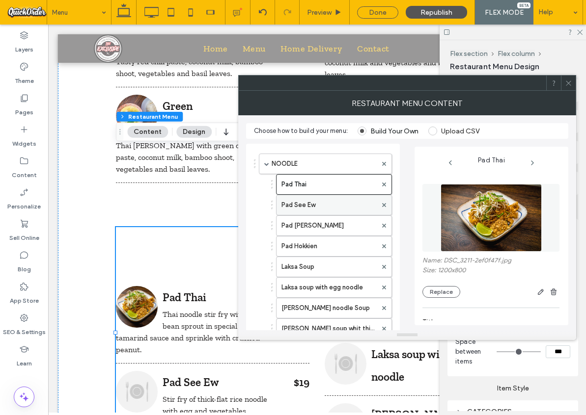
click at [321, 202] on label "Pad See Ew" at bounding box center [328, 205] width 95 height 20
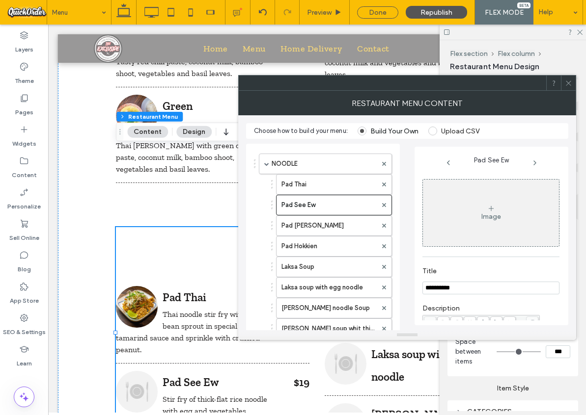
click at [474, 217] on div "Image" at bounding box center [491, 213] width 136 height 65
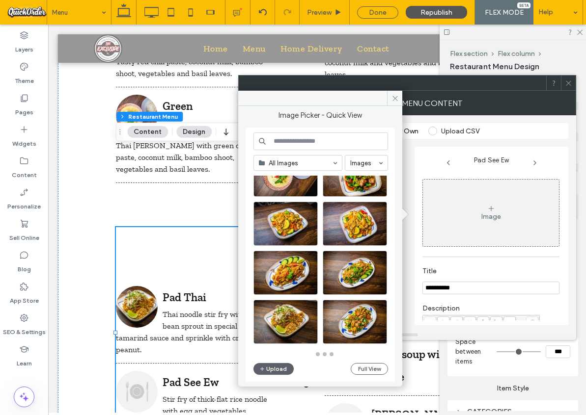
scroll to position [431, 0]
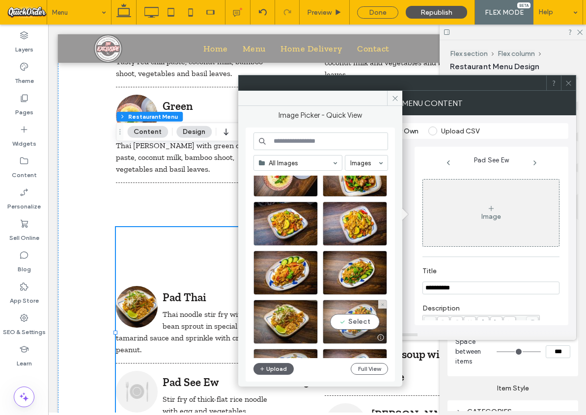
drag, startPoint x: 351, startPoint y: 320, endPoint x: 395, endPoint y: 309, distance: 45.4
click at [351, 320] on div "Select" at bounding box center [355, 322] width 64 height 44
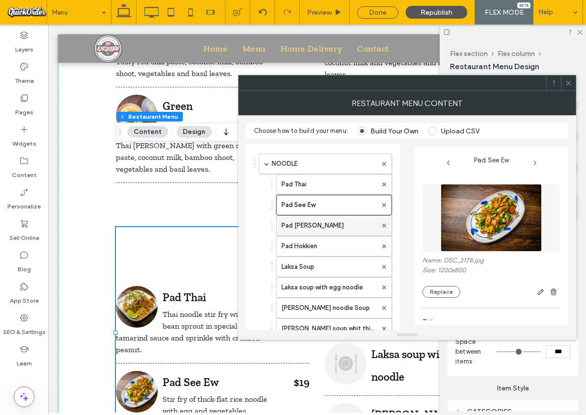
click at [302, 224] on label "Pad Kee Mao" at bounding box center [328, 226] width 95 height 20
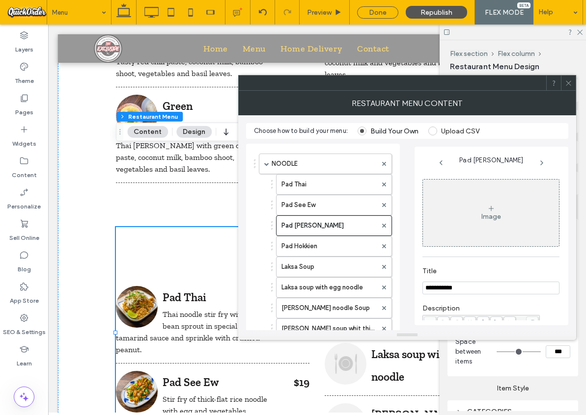
click at [481, 213] on div "Image" at bounding box center [491, 217] width 20 height 8
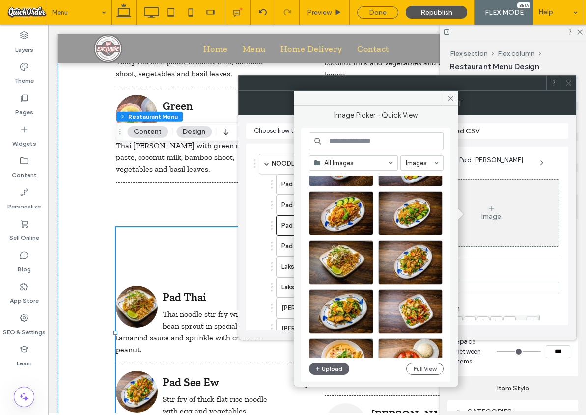
scroll to position [499, 0]
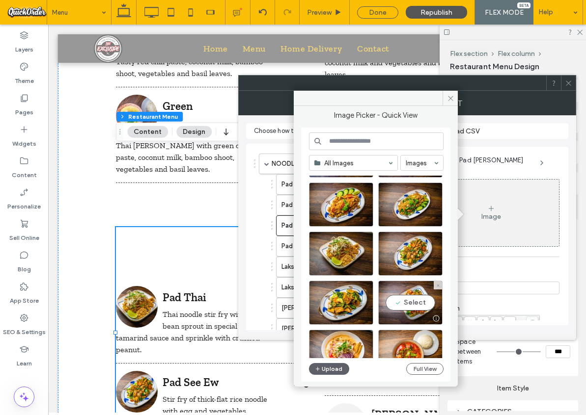
click at [419, 303] on div "Select" at bounding box center [410, 303] width 64 height 44
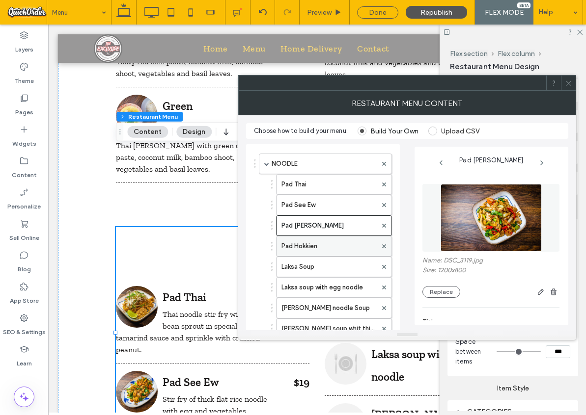
click at [329, 247] on label "Pad Hokkien" at bounding box center [328, 247] width 95 height 20
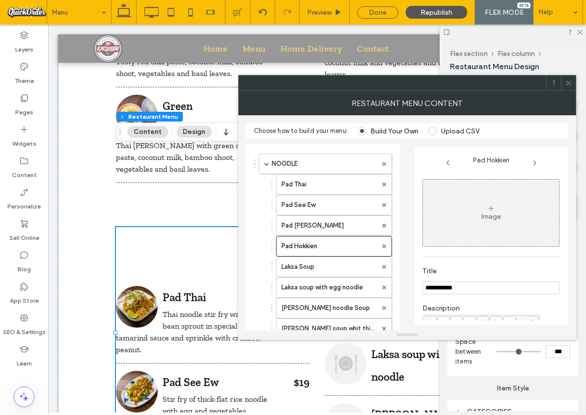
click at [497, 205] on div "Image" at bounding box center [491, 213] width 136 height 65
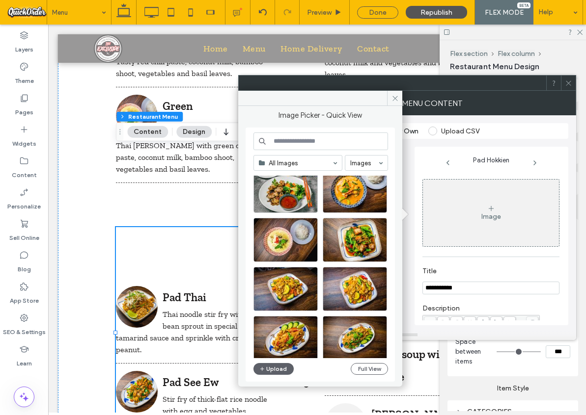
scroll to position [372, 0]
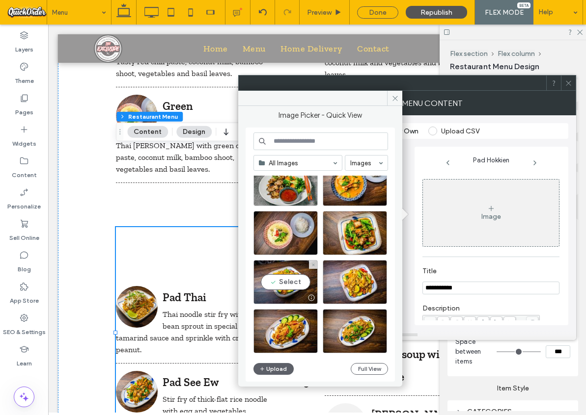
click at [288, 282] on div "Select" at bounding box center [285, 282] width 64 height 44
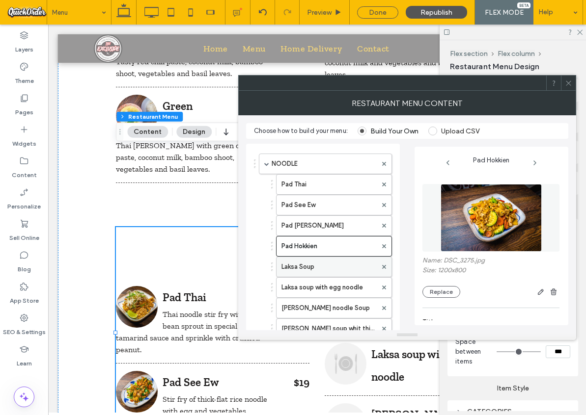
click at [327, 266] on label "Laksa Soup" at bounding box center [328, 267] width 95 height 20
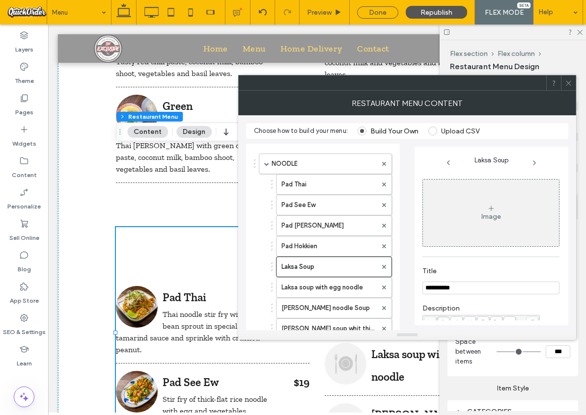
click at [488, 215] on div "Image" at bounding box center [491, 217] width 20 height 8
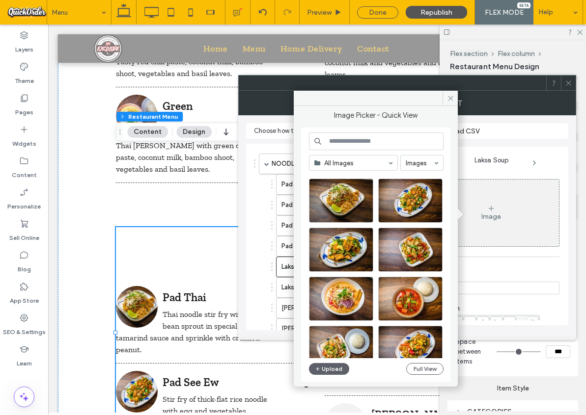
scroll to position [552, 0]
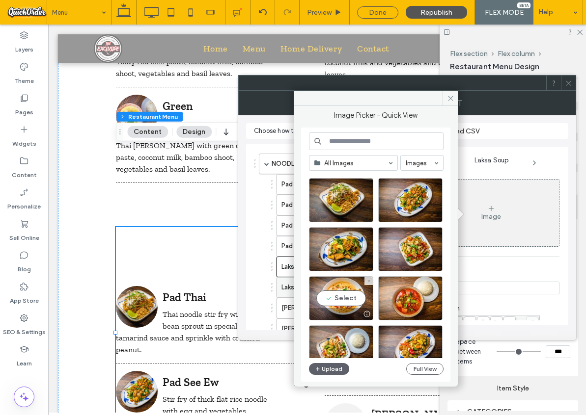
click at [351, 296] on div "Select" at bounding box center [341, 298] width 64 height 44
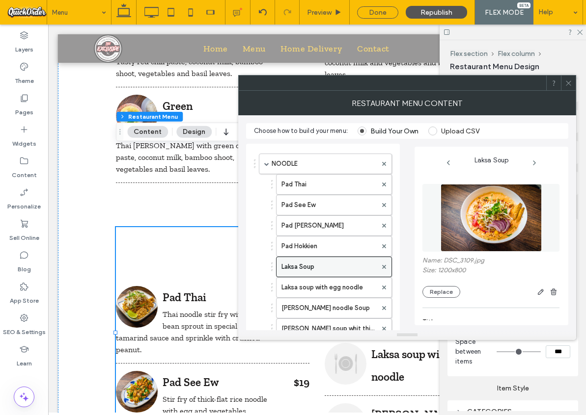
click at [332, 269] on label "Laksa Soup" at bounding box center [328, 267] width 95 height 20
click at [340, 289] on label "Laksa soup with egg noodle" at bounding box center [328, 288] width 95 height 20
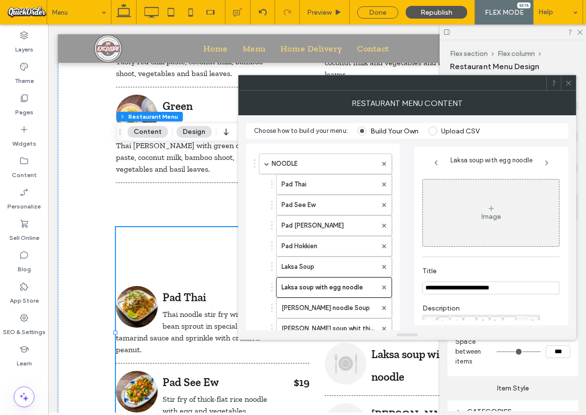
click at [491, 212] on icon at bounding box center [491, 209] width 8 height 8
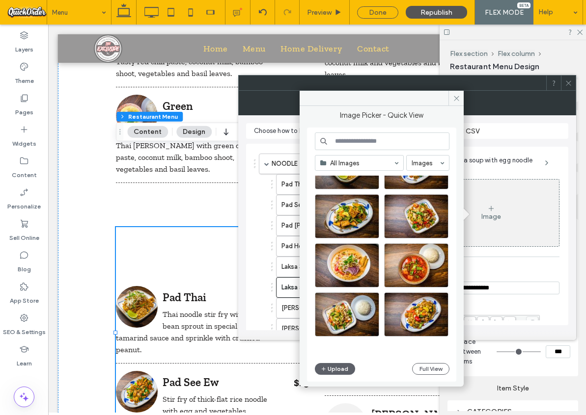
scroll to position [605, 0]
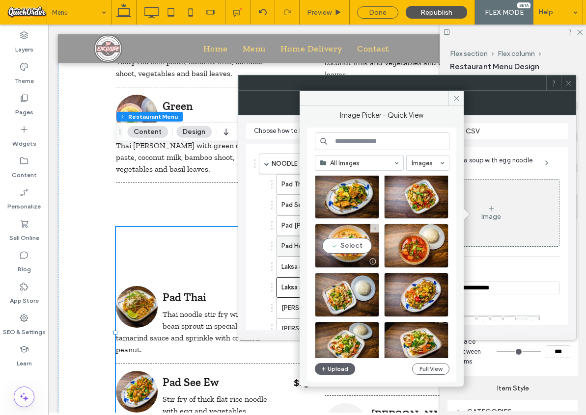
click at [347, 244] on div "Select" at bounding box center [347, 246] width 64 height 44
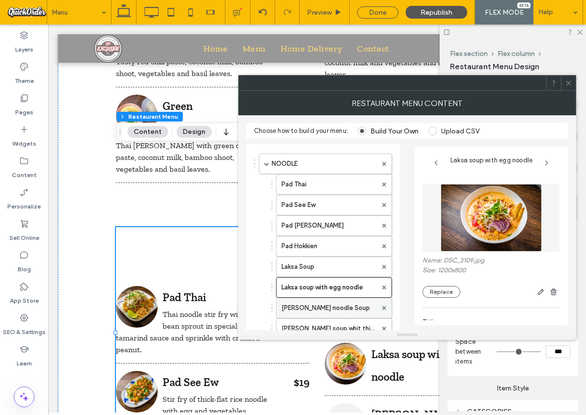
click at [305, 307] on label "Tom Yum noodle Soup" at bounding box center [328, 308] width 95 height 20
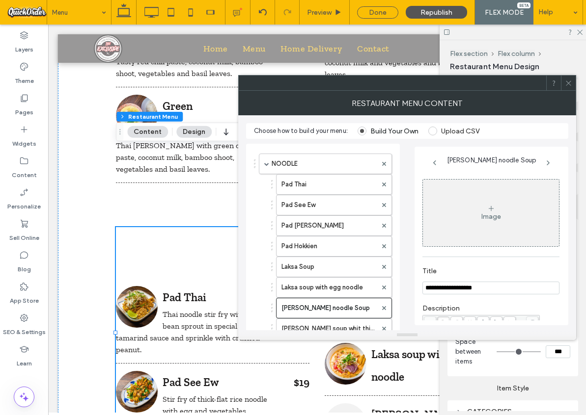
click at [495, 211] on div "Image" at bounding box center [491, 213] width 136 height 65
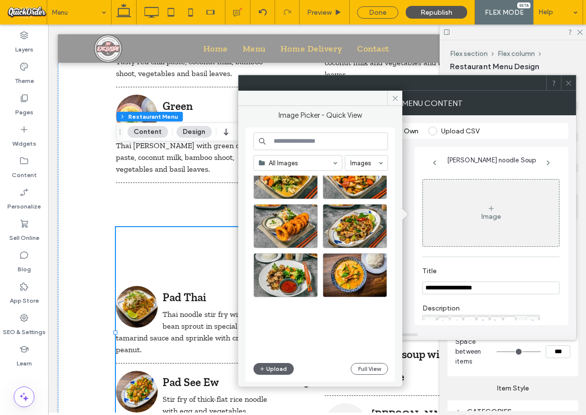
scroll to position [0, 0]
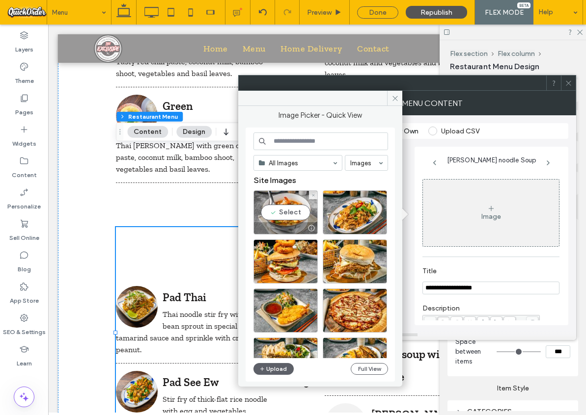
click at [281, 209] on div "Select" at bounding box center [285, 212] width 64 height 44
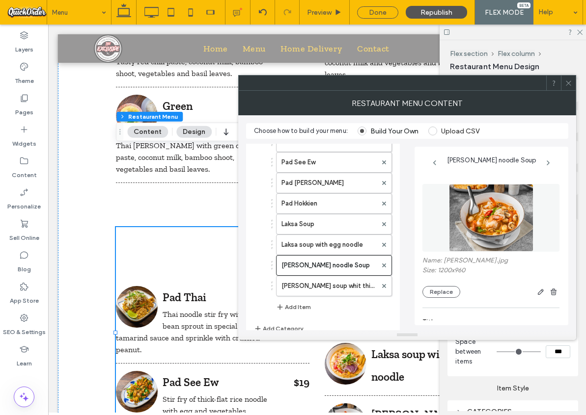
scroll to position [44, 0]
click at [336, 285] on label "Tom Yum soup whit thin rice noodle" at bounding box center [328, 285] width 95 height 20
type input "**********"
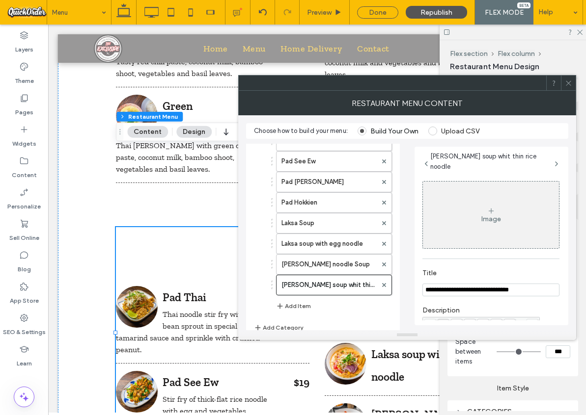
click at [483, 215] on div "Image" at bounding box center [491, 219] width 20 height 8
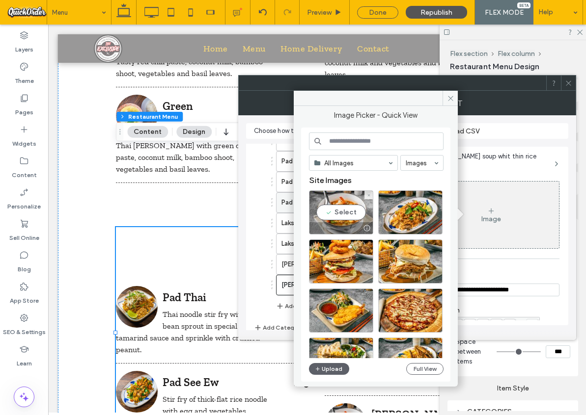
click at [335, 210] on div "Select" at bounding box center [341, 212] width 64 height 44
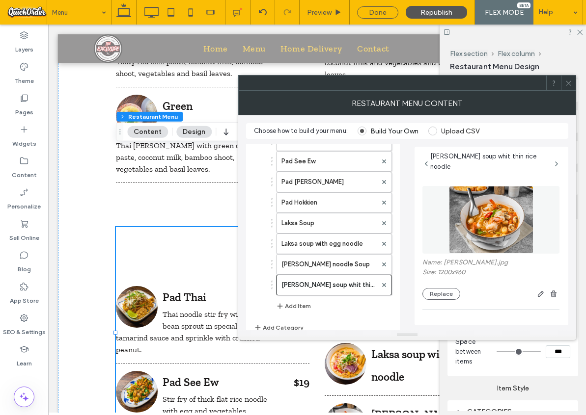
click at [571, 81] on icon at bounding box center [568, 83] width 7 height 7
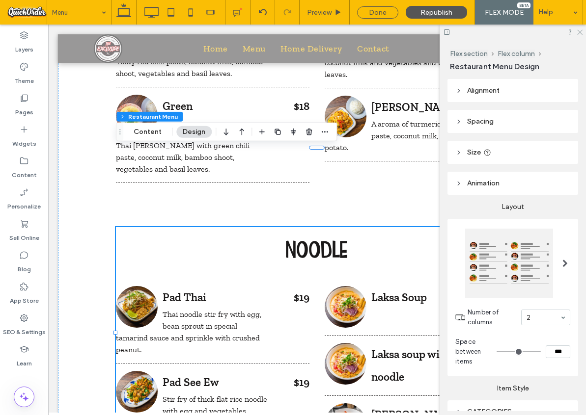
click at [580, 31] on icon at bounding box center [579, 31] width 6 height 6
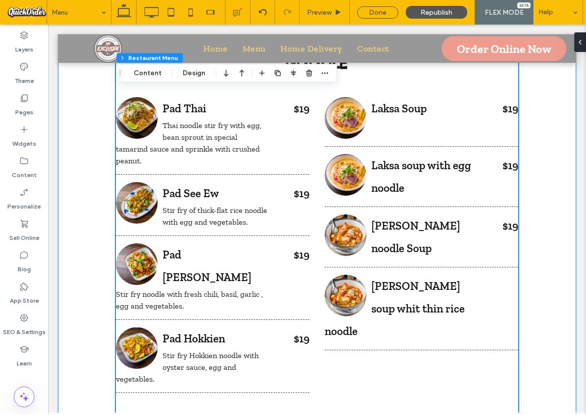
scroll to position [2707, 0]
click at [453, 274] on div "Tom Yum soup whit thin rice noodle" at bounding box center [401, 308] width 153 height 68
click at [465, 274] on div "Tom Yum soup whit thin rice noodle" at bounding box center [401, 308] width 153 height 68
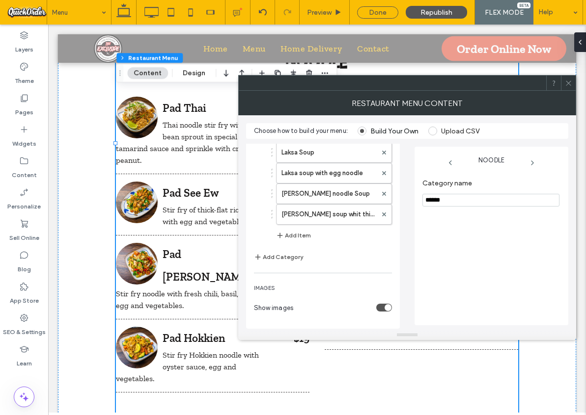
scroll to position [122, 0]
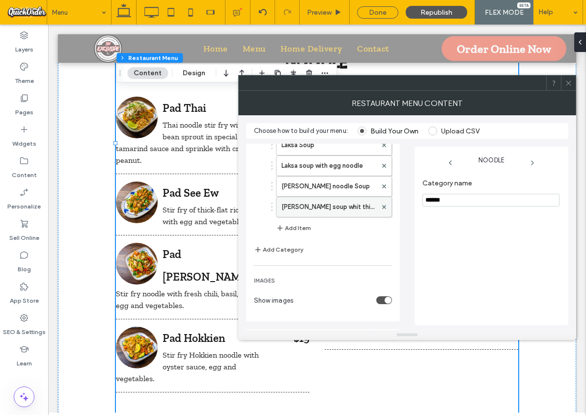
click at [324, 212] on label "Tom Yum soup whit thin rice noodle" at bounding box center [328, 207] width 95 height 20
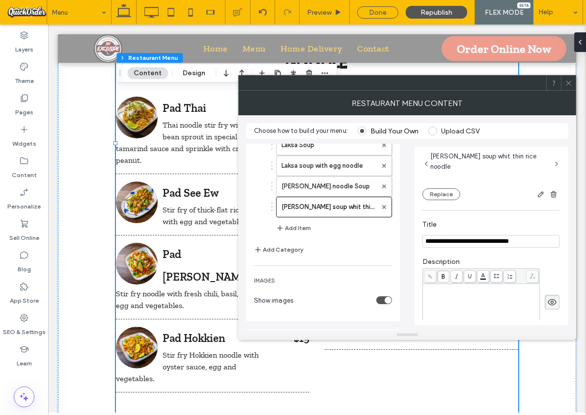
scroll to position [108, 0]
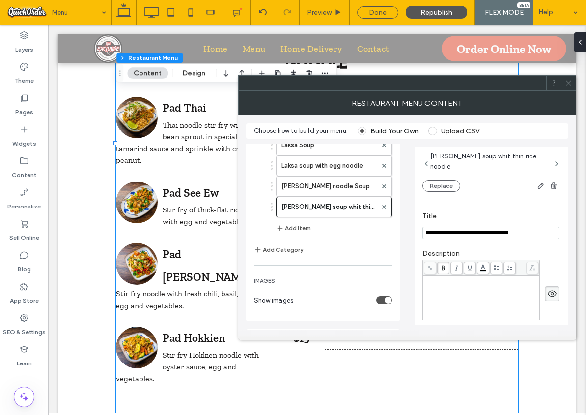
drag, startPoint x: 477, startPoint y: 233, endPoint x: 495, endPoint y: 229, distance: 18.7
click at [477, 233] on input "**********" at bounding box center [490, 233] width 137 height 13
type input "**********"
click at [568, 82] on use at bounding box center [568, 83] width 5 height 5
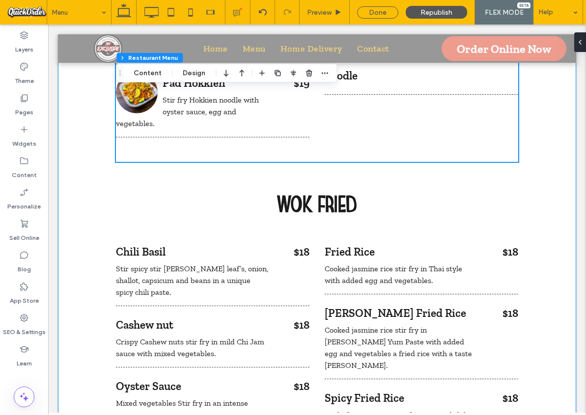
scroll to position [2965, 0]
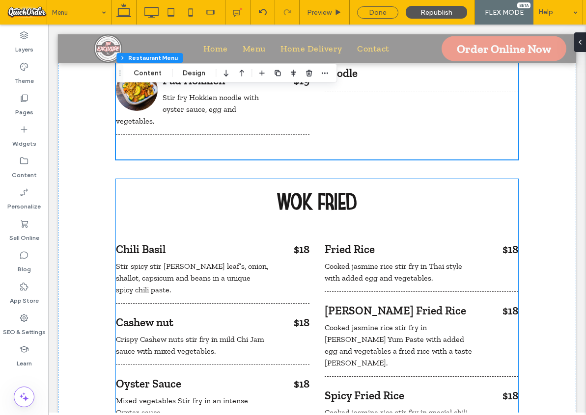
click at [224, 262] on span "Stir spicy stir fry basil leaf’s, onion, shallot, capsicum and beans in a uniqu…" at bounding box center [192, 278] width 152 height 33
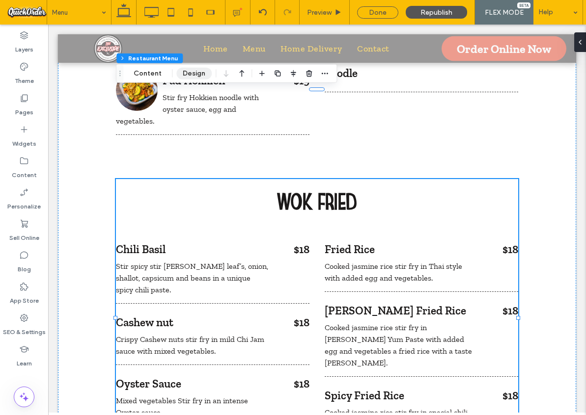
drag, startPoint x: 197, startPoint y: 74, endPoint x: 202, endPoint y: 76, distance: 5.5
click at [197, 74] on button "Design" at bounding box center [193, 74] width 35 height 12
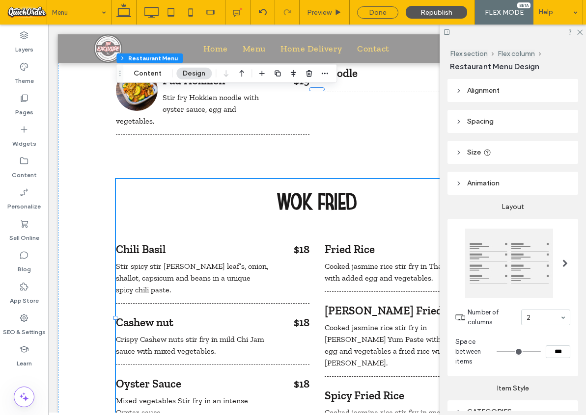
click at [536, 261] on div at bounding box center [509, 263] width 88 height 69
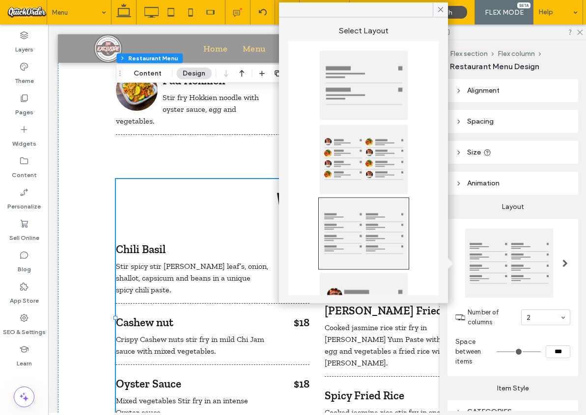
click at [377, 158] on div at bounding box center [364, 159] width 88 height 69
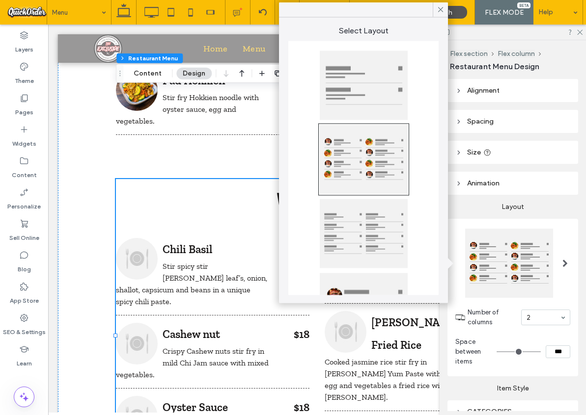
click at [442, 9] on icon at bounding box center [440, 9] width 9 height 9
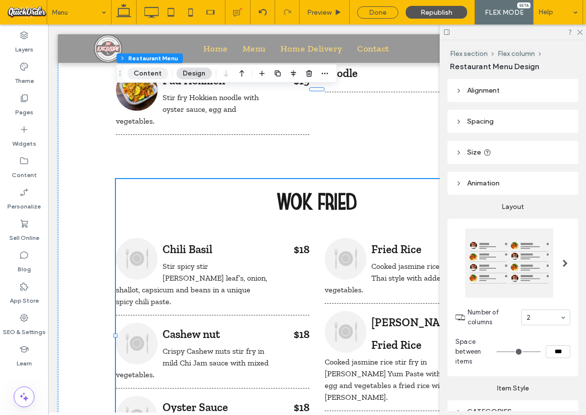
click at [145, 72] on button "Content" at bounding box center [147, 74] width 41 height 12
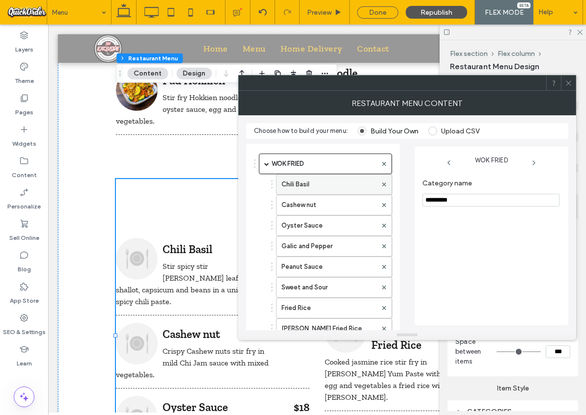
click at [330, 182] on label "Chili Basil" at bounding box center [328, 185] width 95 height 20
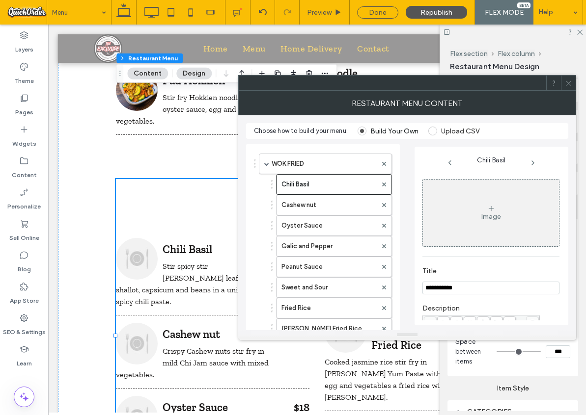
click at [482, 209] on div "Image" at bounding box center [491, 213] width 136 height 65
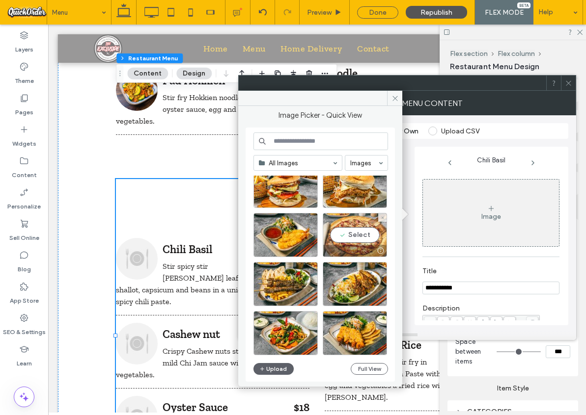
scroll to position [78, 0]
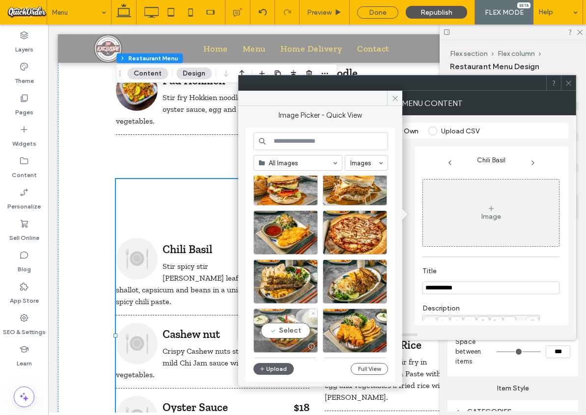
click at [290, 336] on div "Select" at bounding box center [285, 331] width 64 height 44
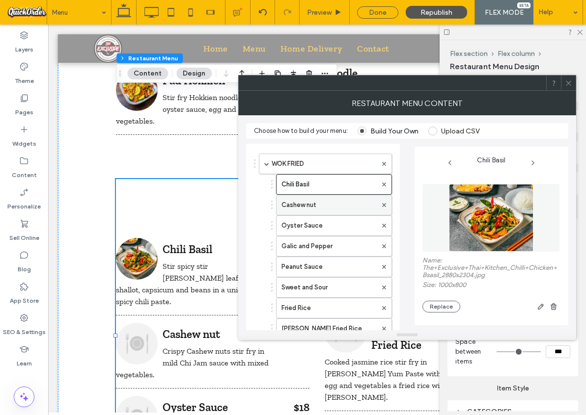
click at [318, 207] on label "Cashew nut" at bounding box center [328, 205] width 95 height 20
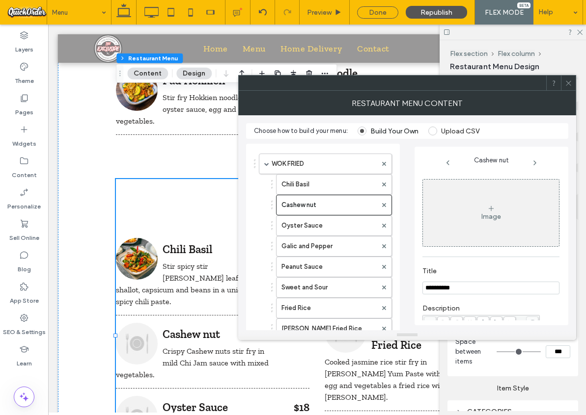
click at [481, 214] on div "Image" at bounding box center [491, 217] width 20 height 8
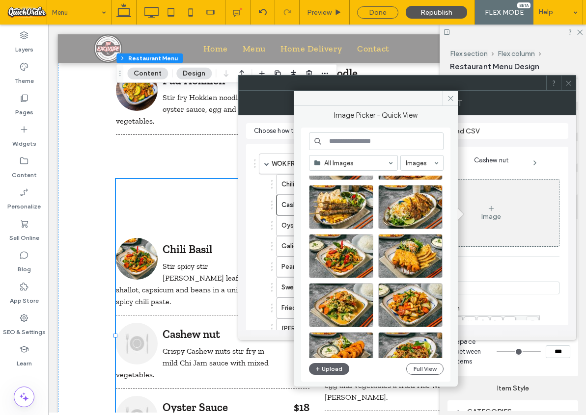
scroll to position [154, 0]
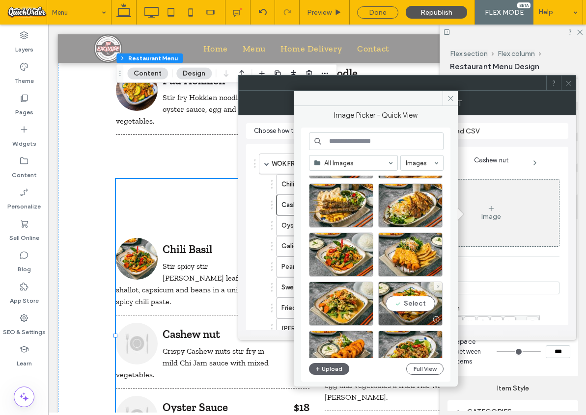
click at [412, 301] on div "Select" at bounding box center [410, 304] width 64 height 44
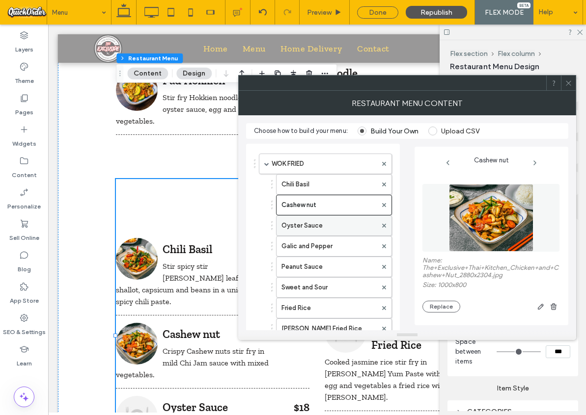
click at [306, 224] on label "Oyster Sauce" at bounding box center [328, 226] width 95 height 20
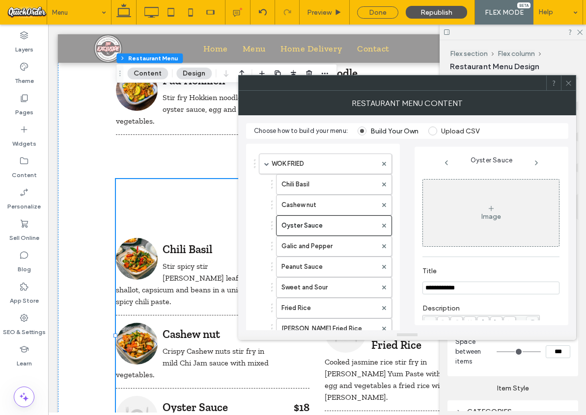
click at [479, 221] on div "Image" at bounding box center [491, 213] width 136 height 65
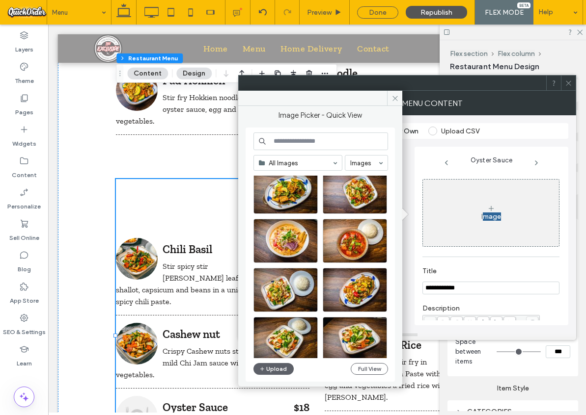
scroll to position [611, 0]
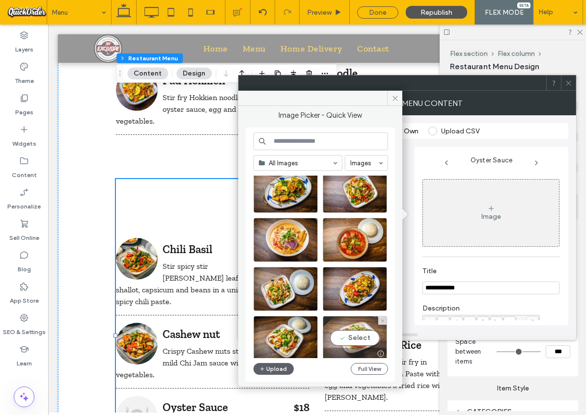
click at [366, 340] on div "Select" at bounding box center [355, 338] width 64 height 44
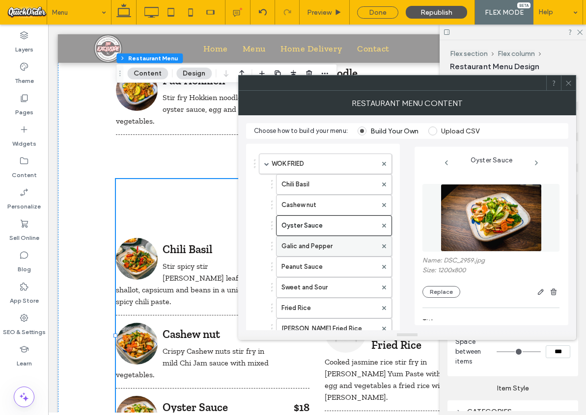
click at [324, 246] on label "Galic and Pepper" at bounding box center [328, 247] width 95 height 20
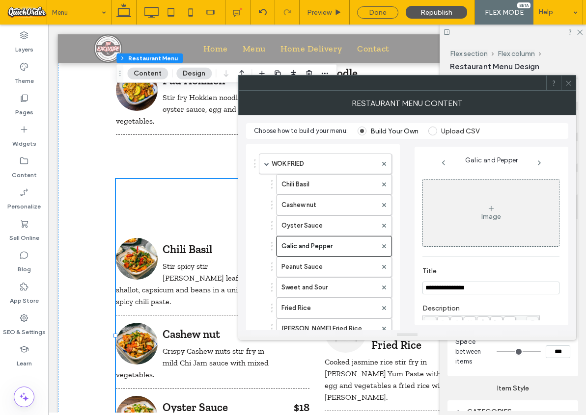
click at [495, 208] on div "Image" at bounding box center [491, 213] width 136 height 65
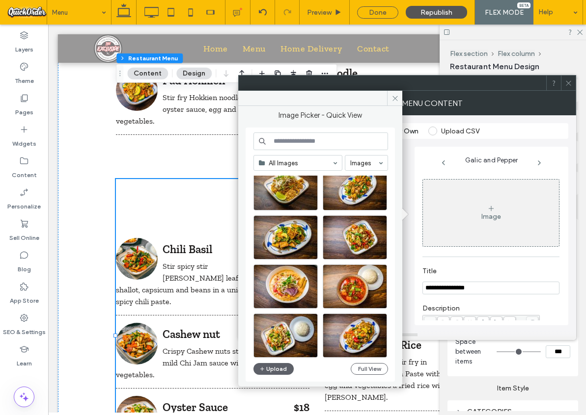
scroll to position [567, 0]
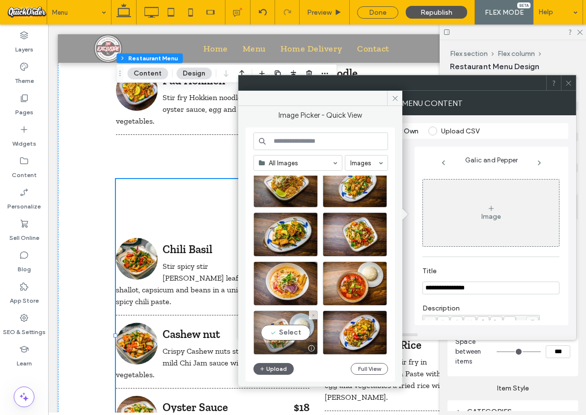
click at [277, 333] on div "Select" at bounding box center [285, 333] width 64 height 44
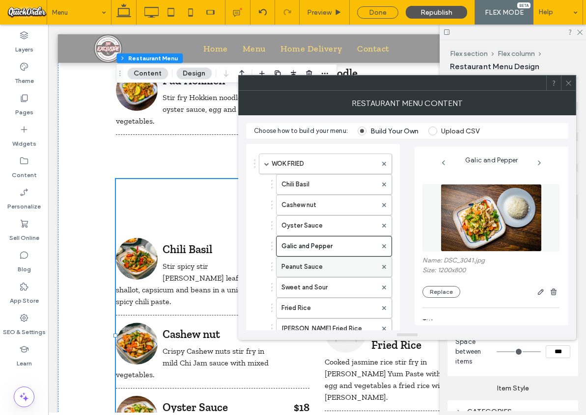
click at [334, 272] on label "Peanut Sauce" at bounding box center [328, 267] width 95 height 20
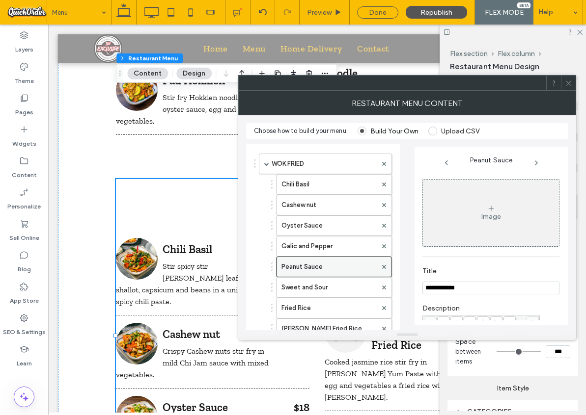
click at [338, 269] on label "Peanut Sauce" at bounding box center [328, 267] width 95 height 20
click at [481, 208] on div "Image" at bounding box center [491, 213] width 136 height 65
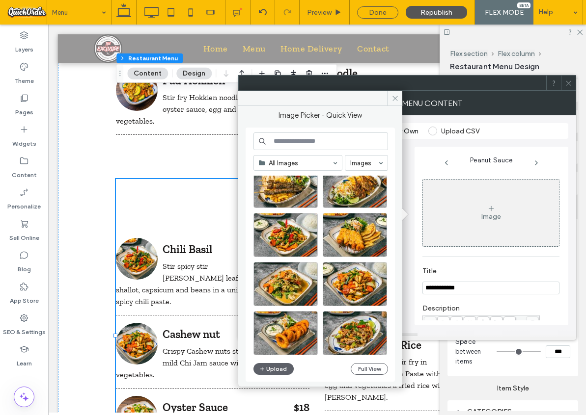
scroll to position [177, 0]
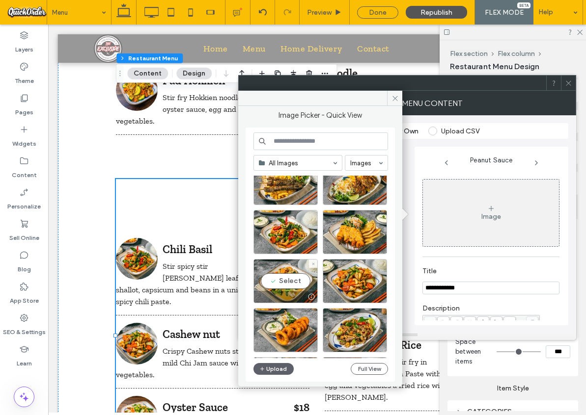
drag, startPoint x: 279, startPoint y: 282, endPoint x: 288, endPoint y: 283, distance: 8.9
click at [279, 282] on div "Select" at bounding box center [285, 281] width 64 height 44
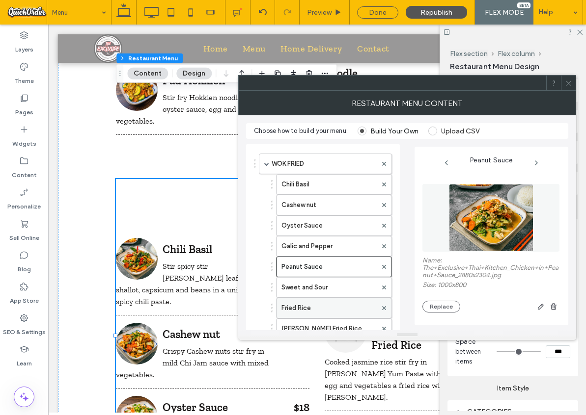
click at [334, 308] on label "Fried Rice" at bounding box center [328, 308] width 95 height 20
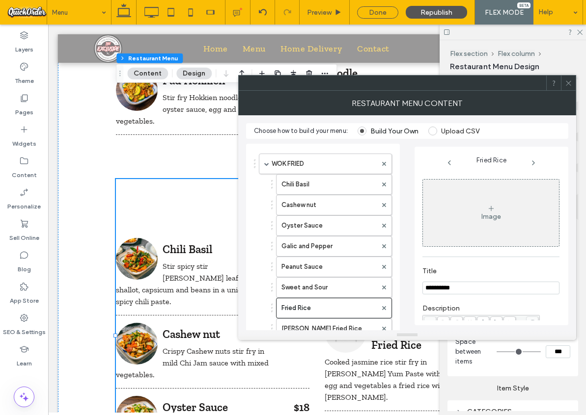
click at [507, 211] on div "Image" at bounding box center [491, 213] width 136 height 65
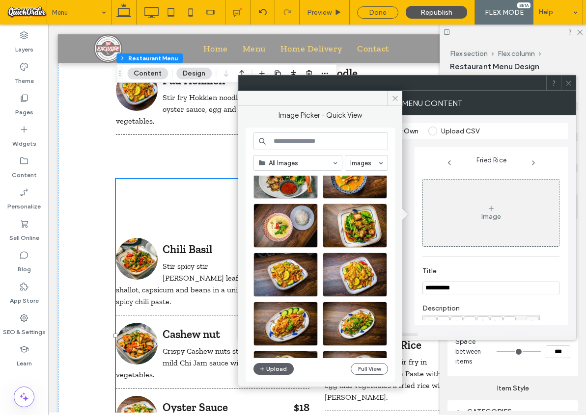
scroll to position [384, 0]
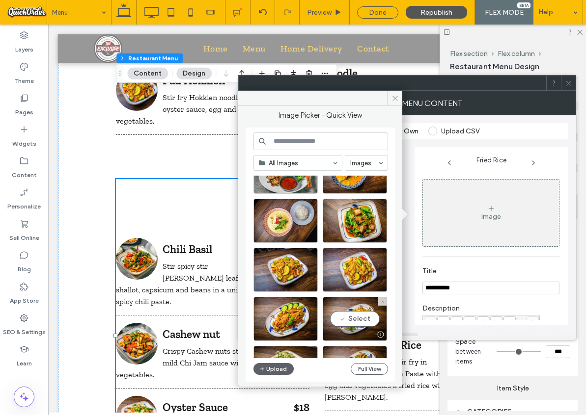
click at [351, 314] on div "Select" at bounding box center [355, 319] width 64 height 44
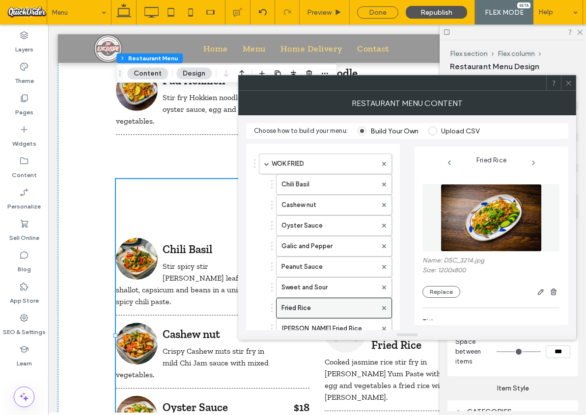
scroll to position [45, 0]
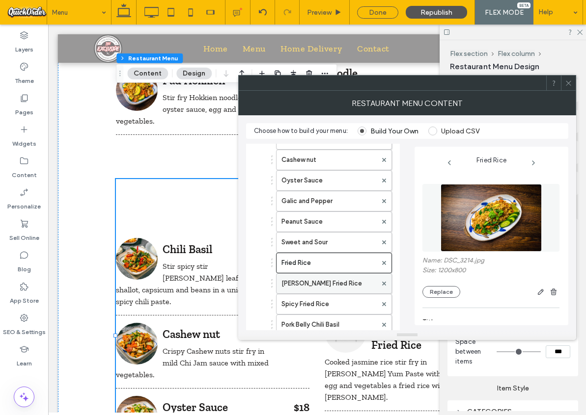
click at [324, 284] on label "Tom Yum Fried Rice" at bounding box center [328, 284] width 95 height 20
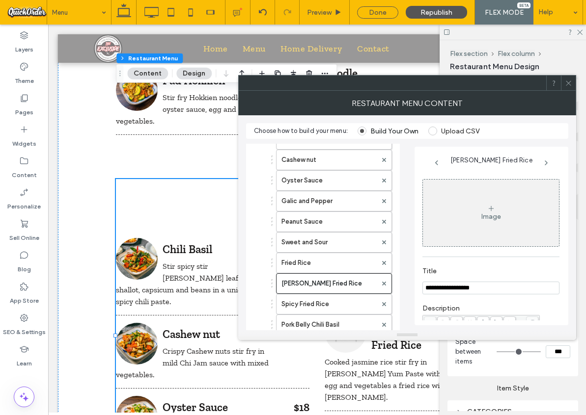
click at [477, 215] on div "Image" at bounding box center [491, 213] width 136 height 65
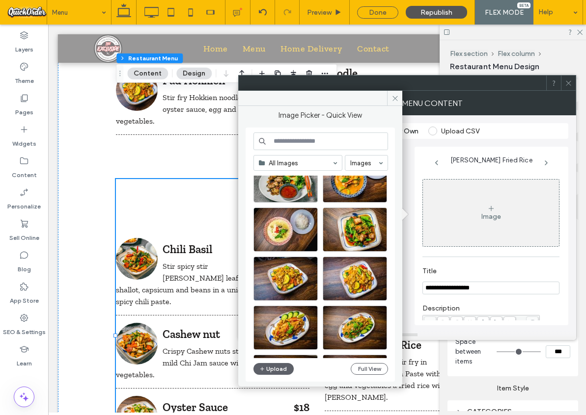
scroll to position [384, 0]
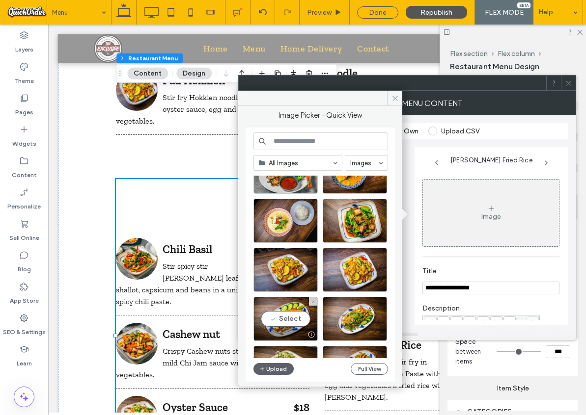
click at [296, 320] on div "Select" at bounding box center [285, 319] width 64 height 44
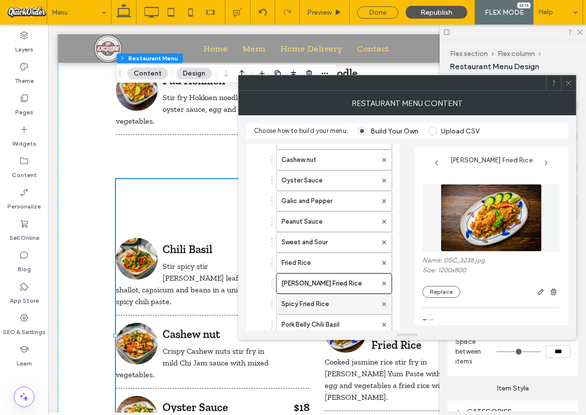
click at [333, 304] on label "Spicy Fried Rice" at bounding box center [328, 305] width 95 height 20
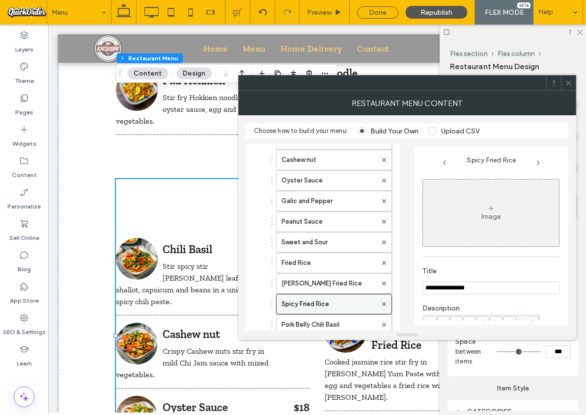
click at [333, 304] on label "Spicy Fried Rice" at bounding box center [328, 305] width 95 height 20
click at [481, 214] on div "Image" at bounding box center [491, 217] width 20 height 8
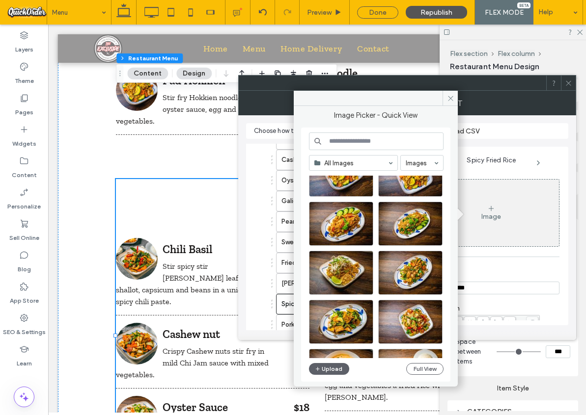
scroll to position [494, 0]
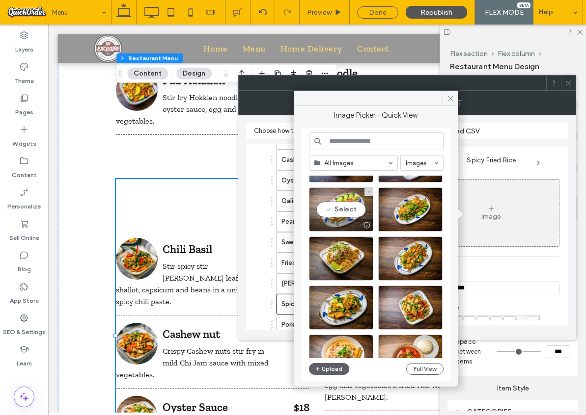
click at [352, 211] on div "Select" at bounding box center [341, 210] width 64 height 44
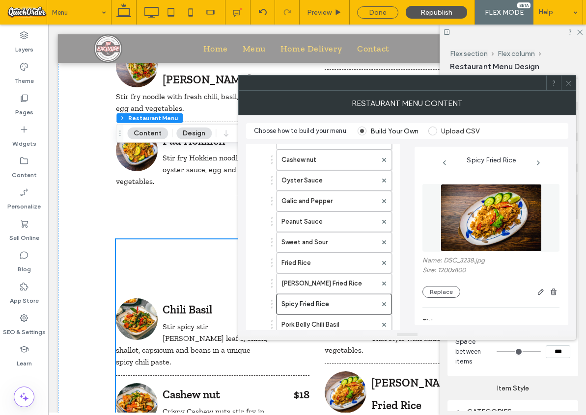
scroll to position [2905, 0]
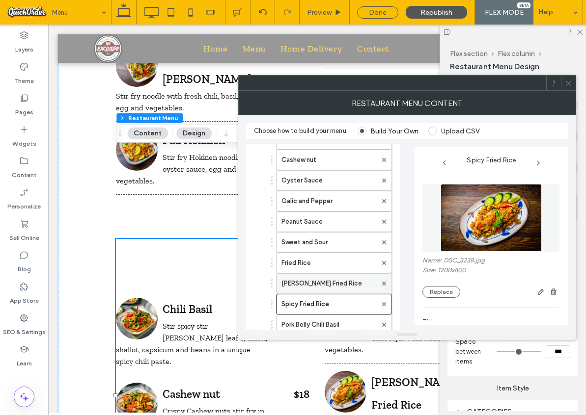
click at [333, 283] on label "Tom Yum Fried Rice" at bounding box center [328, 284] width 95 height 20
click at [444, 293] on button "Replace" at bounding box center [441, 292] width 38 height 12
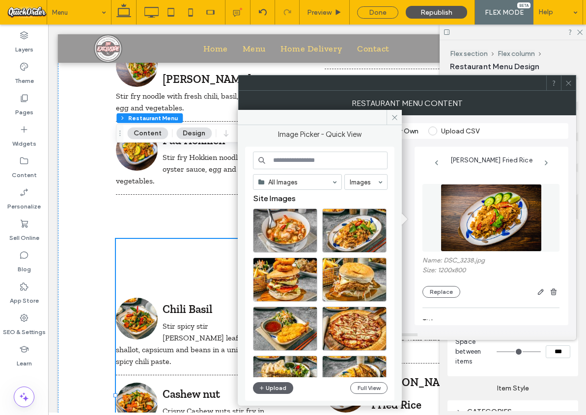
scroll to position [0, 0]
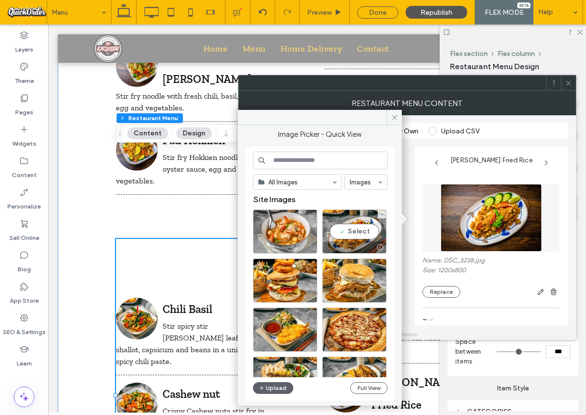
click at [354, 230] on div "Select" at bounding box center [354, 232] width 64 height 44
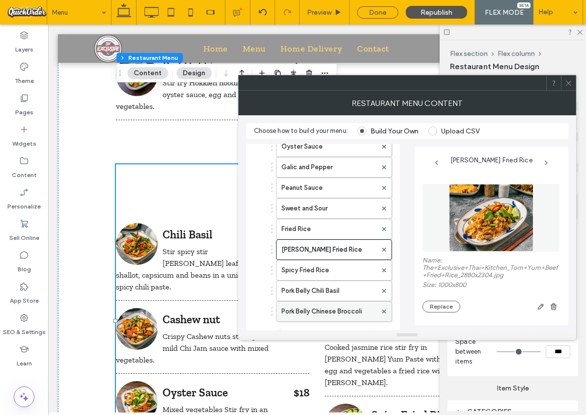
scroll to position [92, 0]
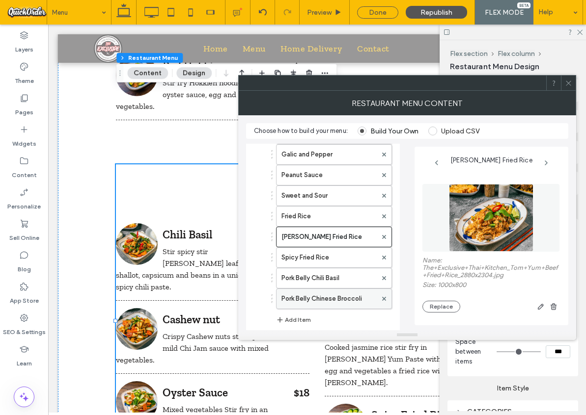
click at [344, 302] on label "Pork Belly Chinese Broccoli" at bounding box center [328, 299] width 95 height 20
type input "**********"
type input "**"
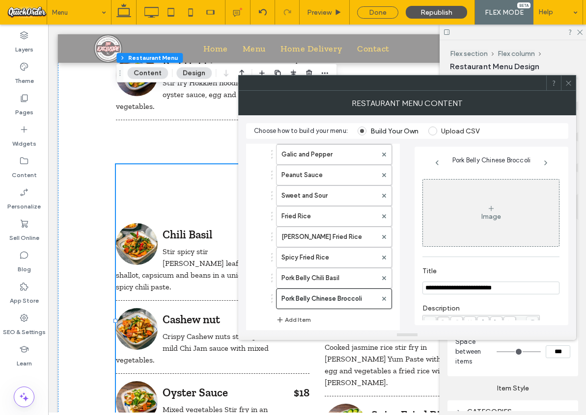
click at [487, 210] on icon at bounding box center [491, 209] width 8 height 8
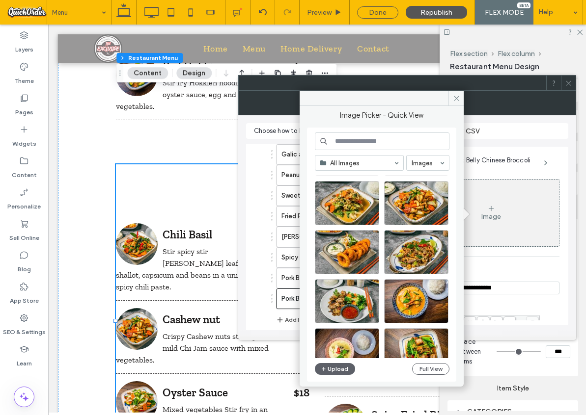
scroll to position [292, 0]
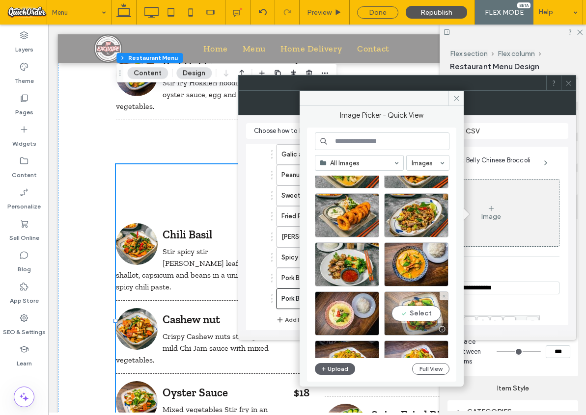
click at [417, 307] on div "Select" at bounding box center [416, 314] width 64 height 44
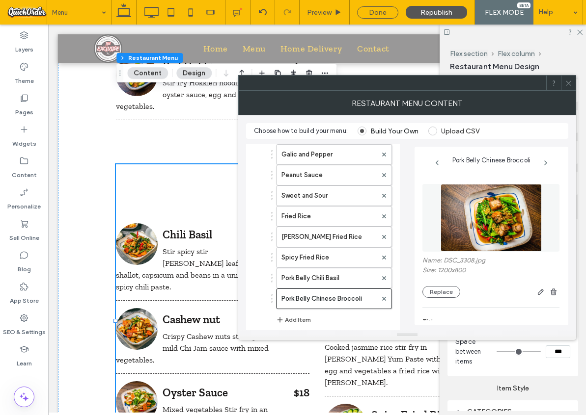
click at [570, 82] on icon at bounding box center [568, 83] width 7 height 7
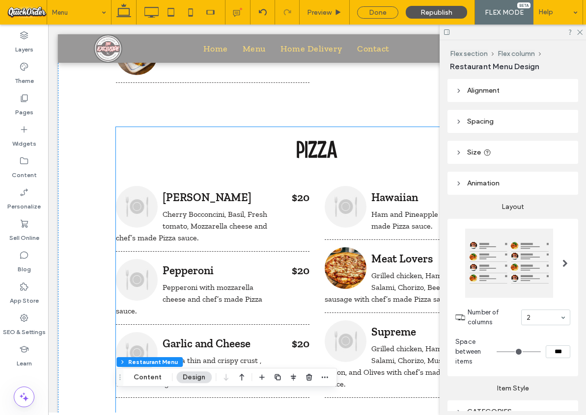
scroll to position [802, 0]
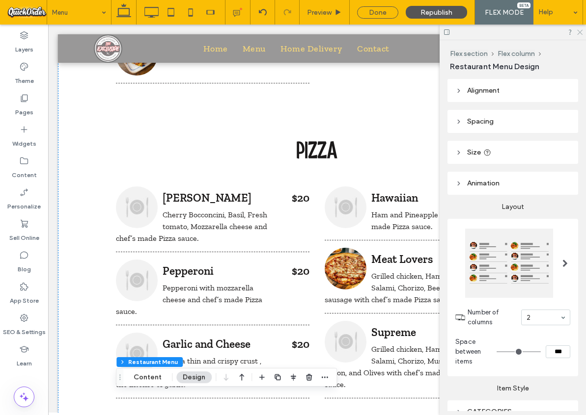
click at [580, 32] on icon at bounding box center [579, 31] width 6 height 6
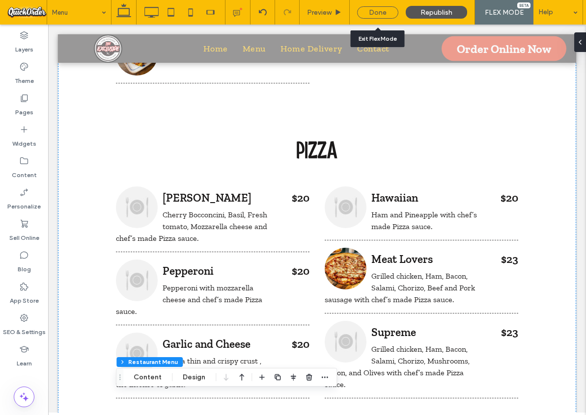
click at [378, 14] on div "Done" at bounding box center [377, 12] width 41 height 12
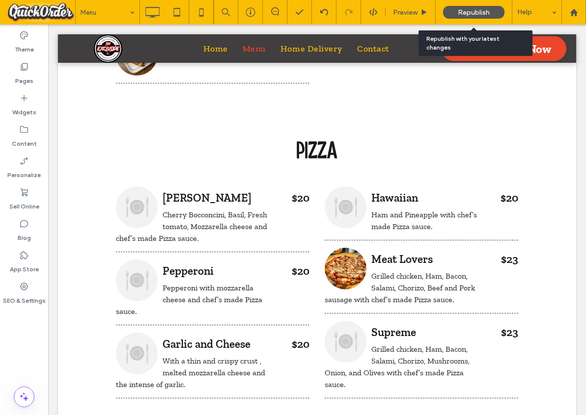
click at [473, 12] on span "Republish" at bounding box center [474, 12] width 32 height 8
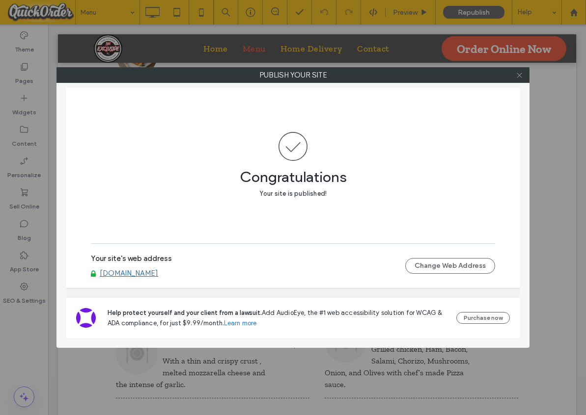
click at [521, 75] on div at bounding box center [519, 75] width 15 height 15
click at [519, 76] on icon at bounding box center [518, 75] width 7 height 7
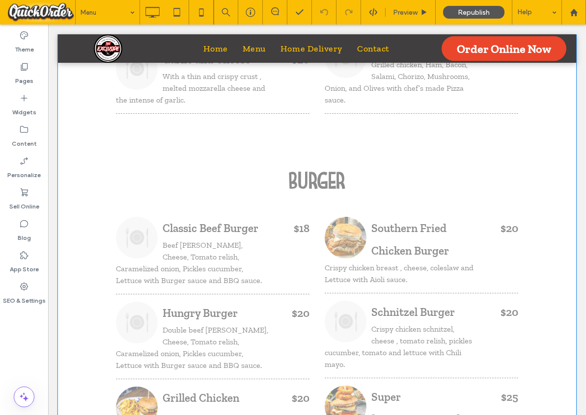
scroll to position [1087, 0]
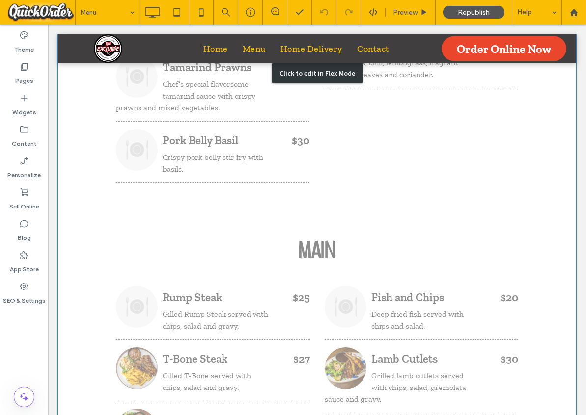
click at [213, 247] on div "Click to edit in Flex Mode" at bounding box center [317, 72] width 518 height 3435
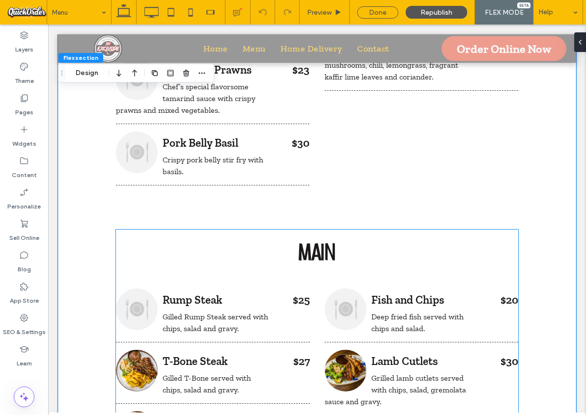
click at [210, 289] on div "Rump Steak" at bounding box center [192, 300] width 153 height 23
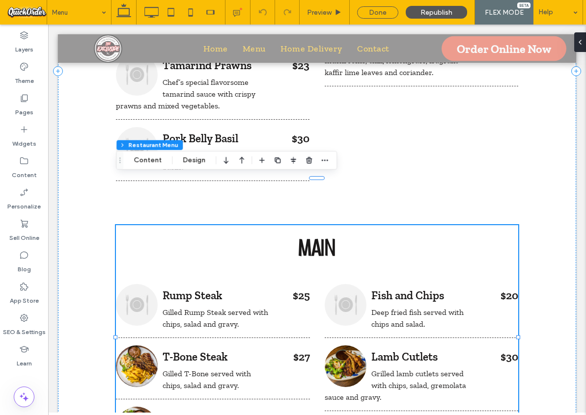
scroll to position [1910, 0]
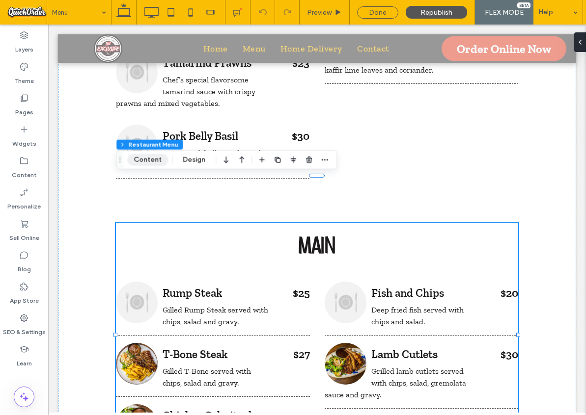
click at [148, 163] on button "Content" at bounding box center [147, 160] width 41 height 12
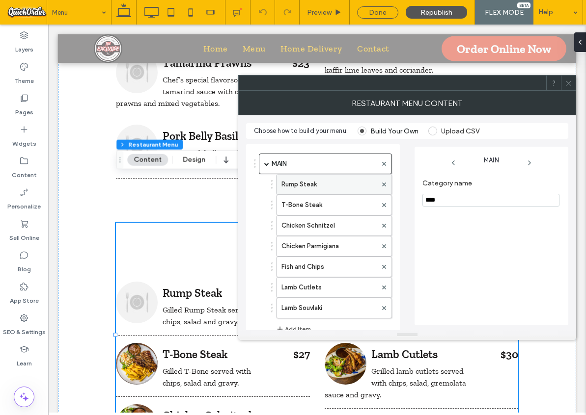
click at [346, 188] on label "Rump Steak" at bounding box center [328, 185] width 95 height 20
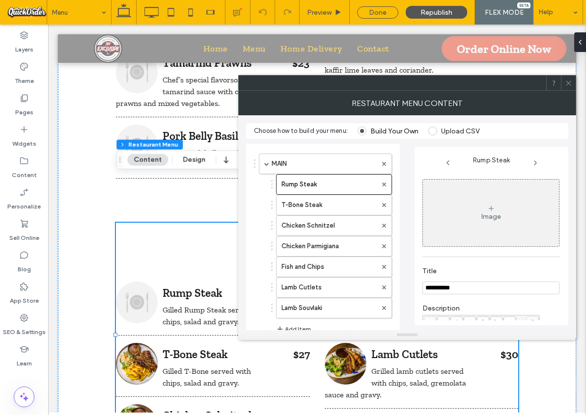
click at [489, 210] on icon at bounding box center [491, 209] width 8 height 8
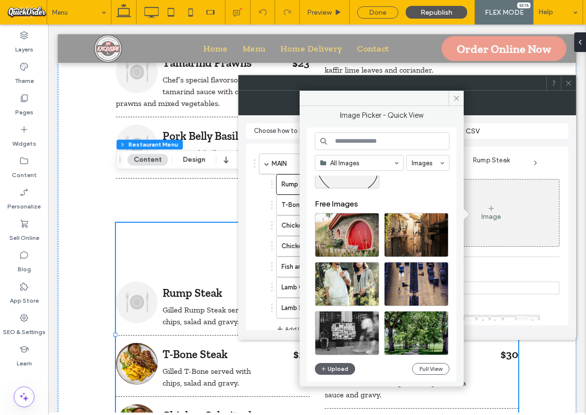
scroll to position [3189, 0]
click at [459, 98] on icon at bounding box center [456, 98] width 7 height 7
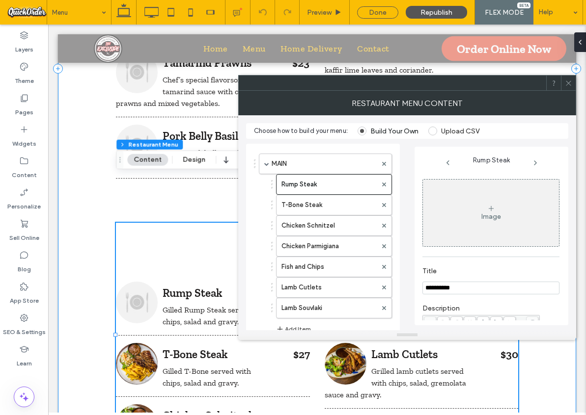
click at [81, 155] on div "Dinner menu Entree Noodle Pizza Burger Chef Recommend Main Curry Wok Fried Menu…" at bounding box center [317, 68] width 518 height 3337
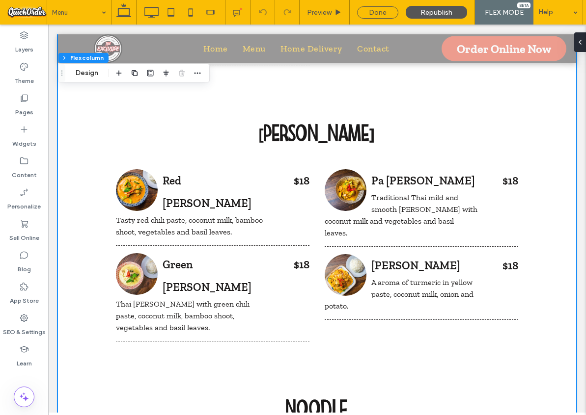
scroll to position [2360, 0]
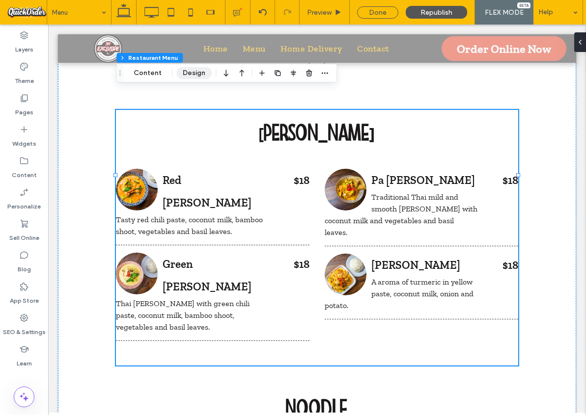
click at [185, 72] on button "Design" at bounding box center [193, 73] width 35 height 12
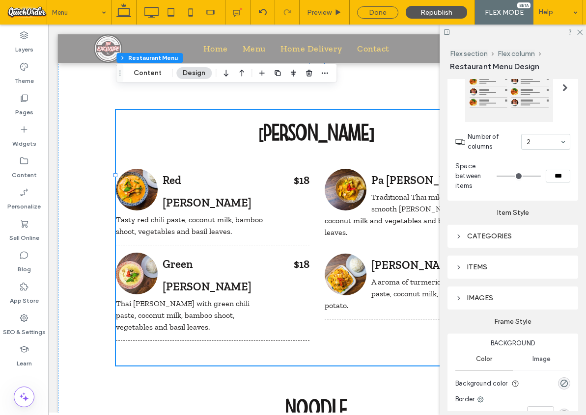
scroll to position [177, 0]
click at [460, 297] on icon at bounding box center [458, 297] width 7 height 7
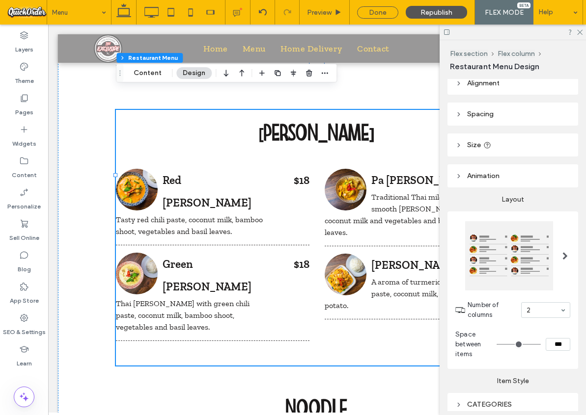
scroll to position [0, 0]
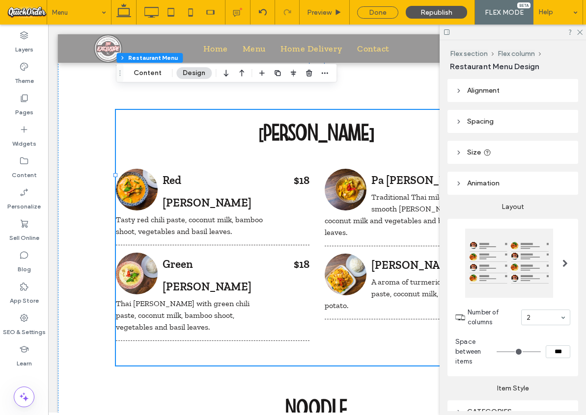
click at [564, 263] on span at bounding box center [564, 264] width 5 height 8
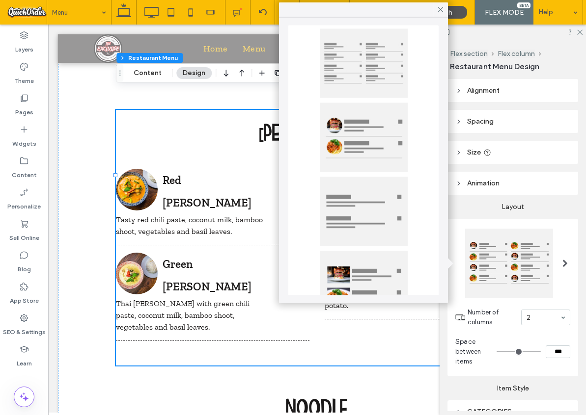
scroll to position [208, 0]
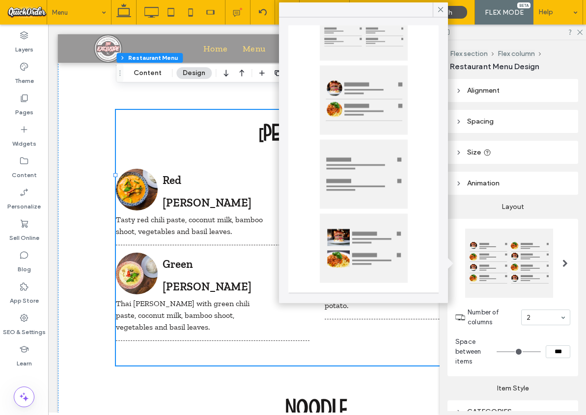
click at [368, 246] on div at bounding box center [364, 248] width 88 height 69
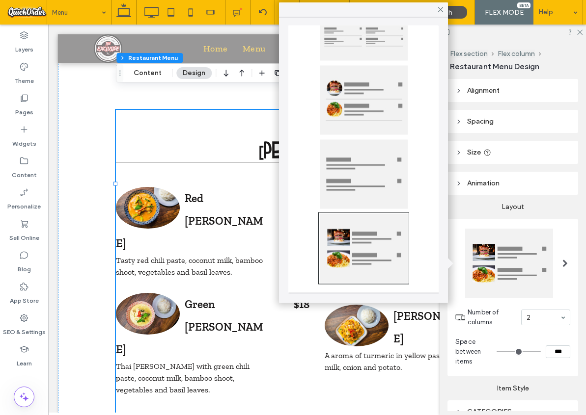
type input "***"
type input "*****"
type input "*"
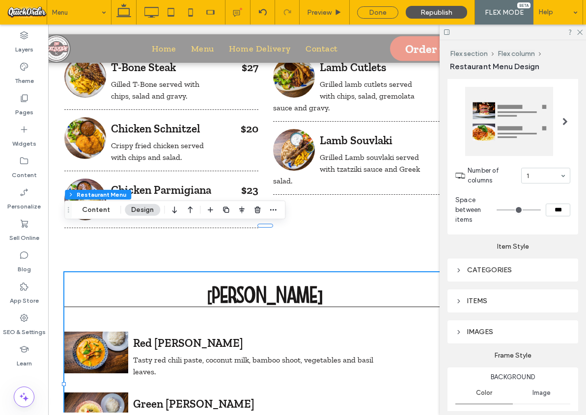
scroll to position [168, 0]
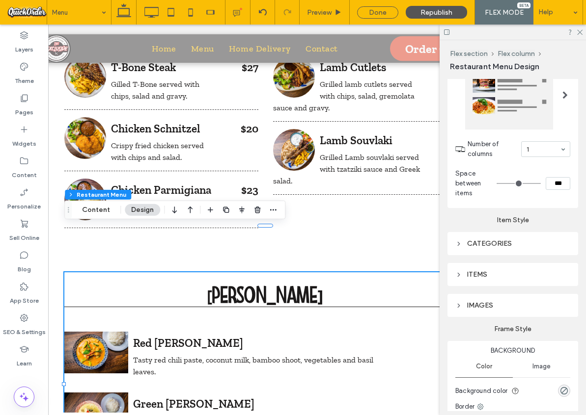
click at [522, 309] on div "IMAGES" at bounding box center [512, 305] width 115 height 8
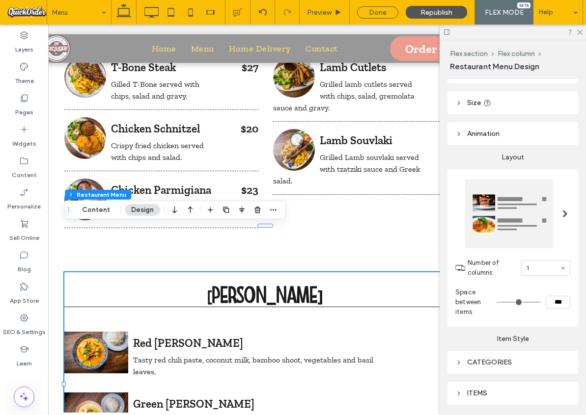
scroll to position [0, 0]
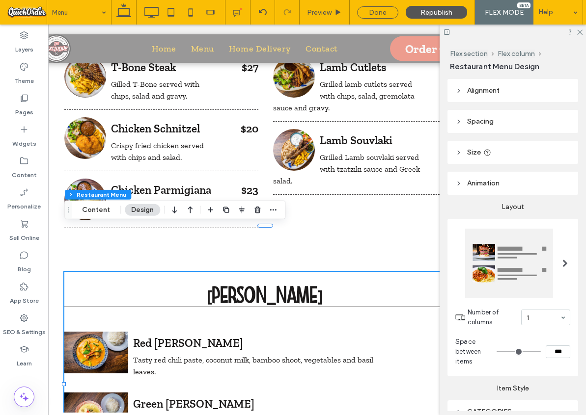
click at [552, 269] on div at bounding box center [509, 263] width 88 height 69
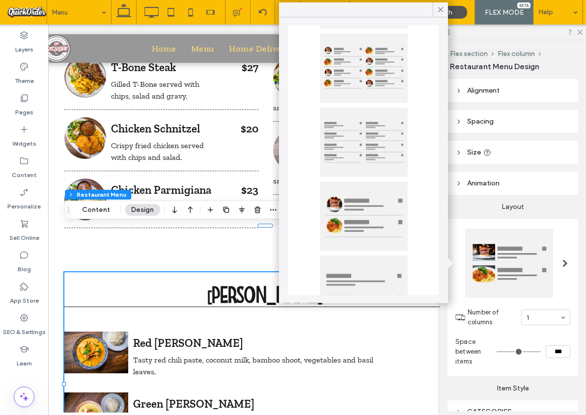
scroll to position [112, 0]
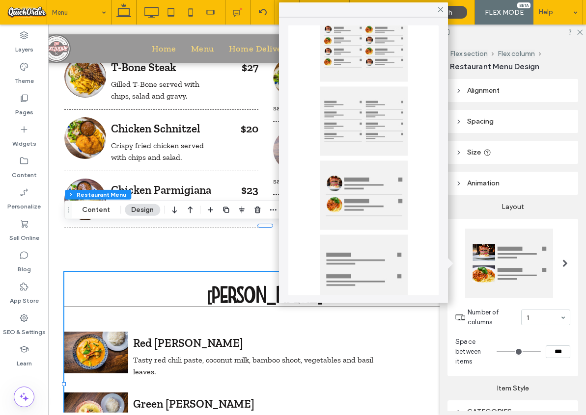
click at [375, 201] on div at bounding box center [364, 195] width 88 height 69
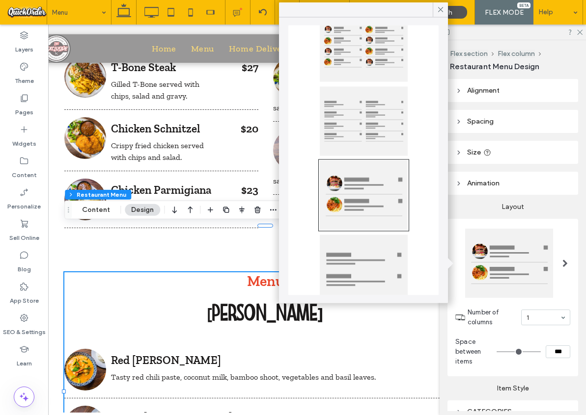
type input "**"
type input "****"
type input "**"
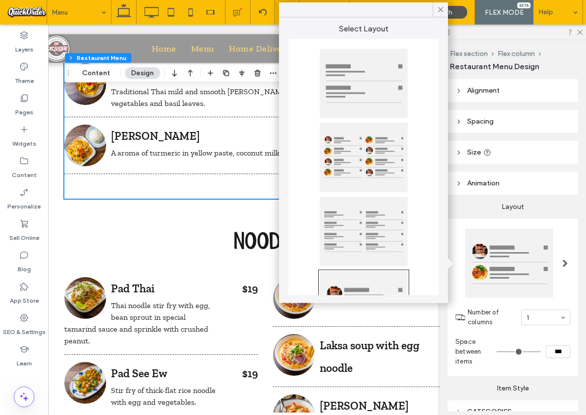
scroll to position [0, 0]
click at [373, 166] on div at bounding box center [364, 159] width 88 height 69
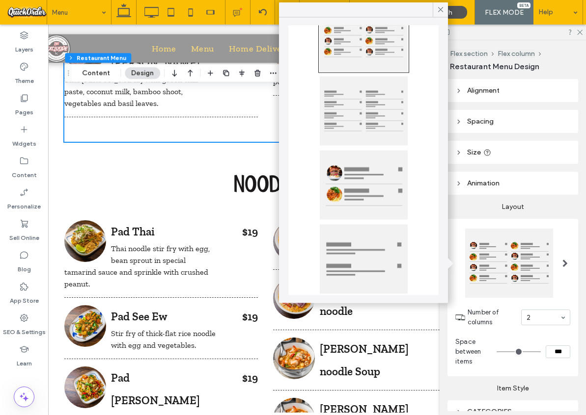
scroll to position [208, 0]
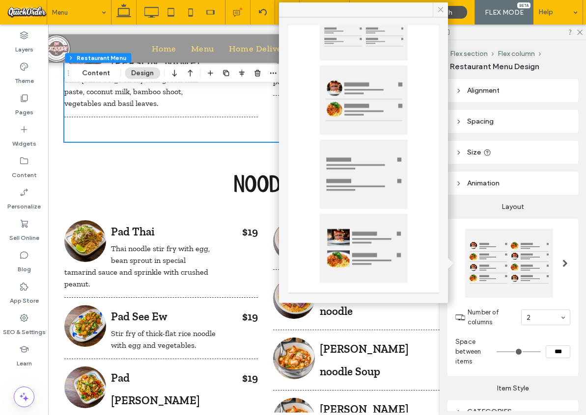
click at [441, 9] on icon at bounding box center [440, 9] width 9 height 9
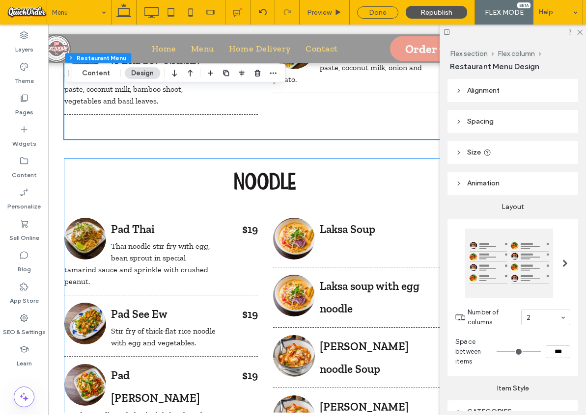
scroll to position [2585, 0]
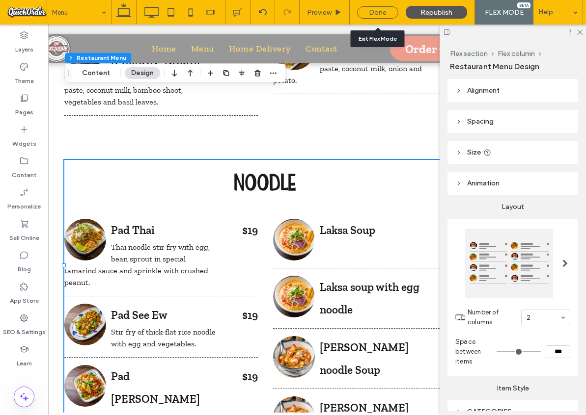
click at [384, 11] on div "Done" at bounding box center [377, 12] width 41 height 12
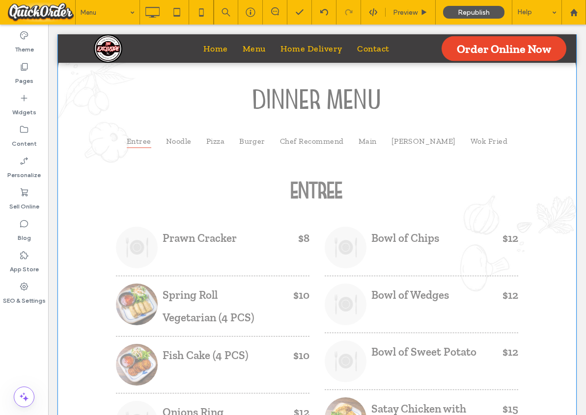
scroll to position [272, 0]
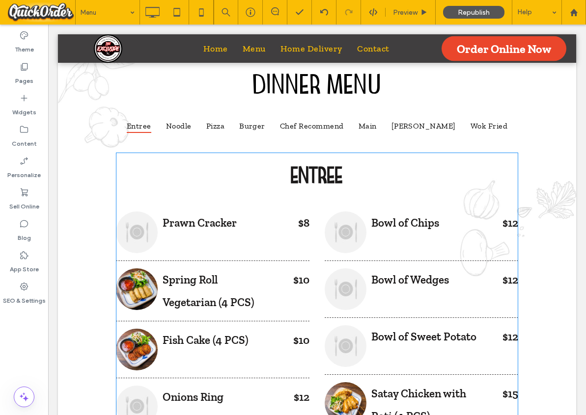
drag, startPoint x: 194, startPoint y: 166, endPoint x: 247, endPoint y: 165, distance: 52.5
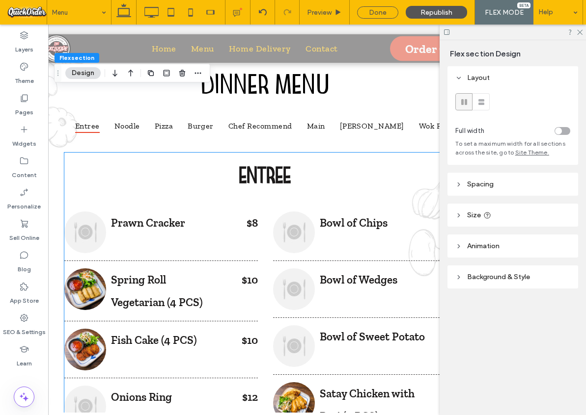
click at [130, 178] on h3 "ENTREE" at bounding box center [265, 174] width 402 height 25
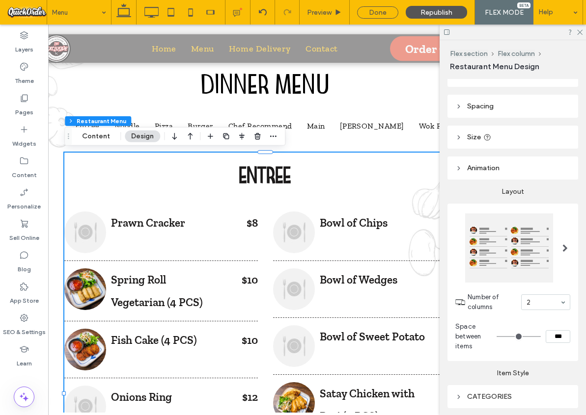
scroll to position [0, 0]
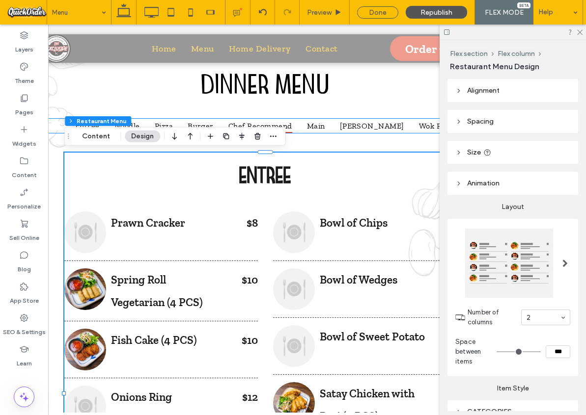
click at [299, 120] on link "Chef Recommend" at bounding box center [260, 126] width 79 height 14
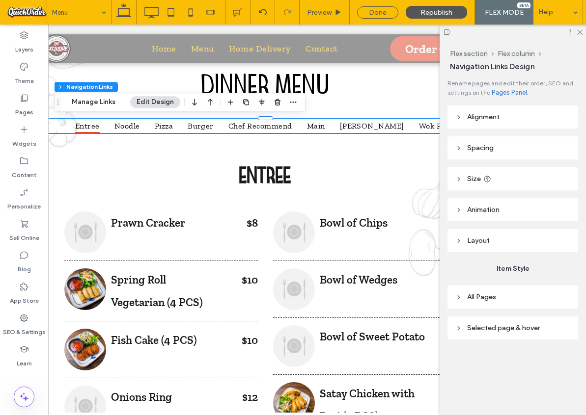
click at [456, 241] on icon at bounding box center [458, 241] width 7 height 7
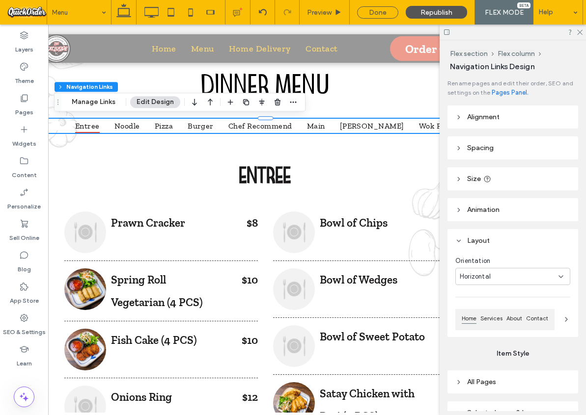
click at [456, 242] on icon at bounding box center [458, 241] width 7 height 7
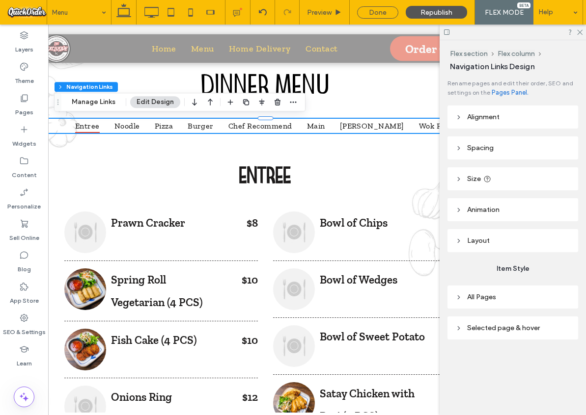
click at [457, 328] on icon at bounding box center [458, 328] width 7 height 7
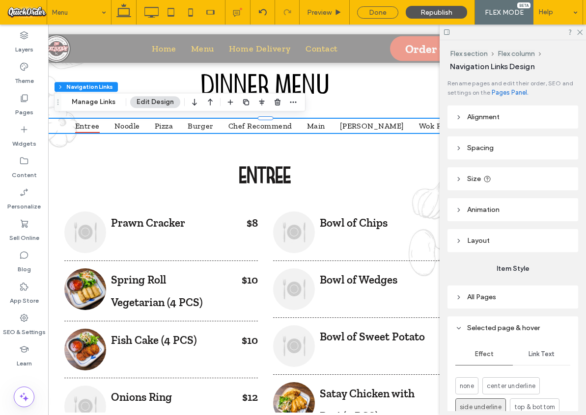
click at [459, 295] on icon at bounding box center [458, 297] width 7 height 7
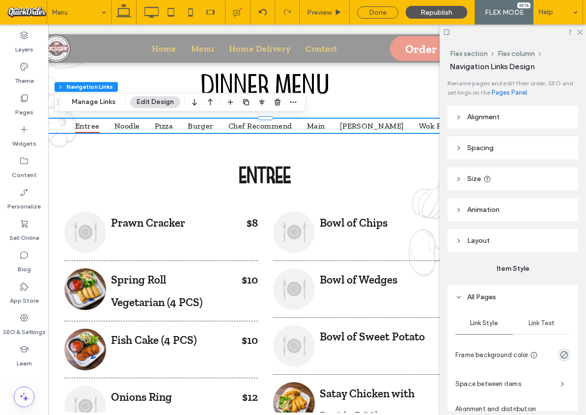
click at [460, 121] on icon at bounding box center [458, 117] width 7 height 7
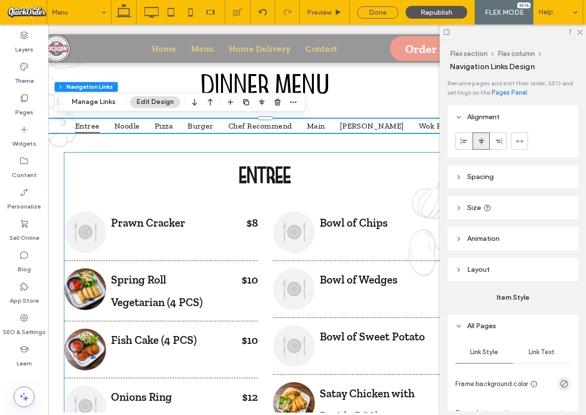
click at [112, 161] on div "ENTREE Prawn Cracker $8 Spring Roll Vegetarian (4 PCS) $10 Fish Cake (4 PCS) $1…" at bounding box center [265, 393] width 402 height 480
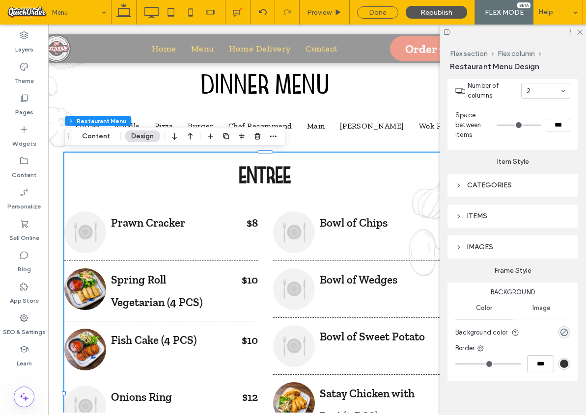
scroll to position [227, 0]
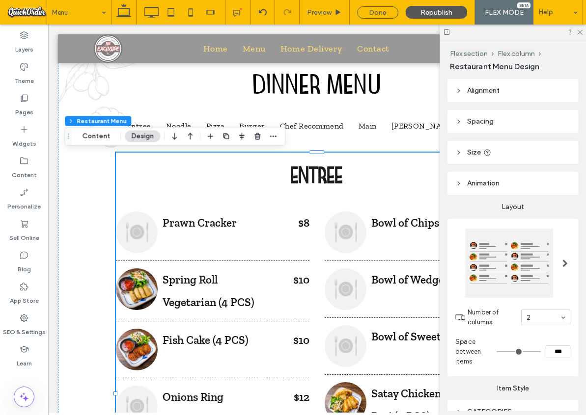
scroll to position [227, 0]
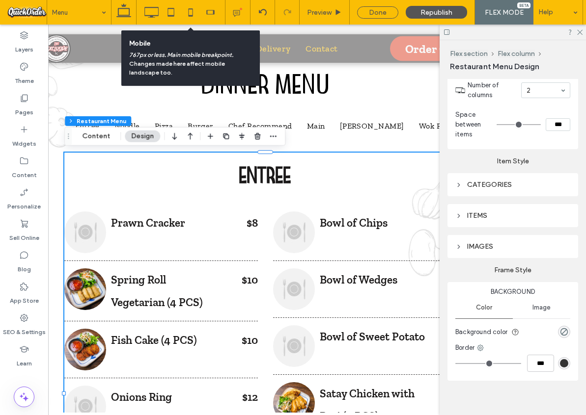
click at [189, 13] on icon at bounding box center [191, 12] width 20 height 20
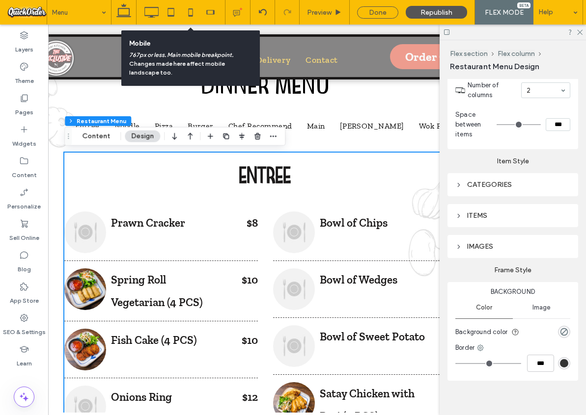
type input "***"
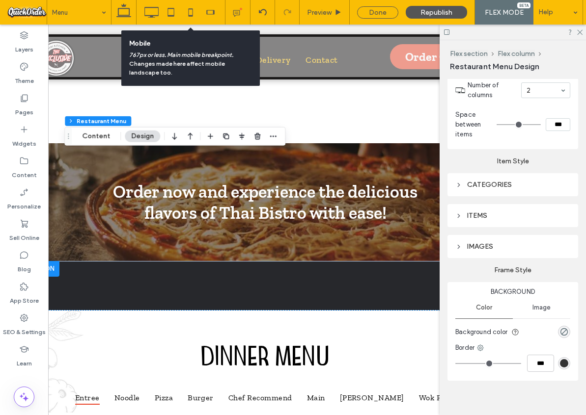
scroll to position [212, 0]
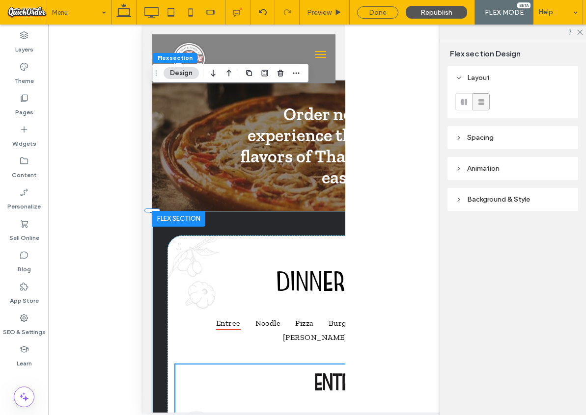
click at [581, 30] on icon at bounding box center [579, 31] width 6 height 6
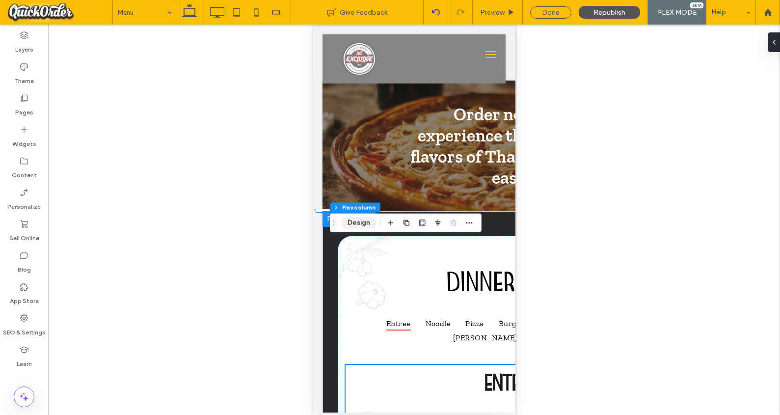
click at [360, 225] on button "Design" at bounding box center [358, 223] width 35 height 12
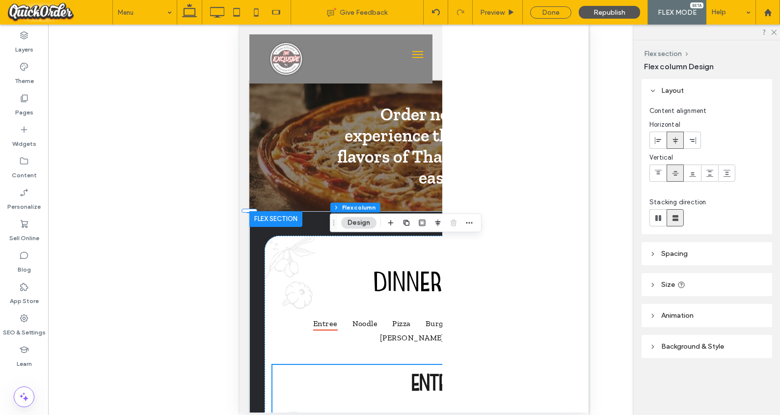
click at [585, 255] on header "Spacing" at bounding box center [707, 253] width 131 height 23
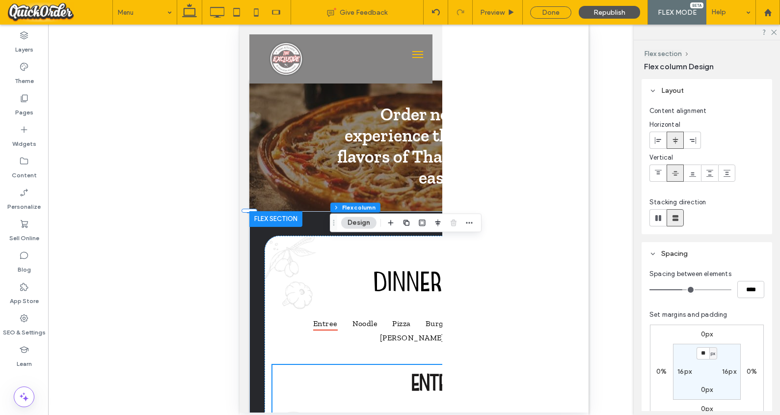
click at [585, 255] on header "Spacing" at bounding box center [707, 253] width 131 height 23
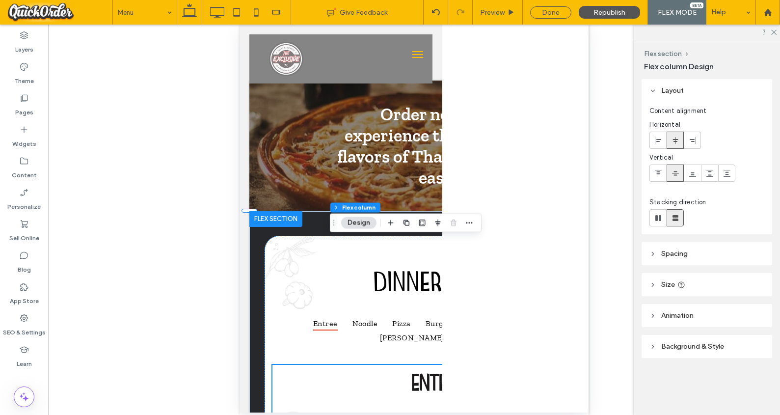
click at [585, 285] on icon at bounding box center [652, 284] width 7 height 7
click at [585, 310] on header "Animation" at bounding box center [707, 315] width 131 height 23
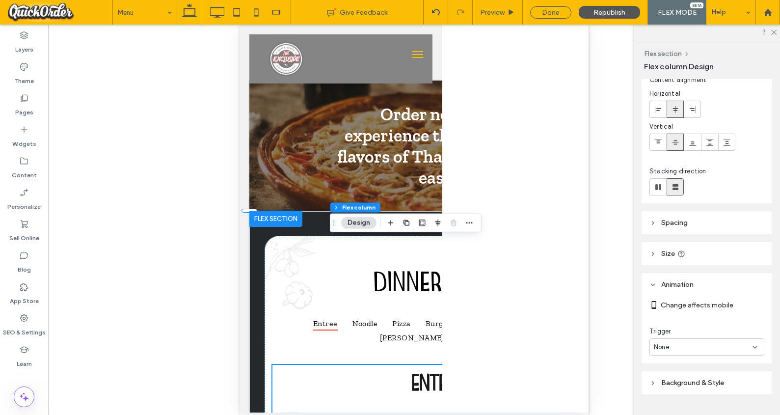
scroll to position [54, 0]
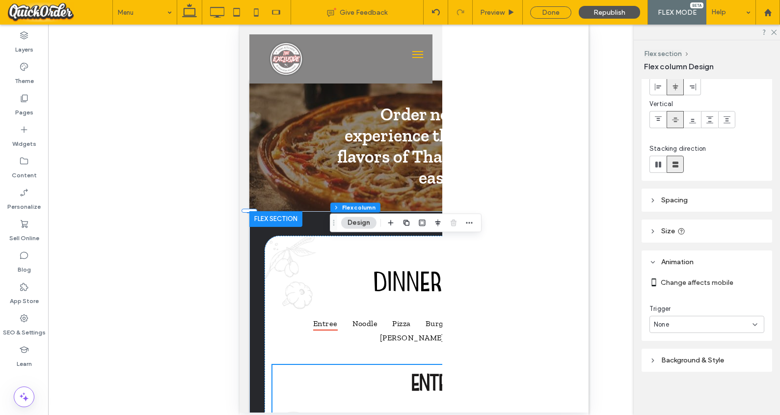
click at [585, 323] on icon at bounding box center [755, 325] width 8 height 8
click at [585, 300] on div "Layout Content alignment Horizontal Vertical Stacking direction Spacing Spacing…" at bounding box center [710, 245] width 137 height 332
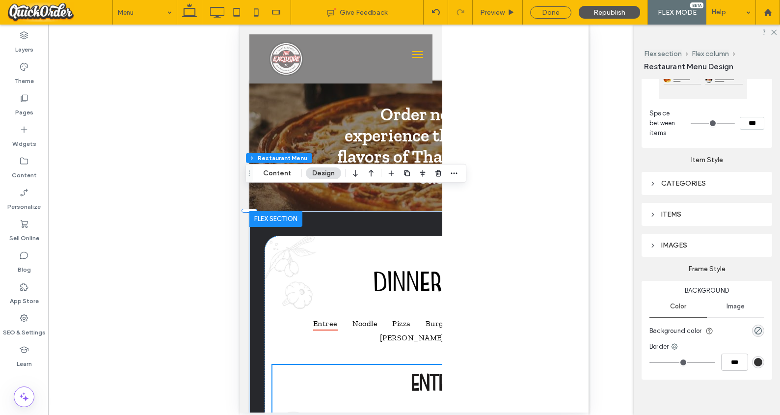
scroll to position [212, 0]
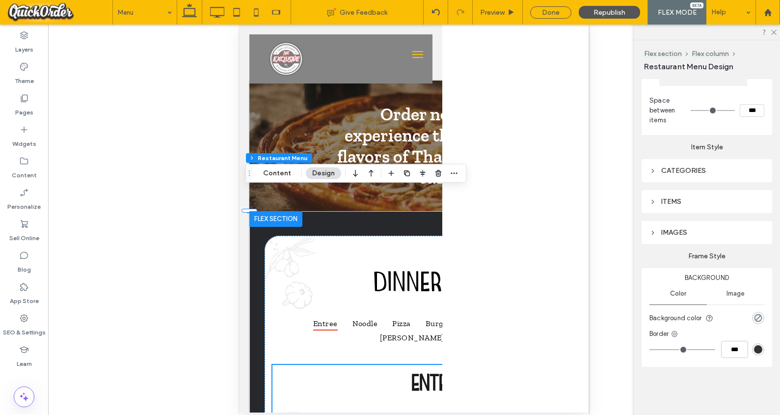
click at [585, 172] on icon at bounding box center [652, 170] width 7 height 7
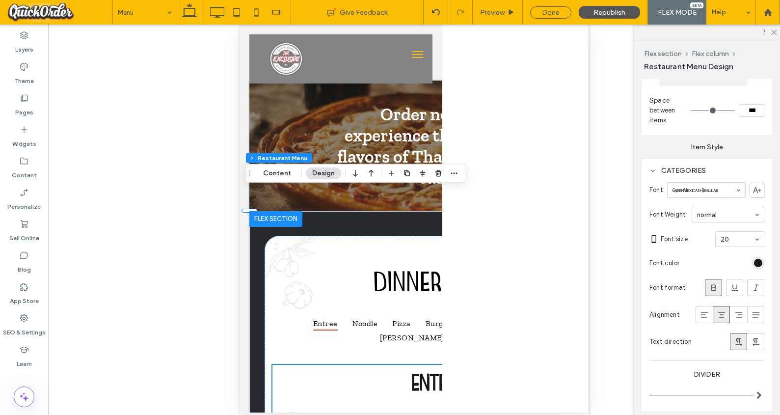
click at [585, 172] on icon at bounding box center [652, 170] width 7 height 7
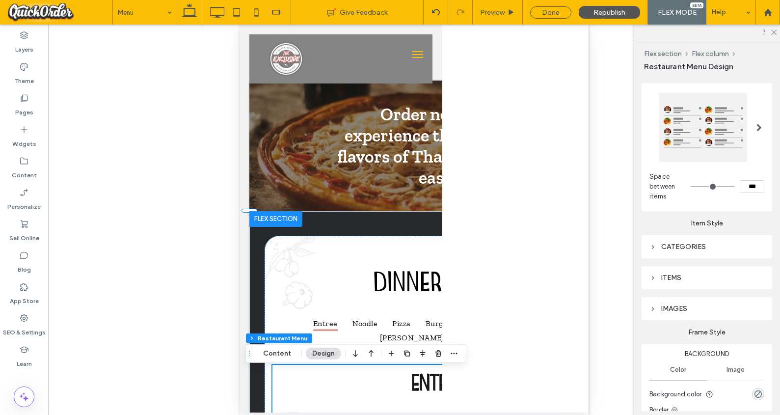
scroll to position [135, 0]
click at [585, 248] on icon at bounding box center [652, 248] width 7 height 7
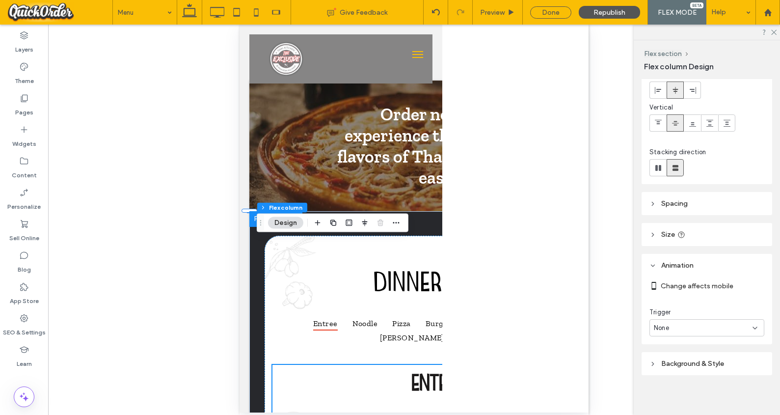
scroll to position [54, 0]
click at [585, 359] on icon at bounding box center [652, 360] width 7 height 7
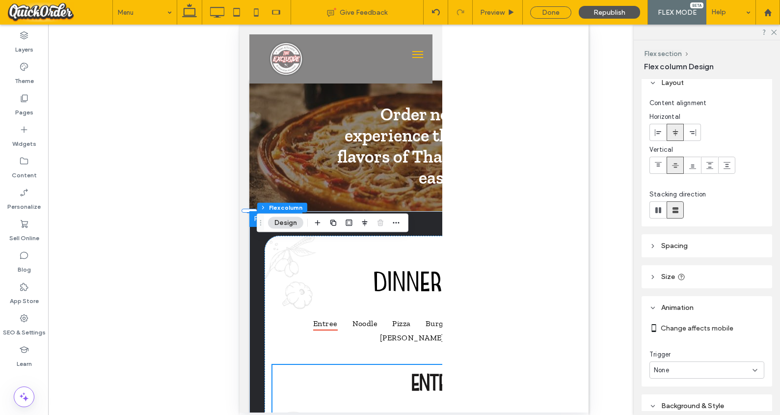
scroll to position [0, 0]
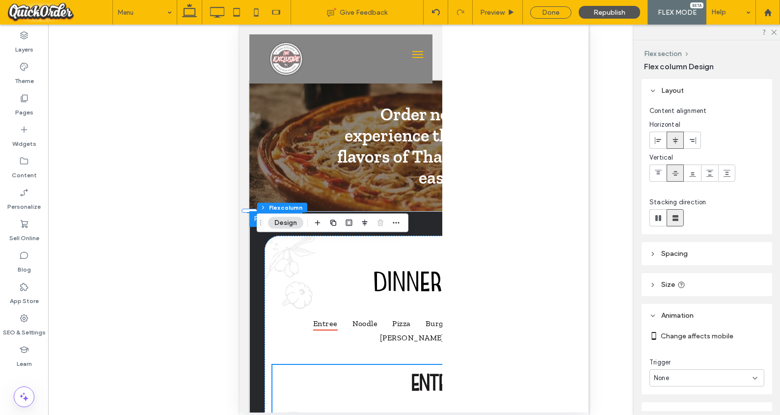
click at [585, 287] on icon at bounding box center [652, 284] width 7 height 7
click at [585, 255] on icon at bounding box center [652, 253] width 7 height 7
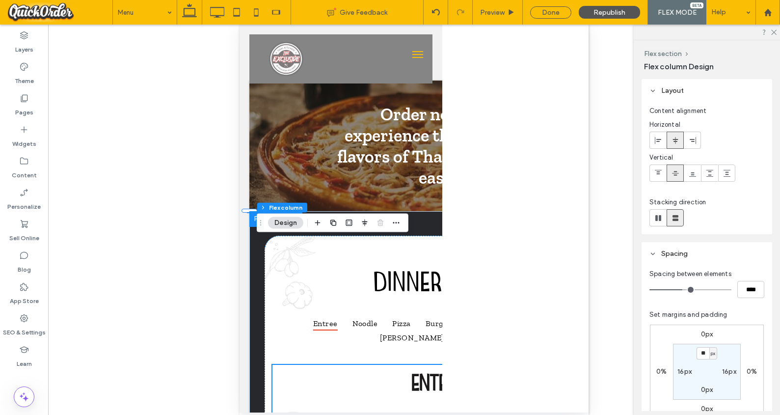
click at [288, 223] on button "Design" at bounding box center [285, 223] width 35 height 12
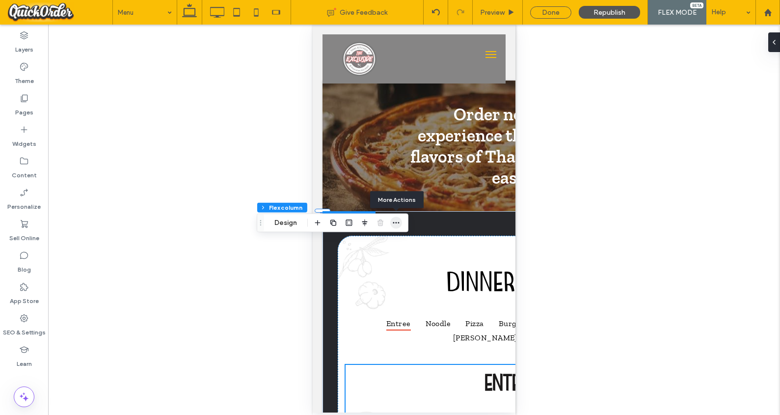
click at [399, 223] on icon "button" at bounding box center [396, 223] width 8 height 8
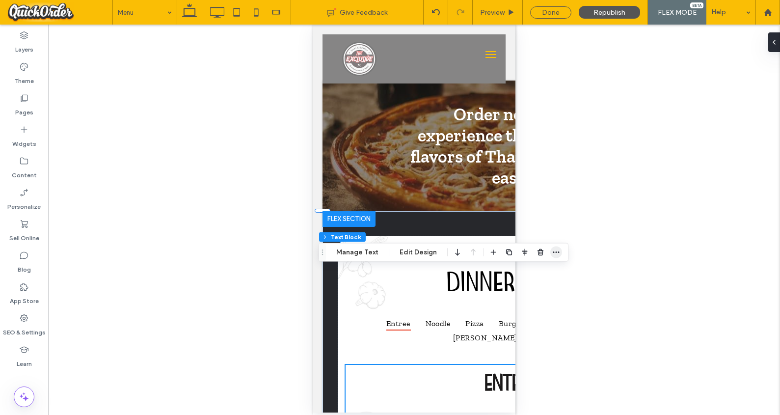
click at [559, 252] on span "button" at bounding box center [556, 252] width 12 height 12
click at [350, 252] on button "Manage Text" at bounding box center [357, 252] width 55 height 12
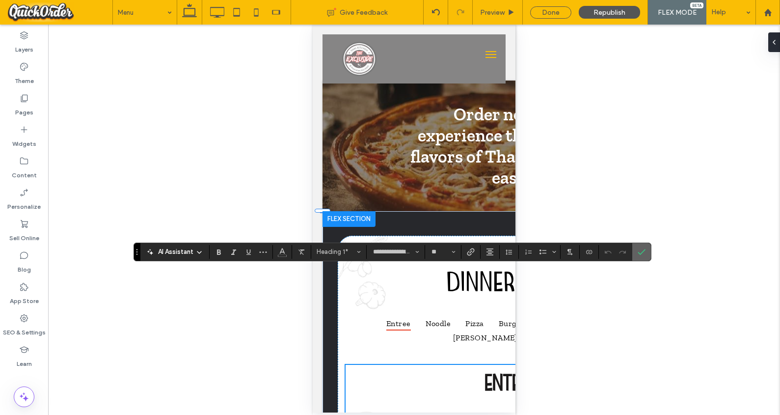
click at [585, 253] on icon "Confirm" at bounding box center [642, 252] width 8 height 8
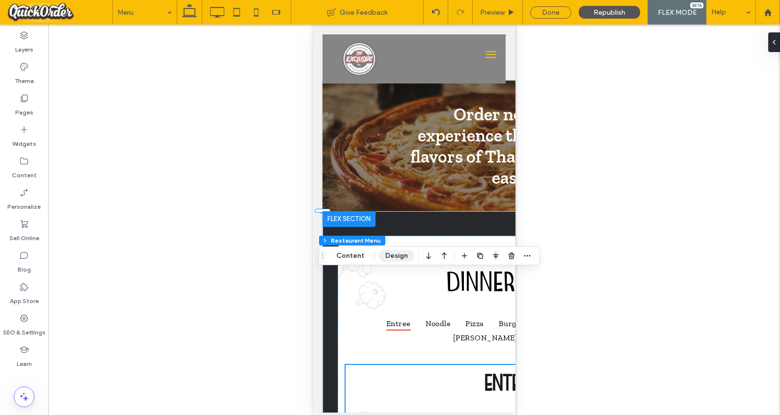
click at [392, 255] on button "Design" at bounding box center [396, 256] width 35 height 12
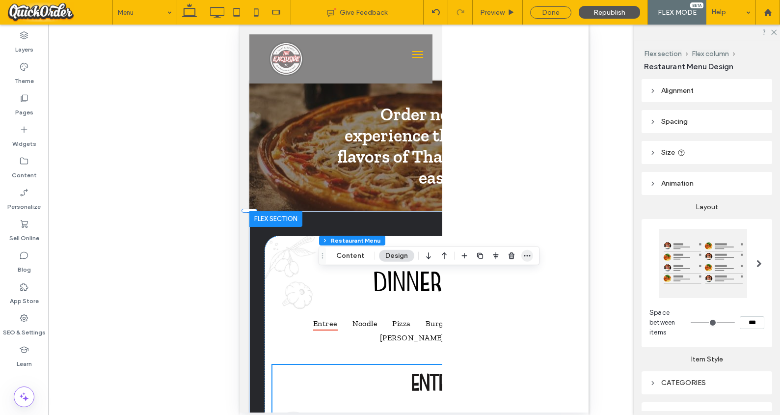
click at [530, 255] on icon "button" at bounding box center [527, 256] width 8 height 8
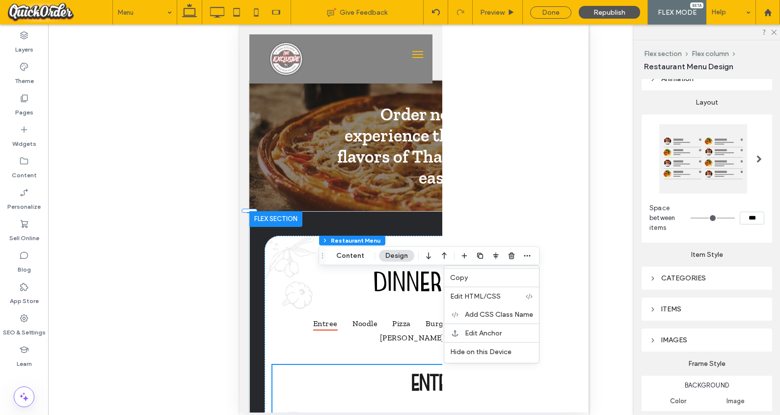
scroll to position [110, 0]
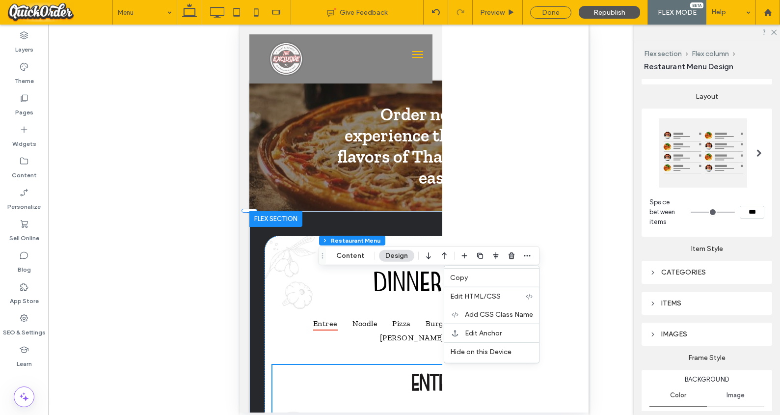
click at [585, 276] on div "CATEGORIES" at bounding box center [706, 272] width 115 height 8
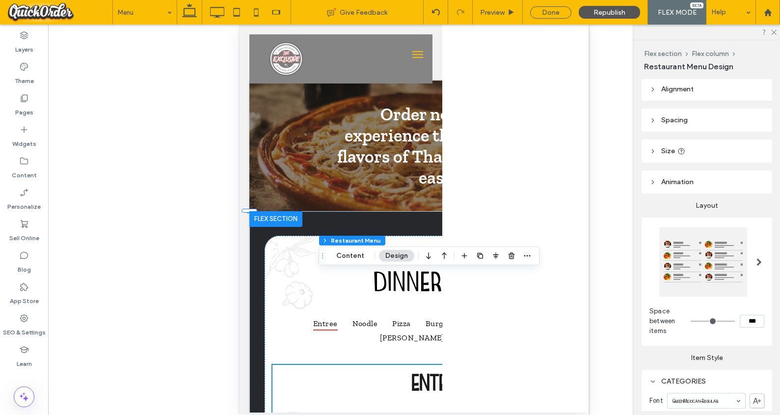
scroll to position [0, 0]
click at [426, 240] on span "Restaurant Menu" at bounding box center [436, 240] width 50 height 7
click at [382, 241] on button "Flex column" at bounding box center [384, 241] width 40 height 10
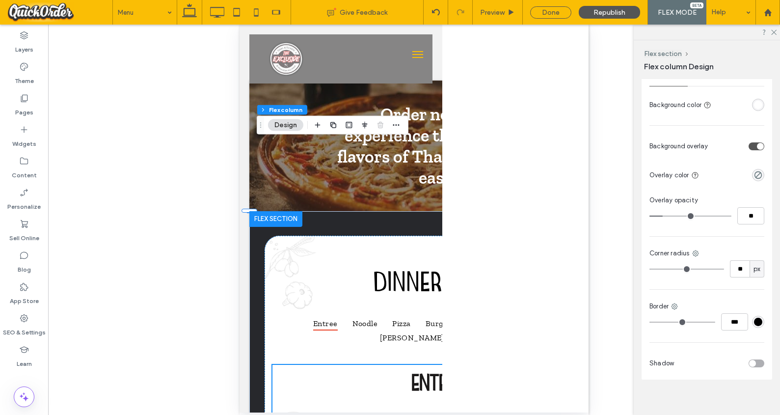
scroll to position [615, 0]
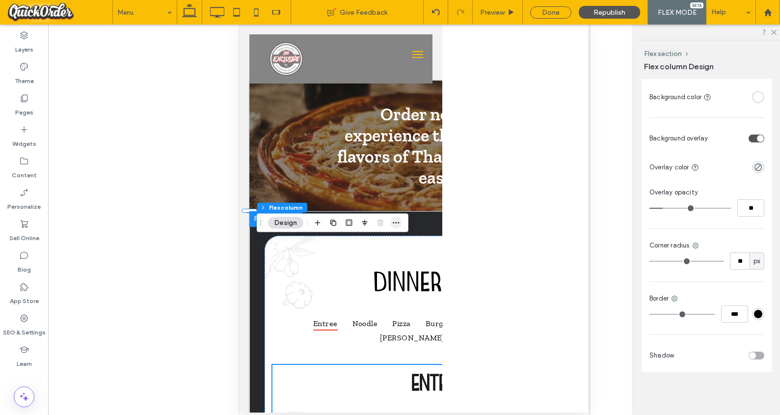
click at [399, 224] on icon "button" at bounding box center [396, 223] width 8 height 8
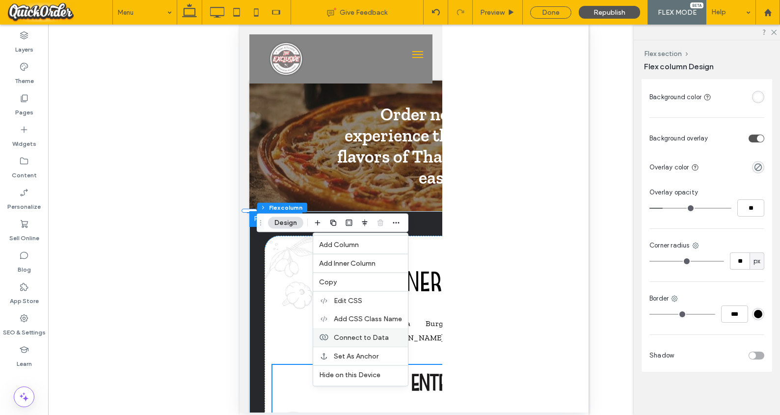
click at [377, 334] on span "Connect to Data" at bounding box center [361, 337] width 55 height 8
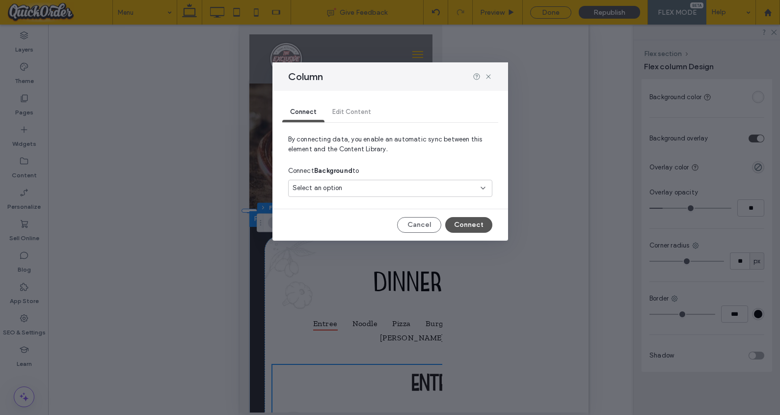
click at [350, 116] on div "Connect Edit Content" at bounding box center [390, 113] width 216 height 20
click at [408, 159] on span "By connecting data, you enable an automatic sync between this element and the C…" at bounding box center [390, 148] width 204 height 27
drag, startPoint x: 352, startPoint y: 111, endPoint x: 357, endPoint y: 112, distance: 5.0
click at [352, 110] on div "Connect Edit Content" at bounding box center [390, 113] width 216 height 20
click at [424, 226] on button "Cancel" at bounding box center [419, 225] width 44 height 16
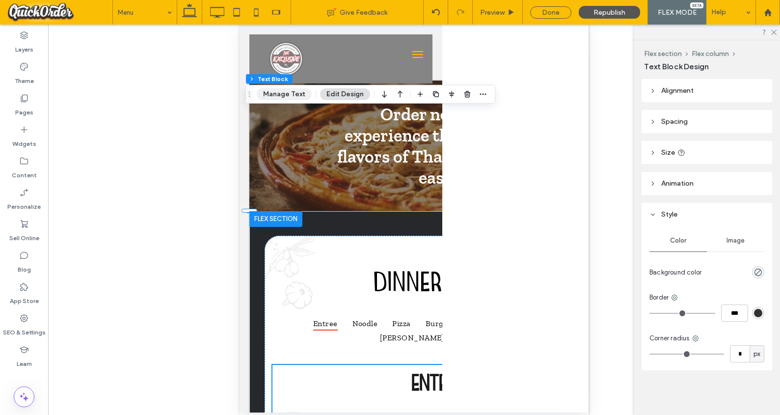
click at [283, 97] on button "Manage Text" at bounding box center [284, 94] width 55 height 12
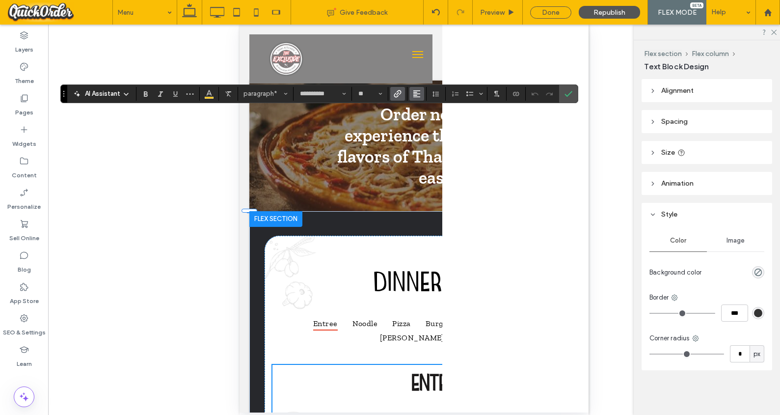
click at [417, 95] on icon "Alignment" at bounding box center [417, 94] width 8 height 8
click at [425, 121] on icon "ui.textEditor.alignment.center" at bounding box center [424, 124] width 8 height 8
click at [571, 95] on icon "Confirm" at bounding box center [569, 94] width 8 height 8
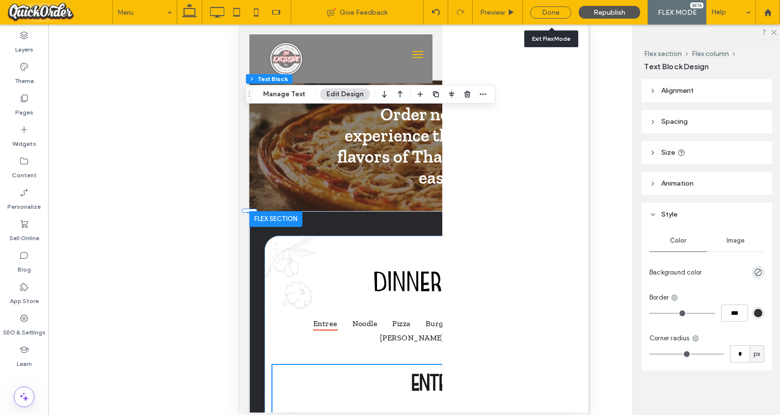
click at [545, 13] on div "Done" at bounding box center [550, 12] width 41 height 12
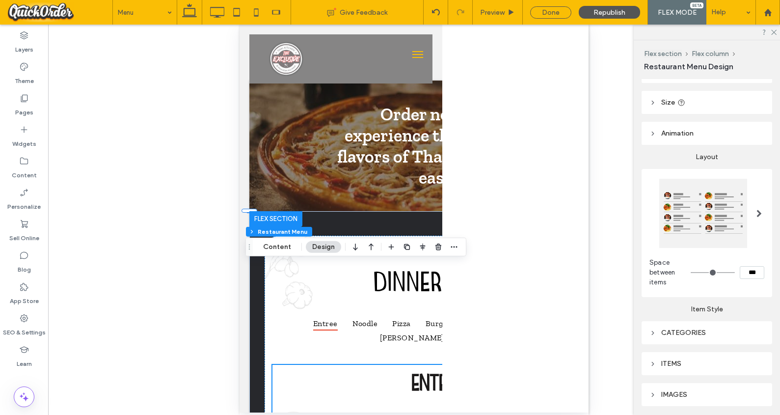
scroll to position [0, 0]
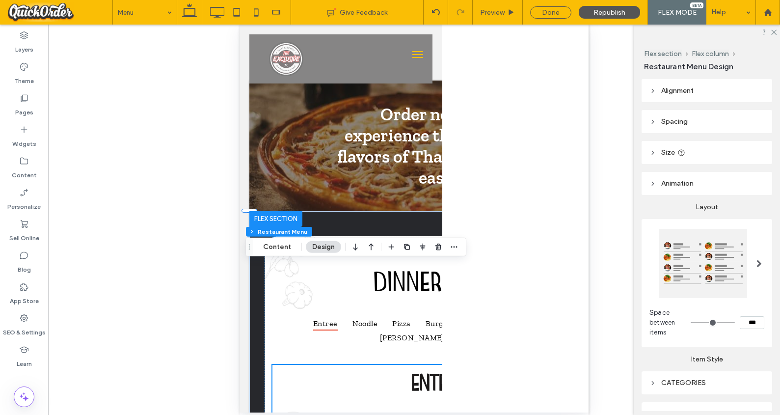
click at [585, 153] on icon at bounding box center [652, 152] width 7 height 7
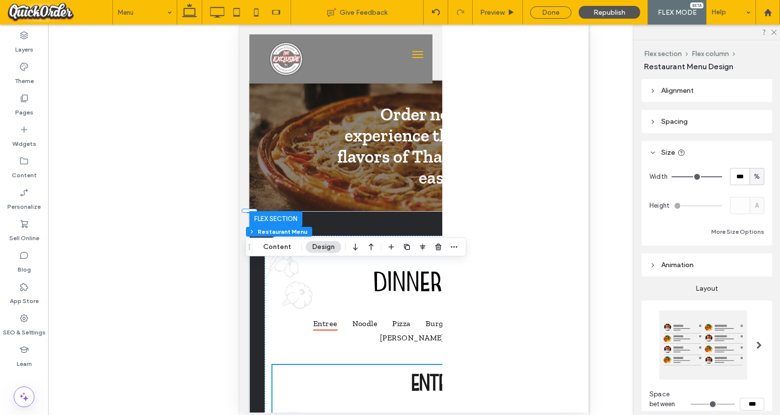
click at [585, 126] on header "Spacing" at bounding box center [707, 121] width 131 height 23
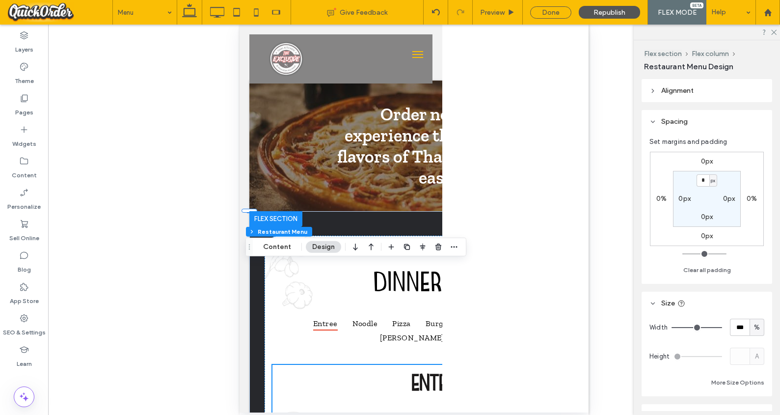
click at [585, 96] on header "Alignment" at bounding box center [707, 90] width 131 height 23
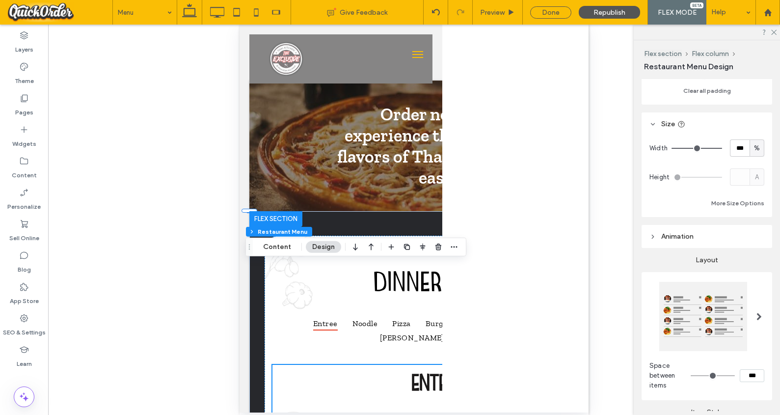
scroll to position [211, 0]
click at [585, 232] on use at bounding box center [653, 233] width 2 height 3
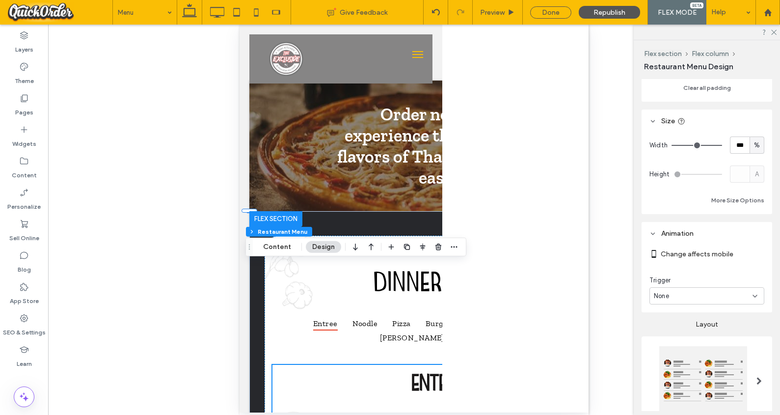
click at [585, 295] on icon at bounding box center [755, 296] width 8 height 8
click at [585, 232] on icon at bounding box center [652, 233] width 7 height 7
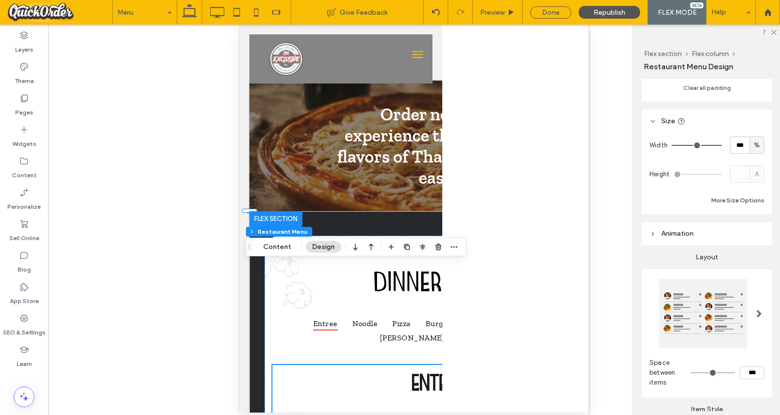
click at [585, 201] on button "More Size Options" at bounding box center [737, 200] width 53 height 12
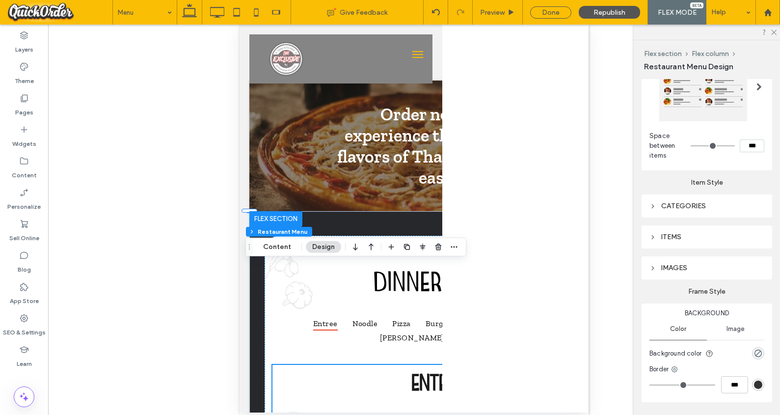
scroll to position [516, 0]
click at [279, 247] on button "Content" at bounding box center [277, 247] width 41 height 12
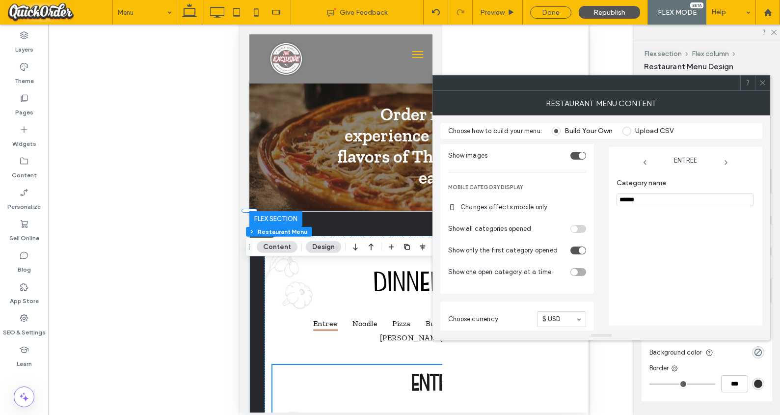
scroll to position [367, 0]
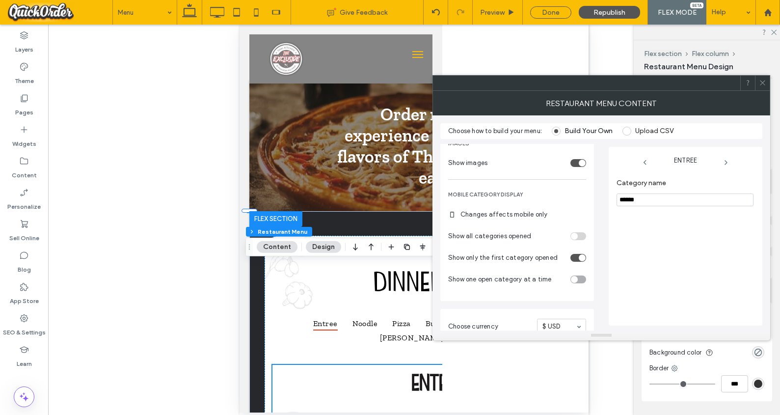
click at [581, 237] on div "Show all categories opened" at bounding box center [517, 236] width 138 height 10
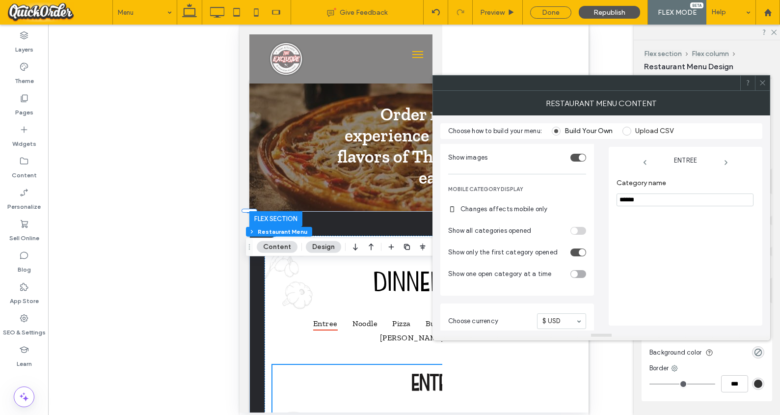
scroll to position [373, 0]
click at [577, 252] on div "toggle" at bounding box center [578, 252] width 16 height 8
click at [582, 231] on div "toggle" at bounding box center [578, 230] width 16 height 8
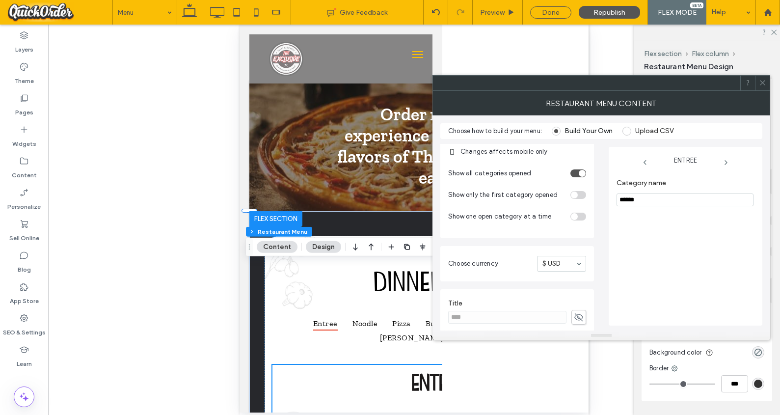
scroll to position [435, 0]
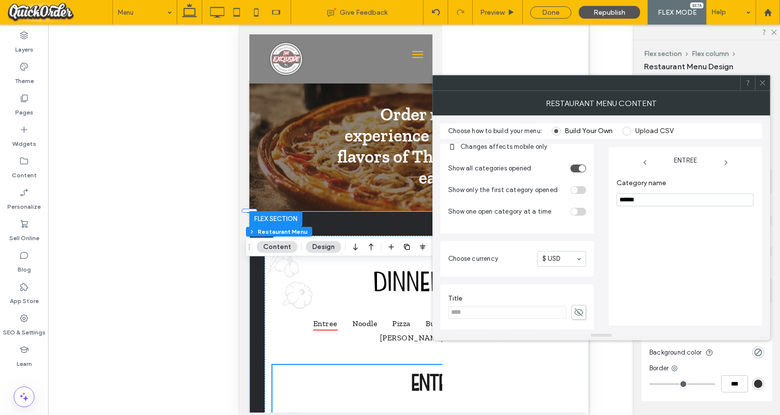
click at [585, 81] on icon at bounding box center [762, 82] width 7 height 7
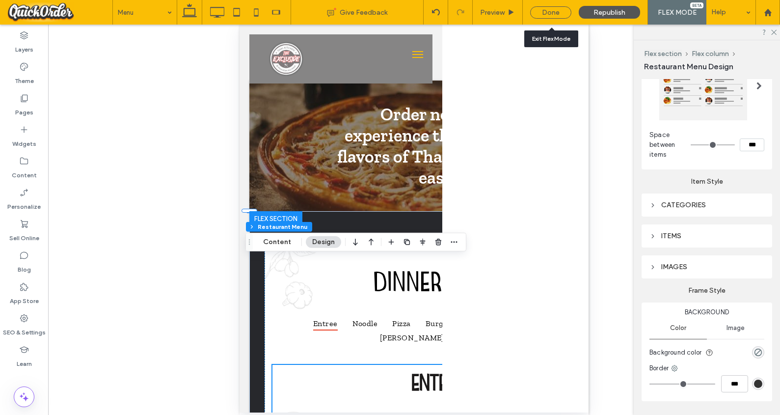
click at [564, 13] on div "Done" at bounding box center [550, 12] width 41 height 12
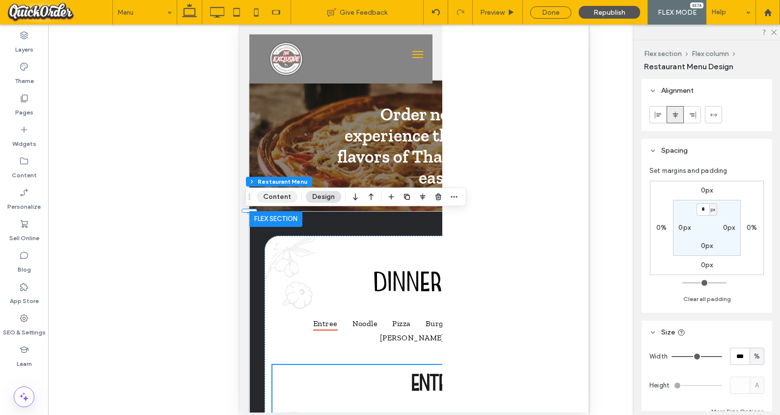
click at [271, 196] on button "Content" at bounding box center [277, 197] width 41 height 12
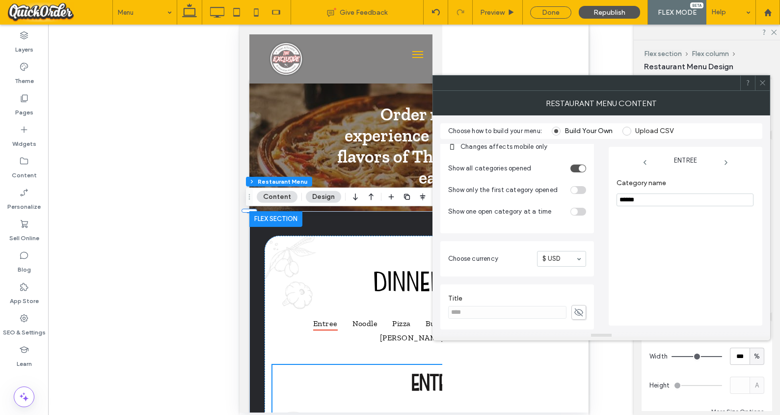
click at [585, 83] on icon at bounding box center [762, 82] width 7 height 7
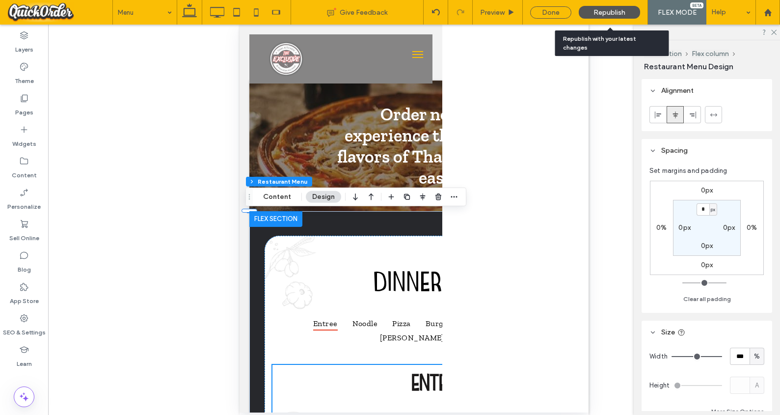
click at [585, 15] on span "Republish" at bounding box center [610, 12] width 32 height 8
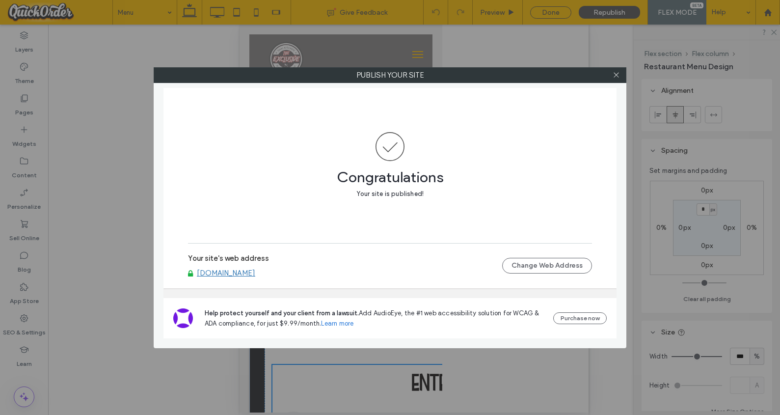
click at [585, 74] on icon at bounding box center [616, 74] width 7 height 7
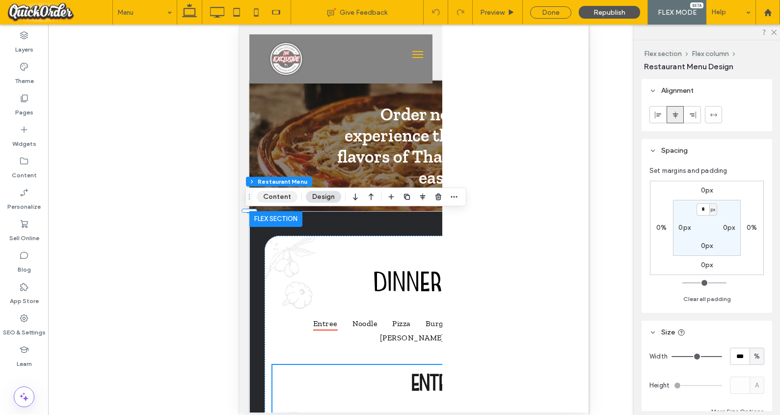
click at [282, 197] on button "Content" at bounding box center [277, 197] width 41 height 12
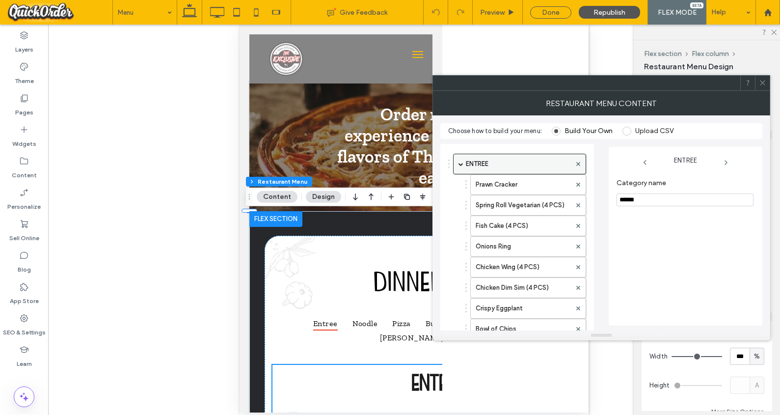
click at [460, 163] on span at bounding box center [461, 164] width 5 height 5
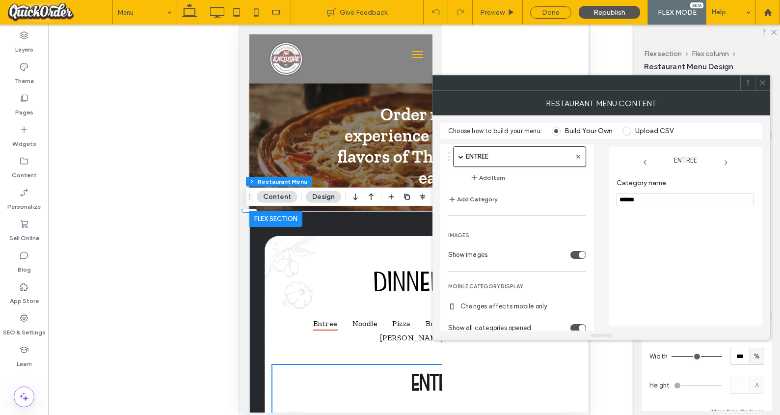
scroll to position [0, 0]
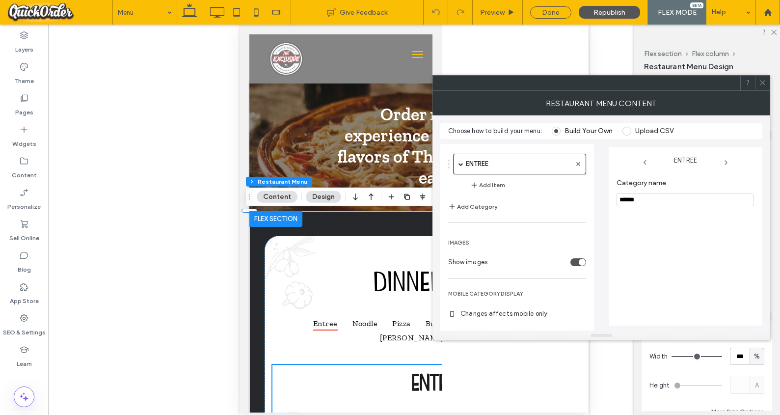
click at [585, 81] on use at bounding box center [762, 83] width 5 height 5
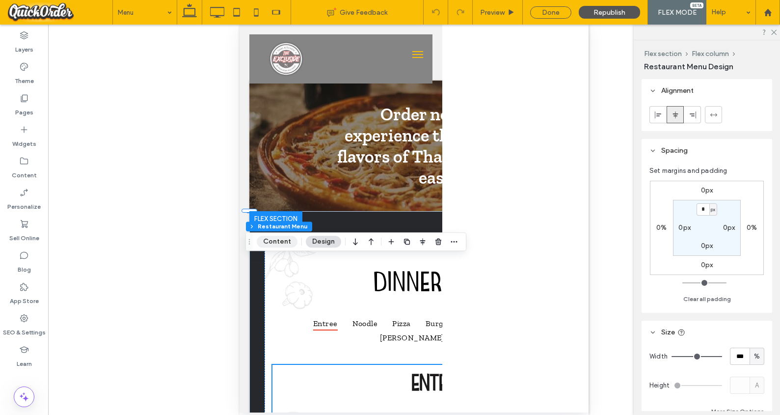
click at [280, 240] on button "Content" at bounding box center [277, 242] width 41 height 12
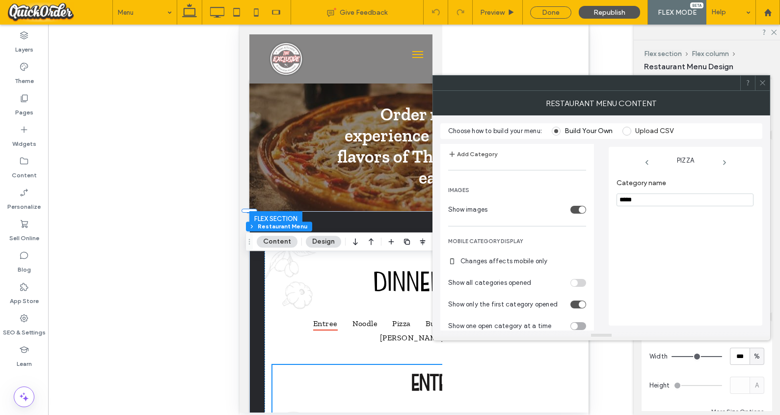
scroll to position [182, 0]
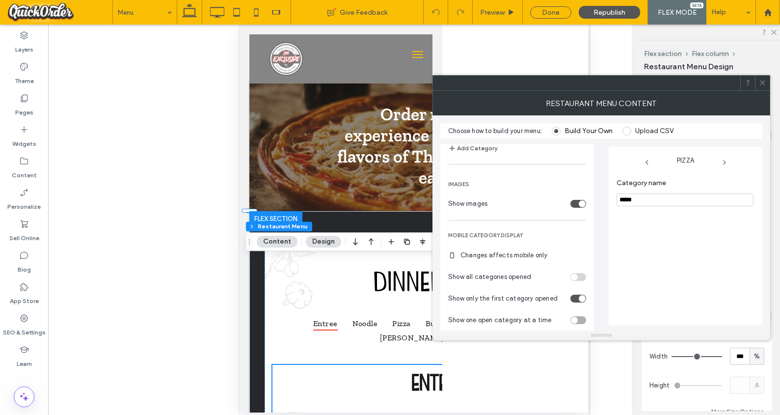
click at [572, 299] on div "toggle" at bounding box center [578, 299] width 16 height 8
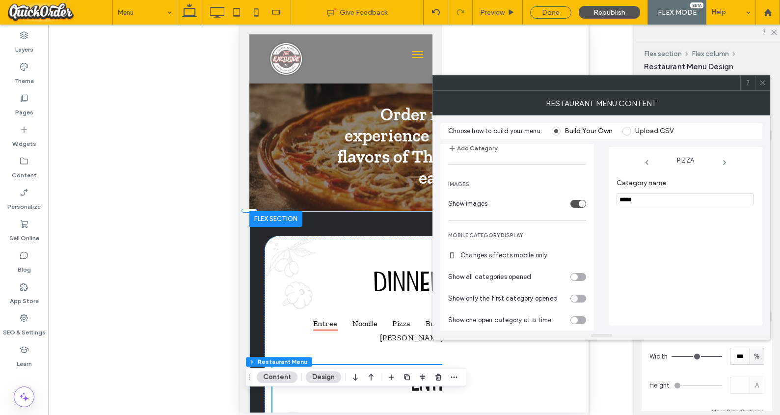
click at [579, 273] on div "toggle" at bounding box center [578, 277] width 16 height 8
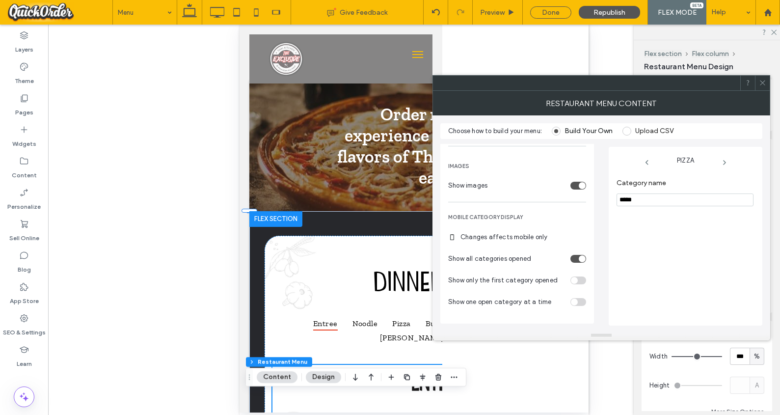
scroll to position [201, 0]
click at [582, 300] on div "Show one open category at a time" at bounding box center [517, 301] width 138 height 10
click at [573, 258] on div "toggle" at bounding box center [578, 258] width 16 height 8
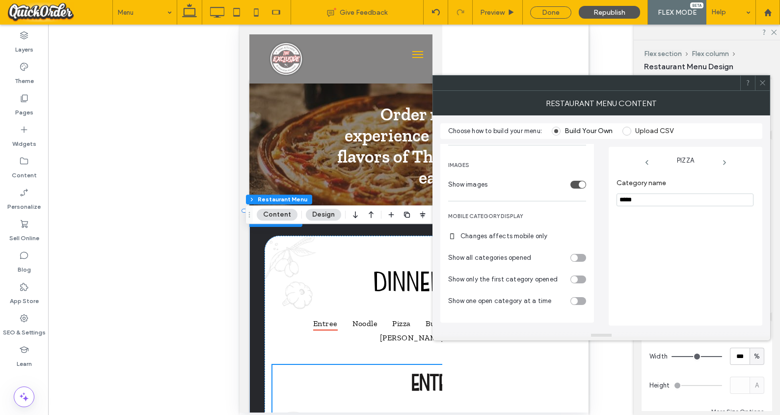
click at [581, 256] on div "toggle" at bounding box center [578, 258] width 16 height 8
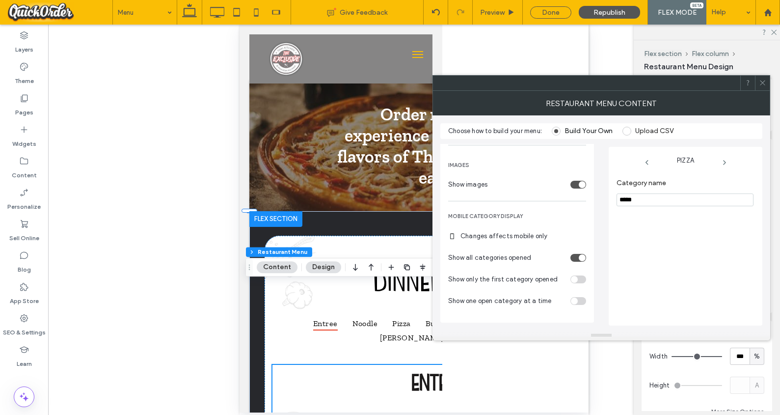
click at [585, 83] on use at bounding box center [762, 83] width 5 height 5
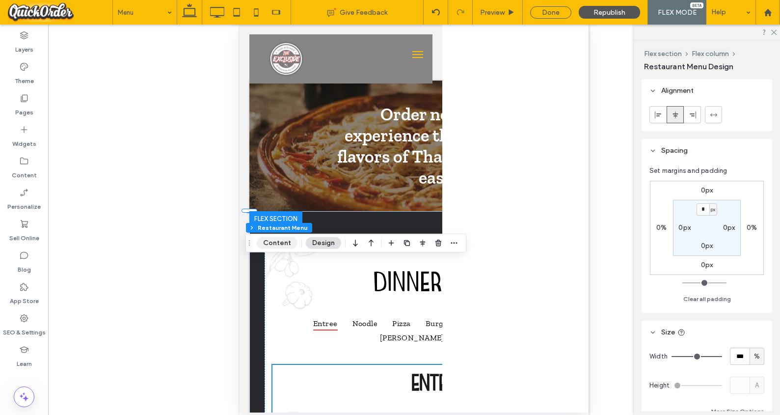
click at [280, 244] on button "Content" at bounding box center [277, 243] width 41 height 12
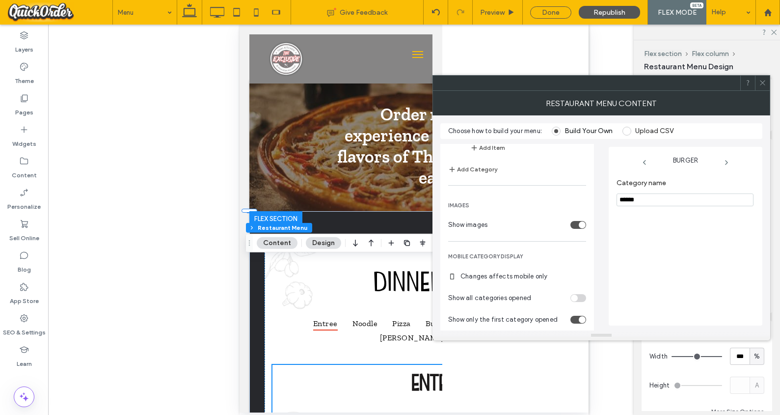
scroll to position [162, 0]
click at [572, 317] on div "toggle" at bounding box center [578, 319] width 16 height 8
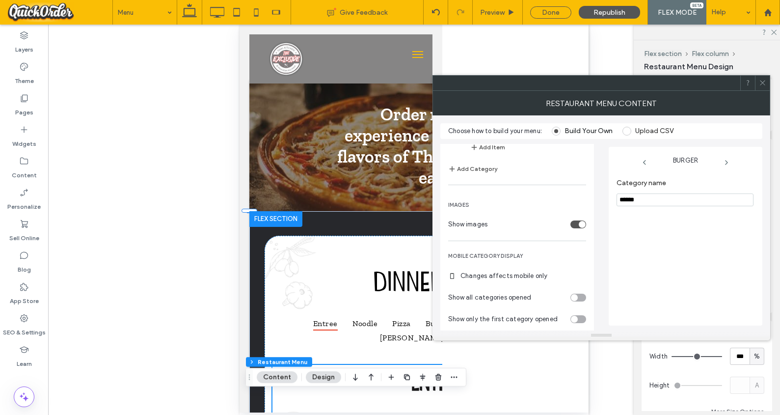
click at [581, 297] on div "toggle" at bounding box center [578, 298] width 16 height 8
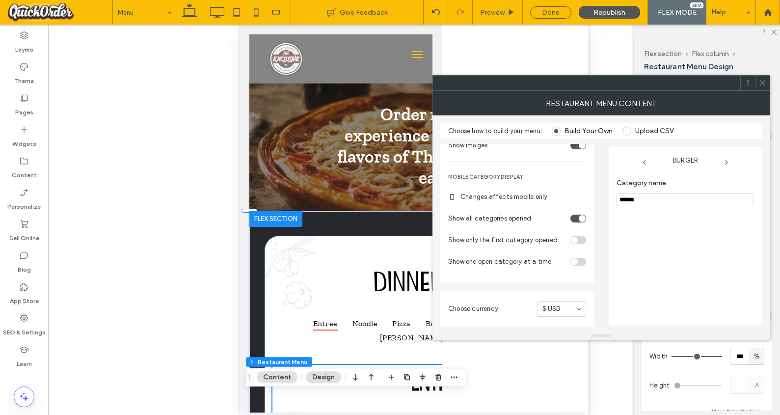
scroll to position [291, 0]
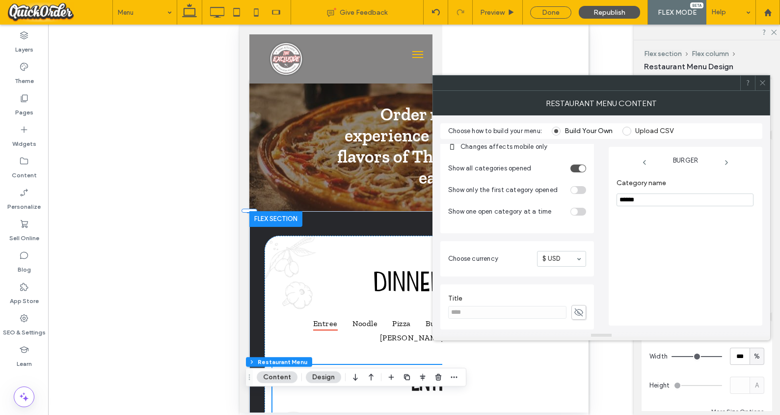
click at [585, 162] on icon at bounding box center [727, 163] width 8 height 8
click at [585, 81] on icon at bounding box center [762, 82] width 7 height 7
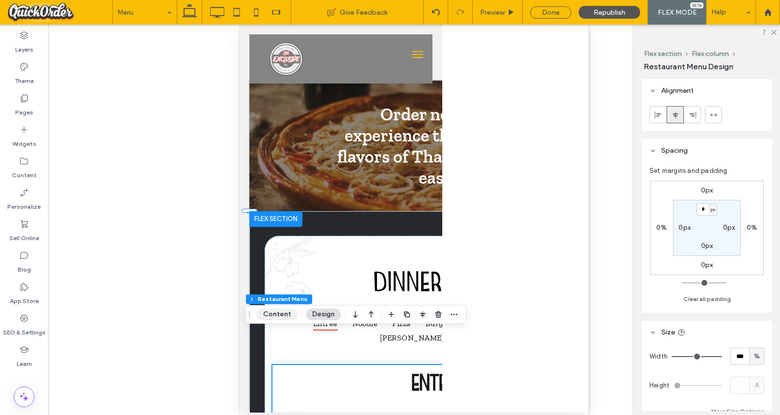
click at [283, 315] on button "Content" at bounding box center [277, 314] width 41 height 12
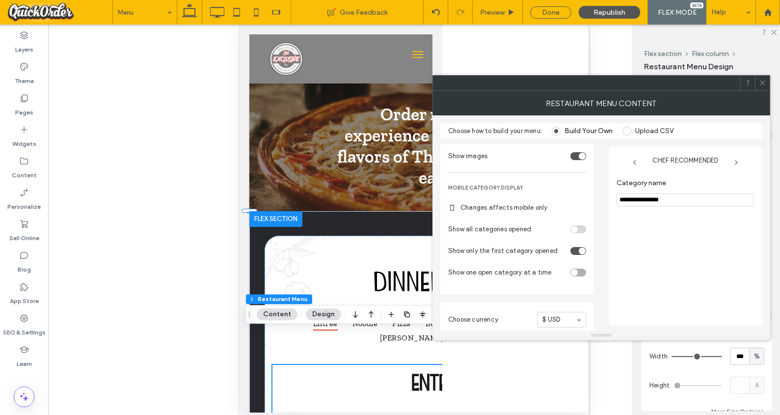
scroll to position [257, 0]
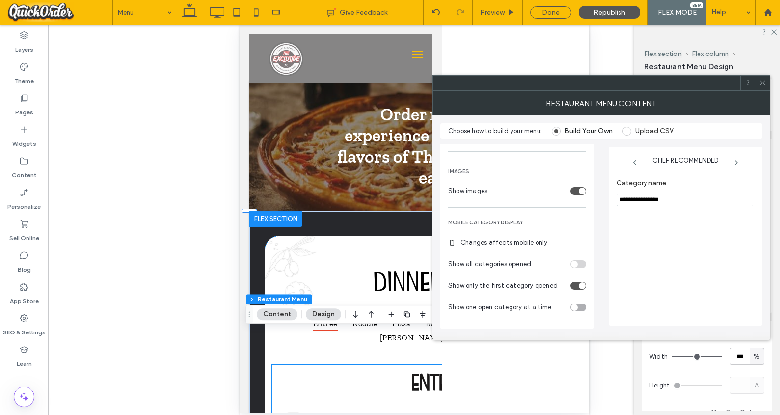
click at [575, 285] on div "toggle" at bounding box center [578, 286] width 16 height 8
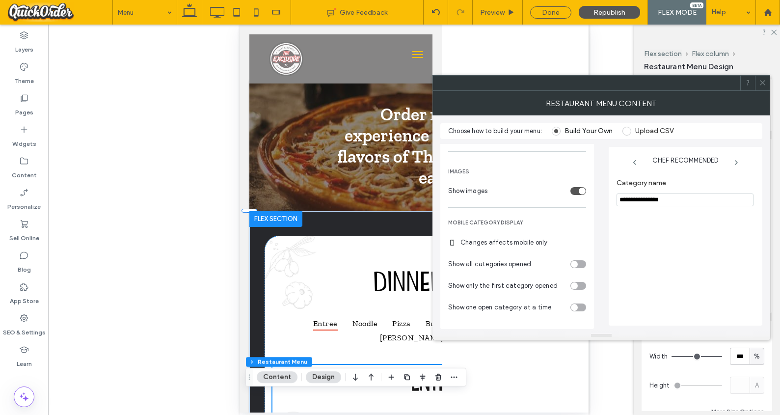
click at [583, 262] on div "toggle" at bounding box center [578, 264] width 16 height 8
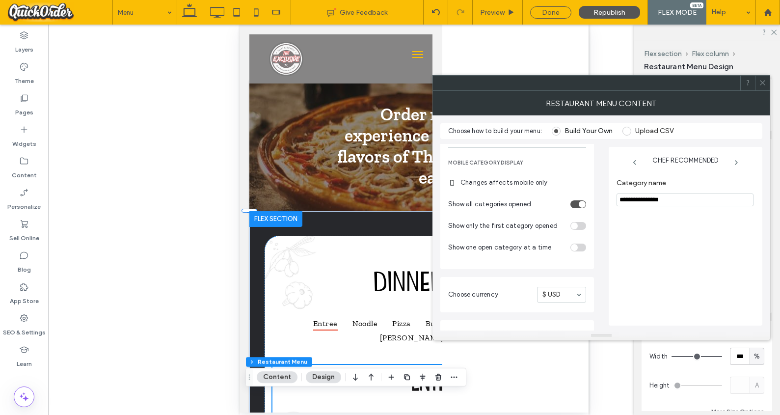
scroll to position [319, 0]
drag, startPoint x: 763, startPoint y: 82, endPoint x: 755, endPoint y: 93, distance: 13.8
click at [585, 82] on use at bounding box center [762, 83] width 5 height 5
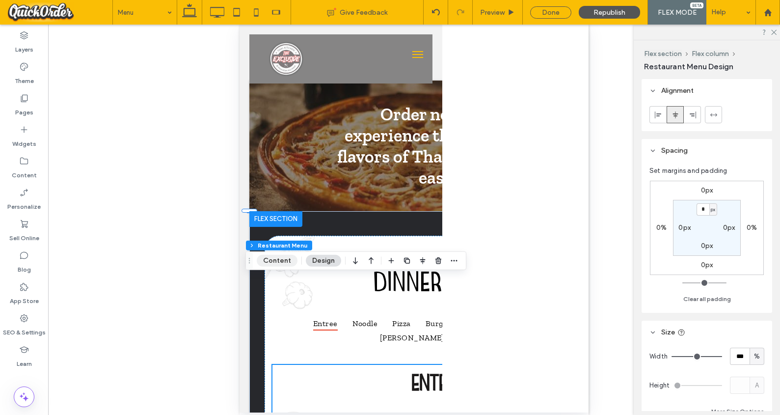
click at [274, 263] on button "Content" at bounding box center [277, 261] width 41 height 12
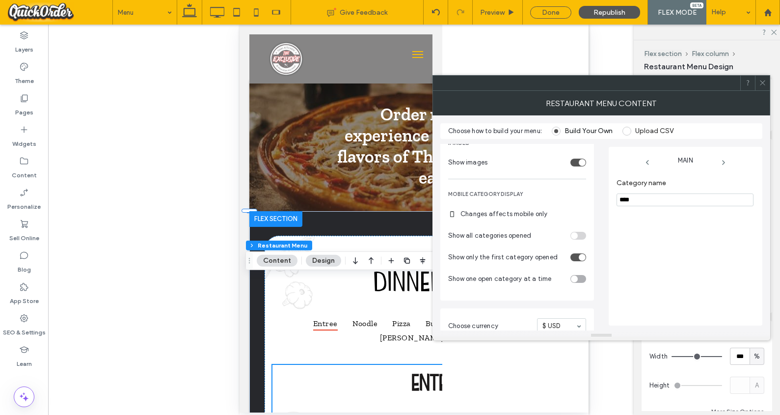
scroll to position [241, 0]
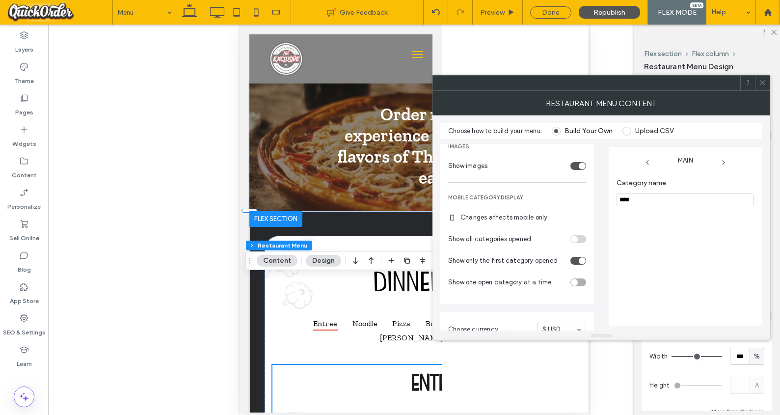
click at [576, 263] on div "toggle" at bounding box center [578, 261] width 16 height 8
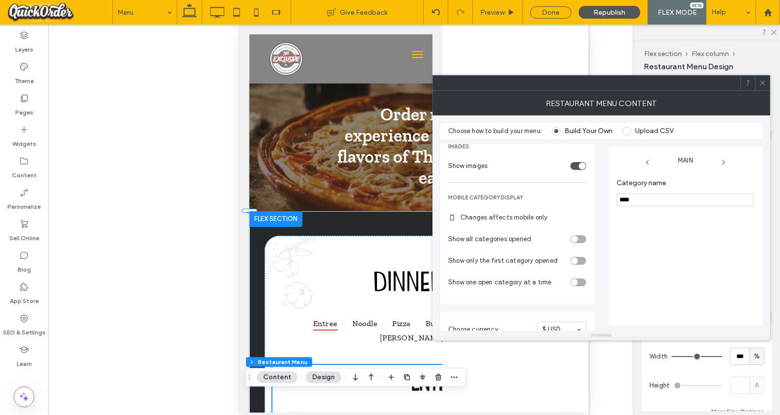
click at [583, 239] on div "toggle" at bounding box center [578, 239] width 16 height 8
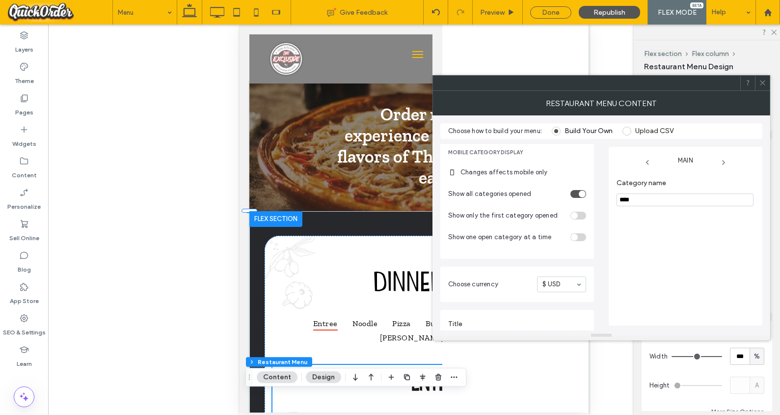
scroll to position [287, 0]
click at [585, 81] on icon at bounding box center [762, 82] width 7 height 7
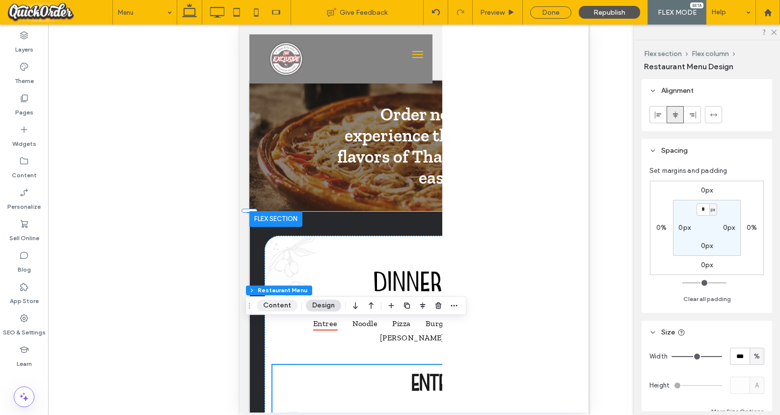
click at [277, 304] on button "Content" at bounding box center [277, 305] width 41 height 12
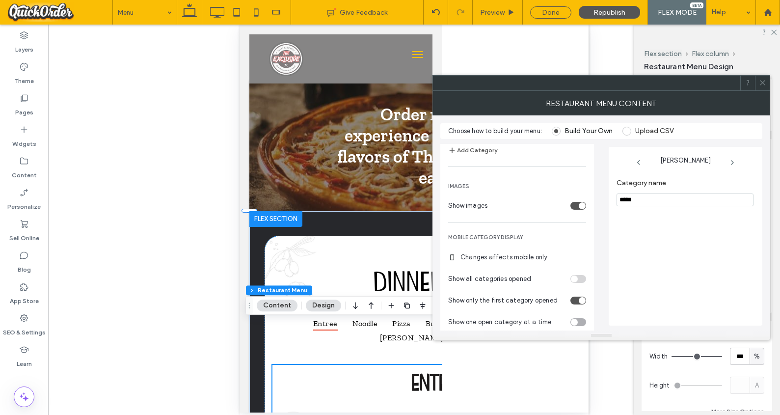
scroll to position [145, 0]
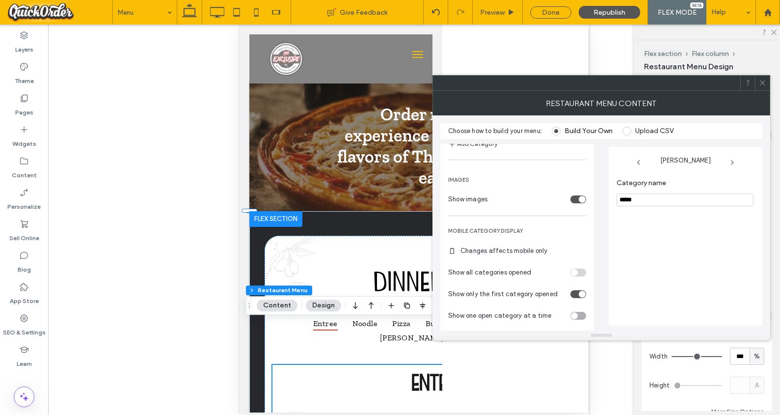
click at [574, 293] on div "toggle" at bounding box center [578, 294] width 16 height 8
click at [581, 272] on div "toggle" at bounding box center [578, 273] width 16 height 8
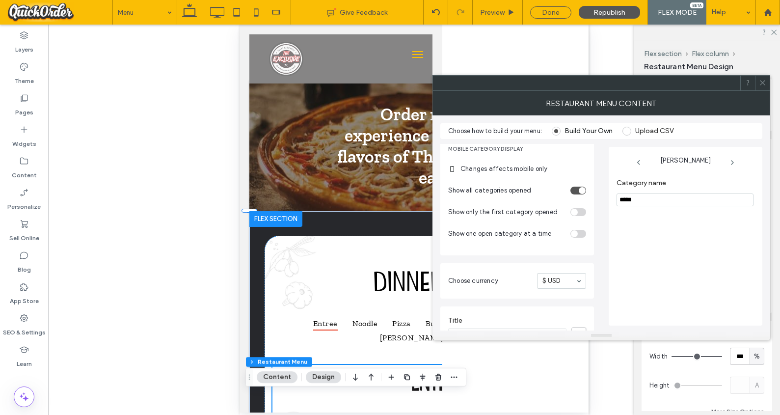
scroll to position [249, 0]
click at [585, 82] on icon at bounding box center [762, 82] width 7 height 7
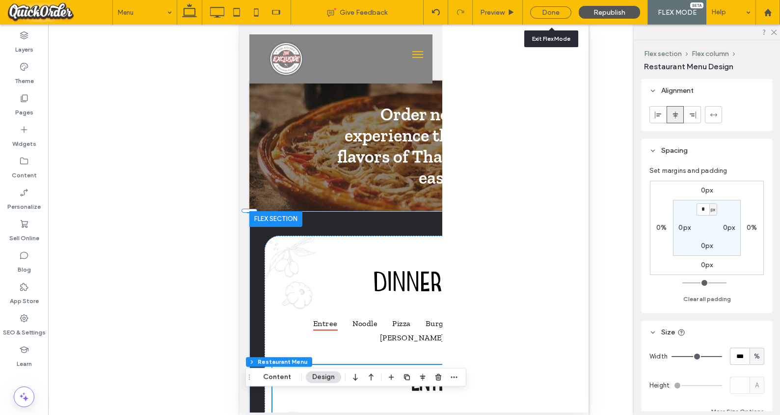
click at [563, 14] on div "Done" at bounding box center [550, 12] width 41 height 12
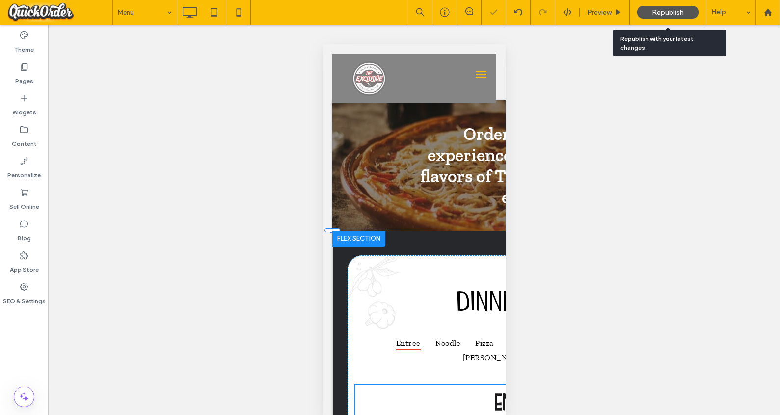
click at [585, 13] on span "Republish" at bounding box center [668, 12] width 32 height 8
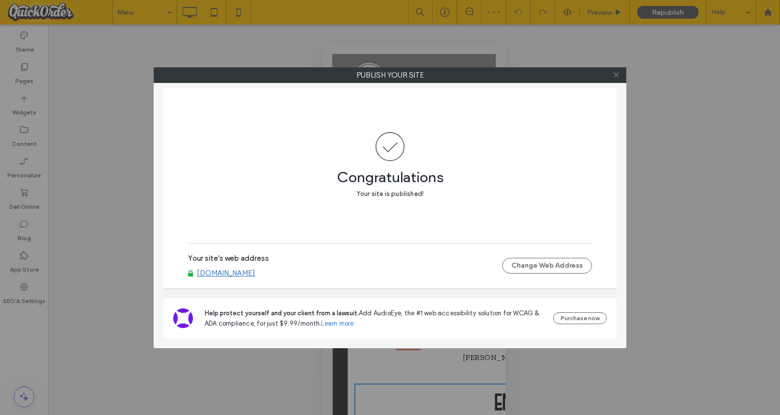
click at [585, 76] on use at bounding box center [616, 75] width 5 height 5
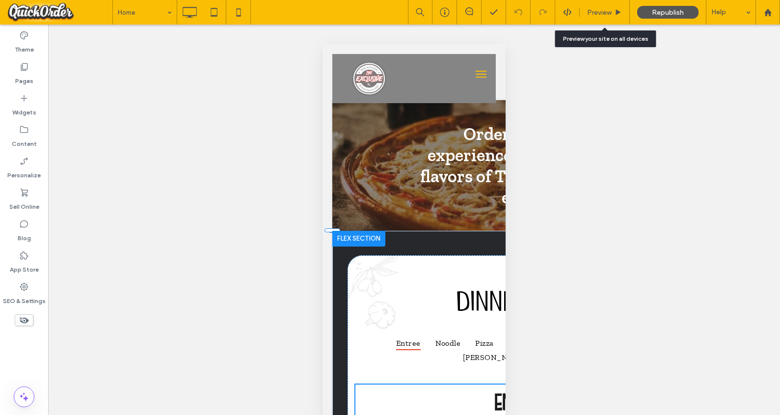
click at [585, 14] on span "Preview" at bounding box center [599, 12] width 25 height 8
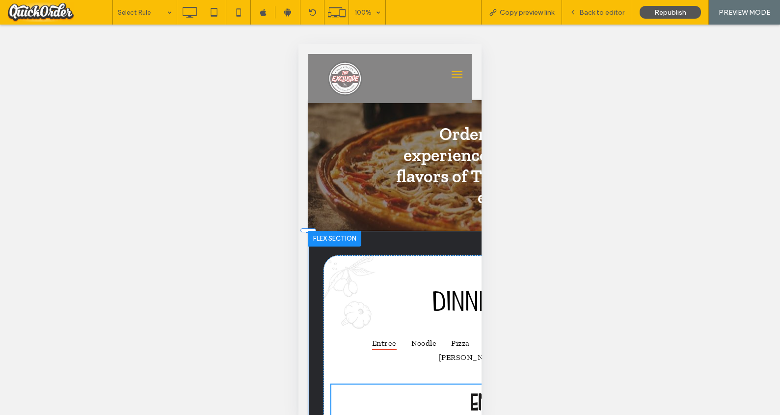
click at [585, 9] on span "Back to editor" at bounding box center [601, 12] width 45 height 8
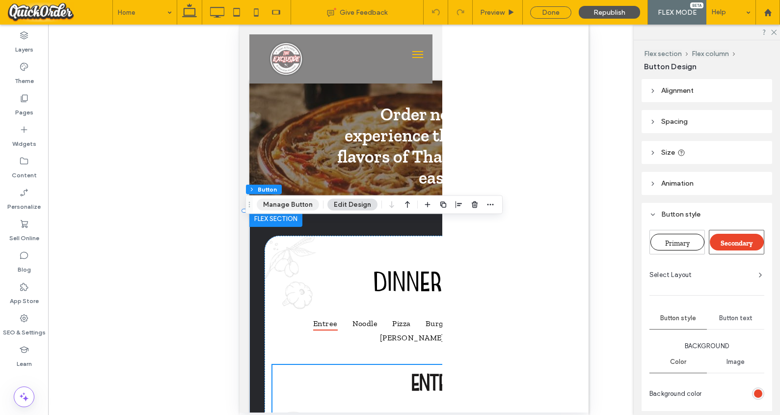
click at [300, 205] on button "Manage Button" at bounding box center [288, 205] width 62 height 12
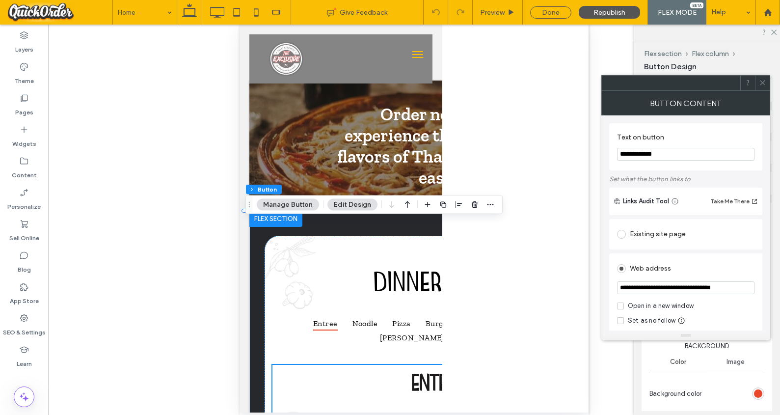
click at [585, 237] on div "Existing site page" at bounding box center [685, 234] width 137 height 16
click at [585, 234] on div "Existing site page Menu Create new page Go to Page" at bounding box center [685, 249] width 153 height 61
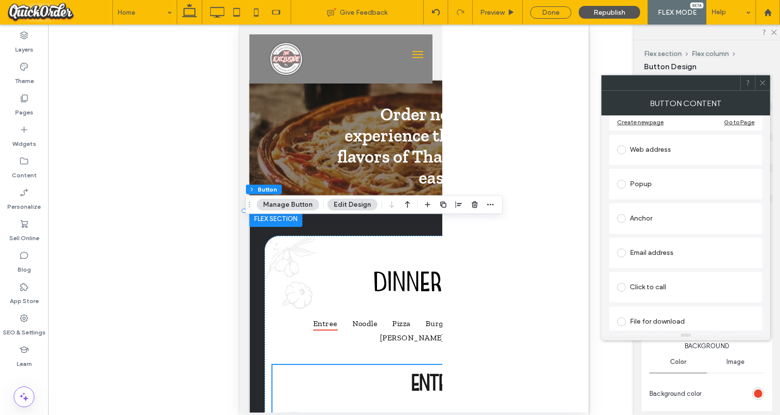
scroll to position [150, 0]
click at [585, 81] on div at bounding box center [762, 83] width 15 height 15
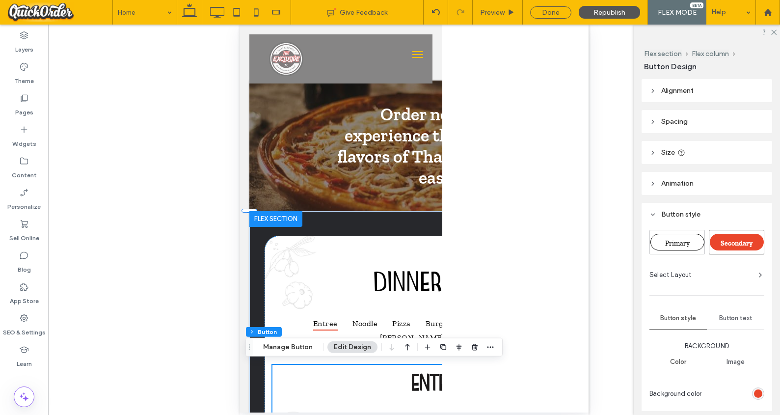
type input "**"
click at [300, 348] on button "Manage Button" at bounding box center [288, 347] width 62 height 12
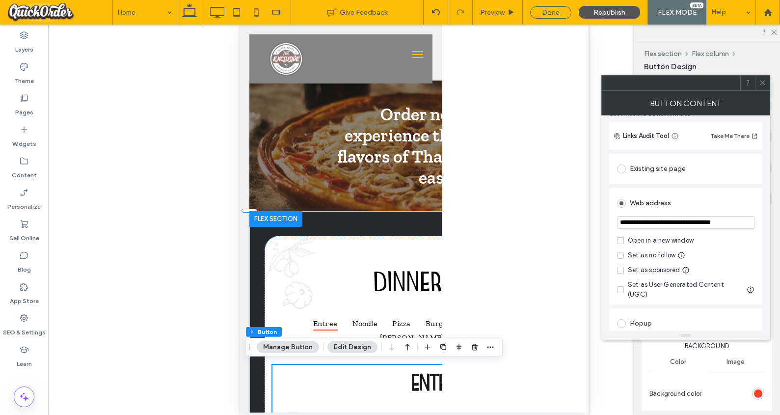
scroll to position [79, 0]
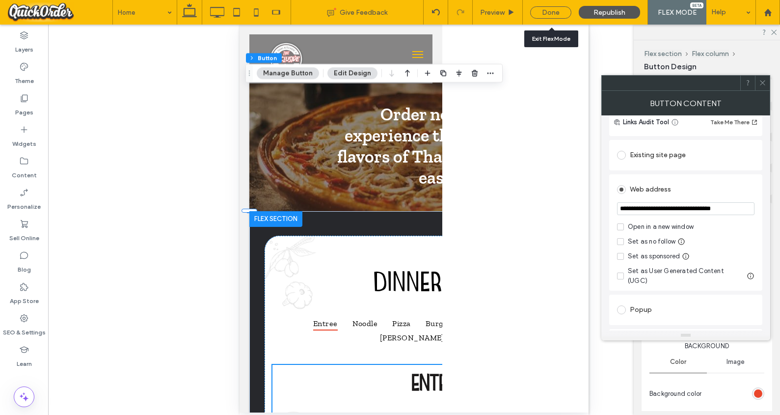
click at [564, 11] on div "Done" at bounding box center [550, 12] width 41 height 12
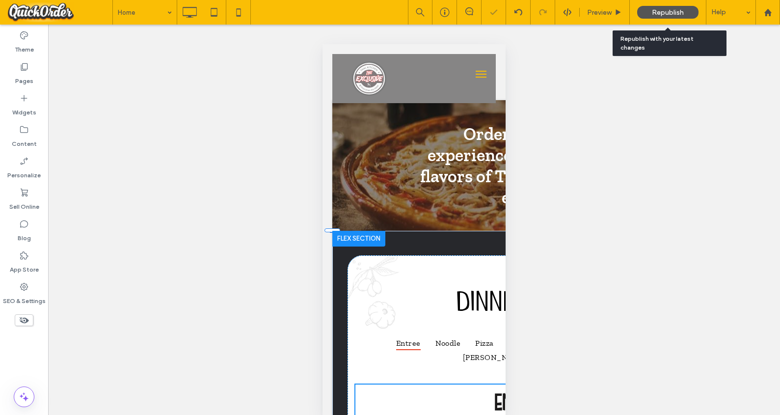
click at [585, 9] on span "Republish" at bounding box center [668, 12] width 32 height 8
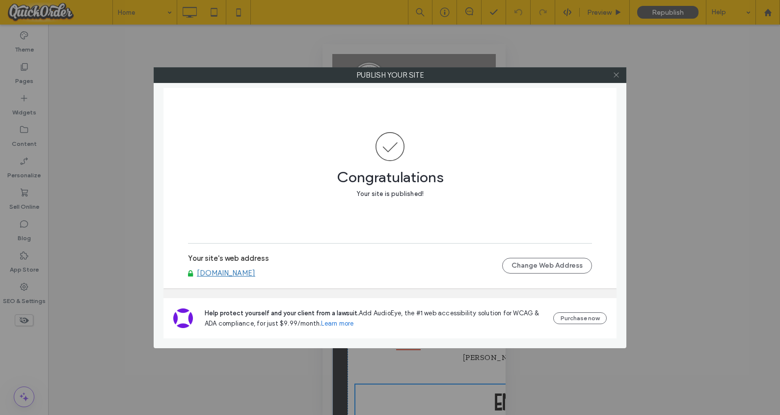
click at [585, 76] on icon at bounding box center [616, 74] width 7 height 7
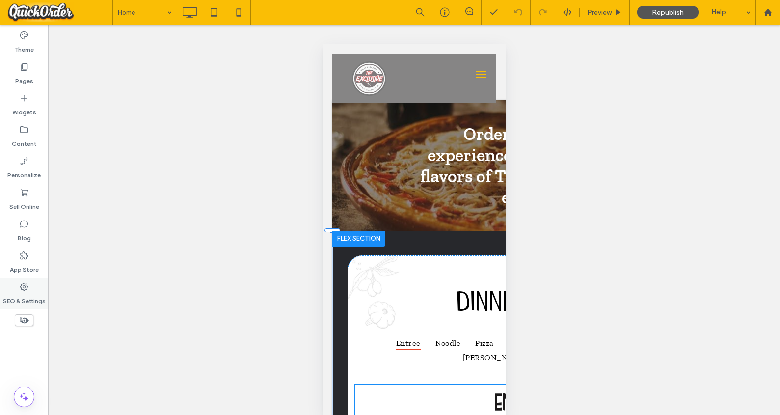
click at [16, 300] on label "SEO & Settings" at bounding box center [24, 299] width 43 height 14
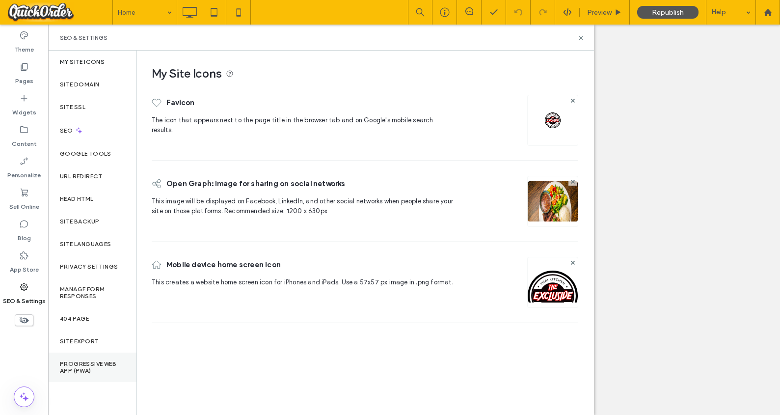
click at [86, 367] on label "Progressive Web App (PWA)" at bounding box center [92, 367] width 65 height 14
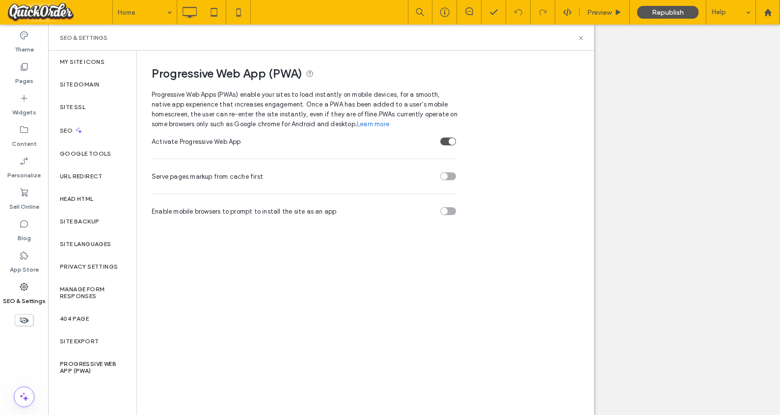
click at [446, 140] on div "toggle" at bounding box center [448, 141] width 16 height 8
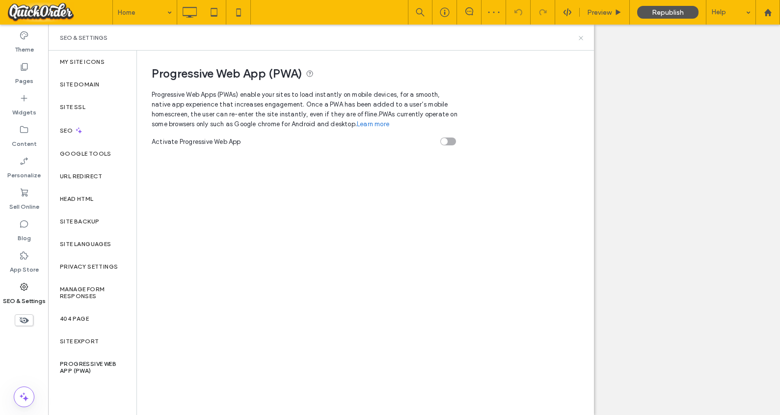
click at [580, 38] on use at bounding box center [581, 38] width 4 height 4
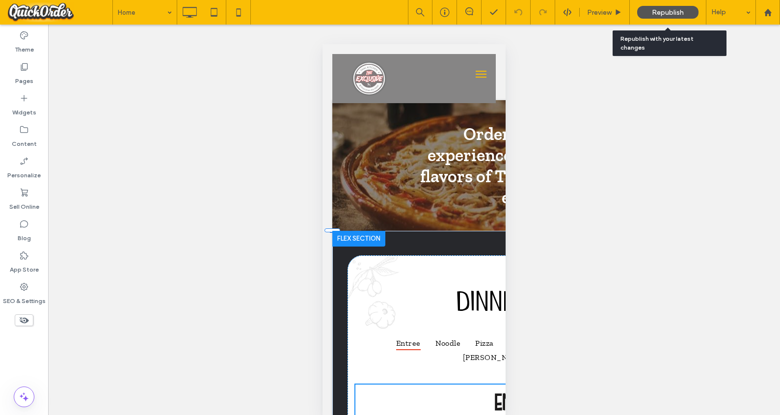
click at [585, 11] on span "Republish" at bounding box center [668, 12] width 32 height 8
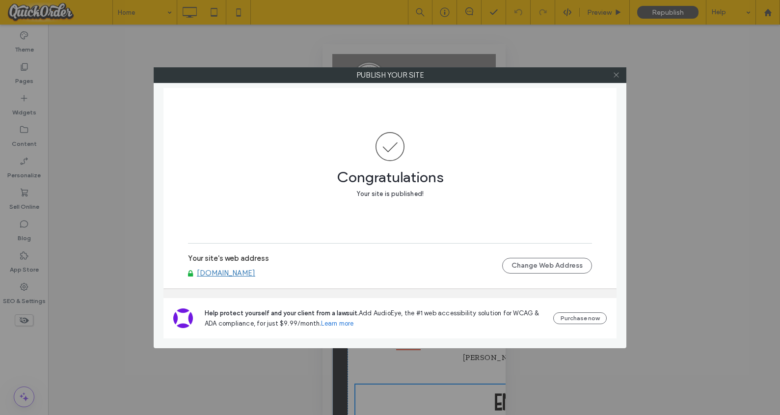
click at [585, 73] on icon at bounding box center [616, 74] width 7 height 7
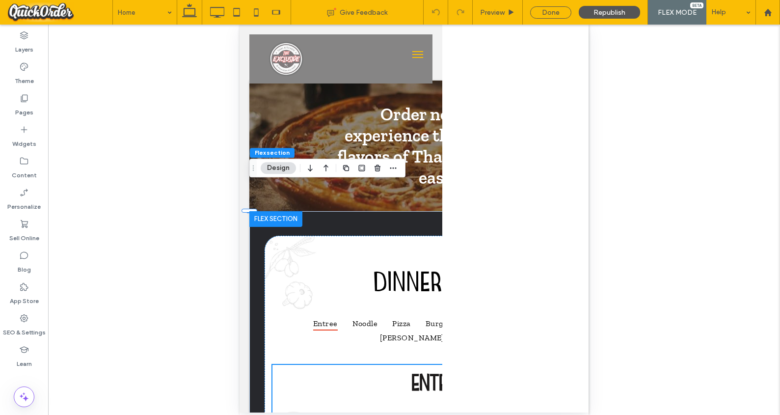
scroll to position [0, 0]
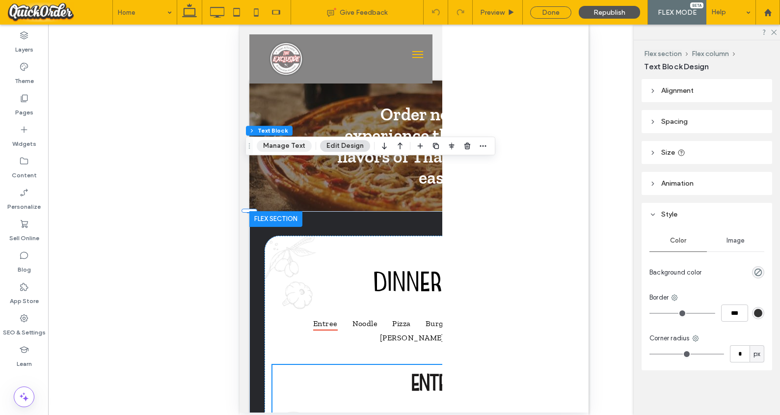
click at [288, 148] on button "Manage Text" at bounding box center [284, 146] width 55 height 12
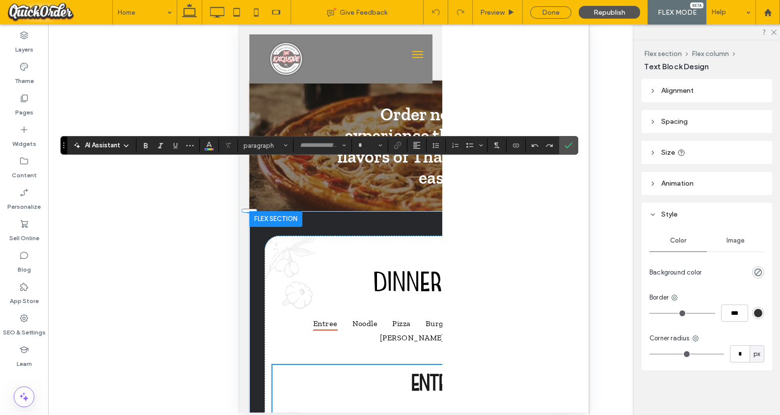
type input "**********"
type input "**"
click at [416, 148] on icon "Alignment" at bounding box center [417, 145] width 8 height 8
click at [427, 206] on icon "ui.textEditor.alignment.justify" at bounding box center [424, 204] width 8 height 8
click at [417, 145] on use "Alignment" at bounding box center [416, 145] width 7 height 7
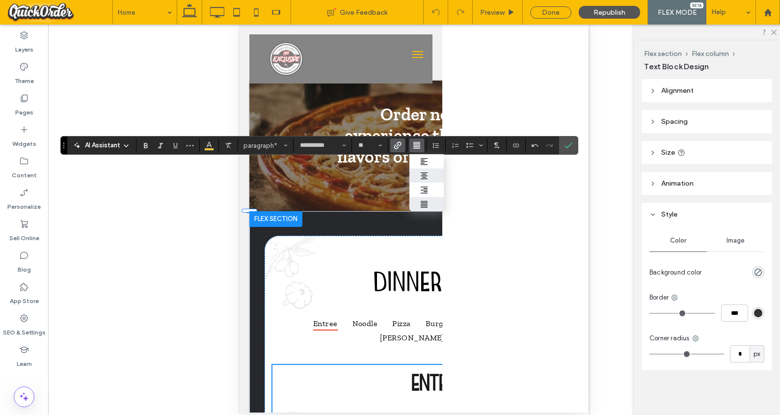
click at [429, 175] on div "ui.textEditor.alignment.center" at bounding box center [426, 176] width 13 height 8
click at [572, 147] on label "Confirm" at bounding box center [568, 145] width 15 height 18
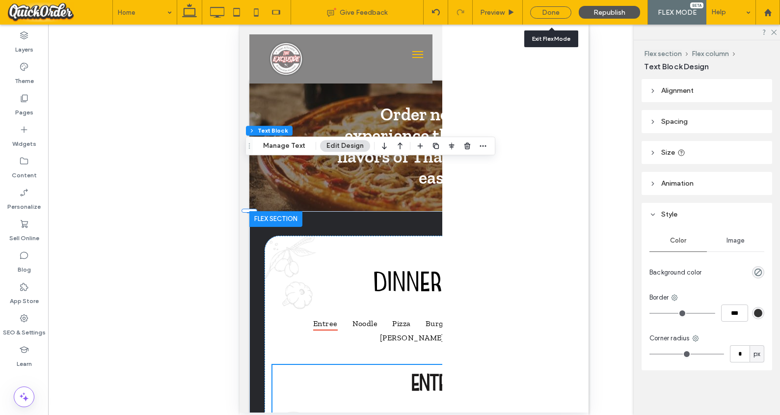
click at [554, 13] on div "Done" at bounding box center [550, 12] width 41 height 12
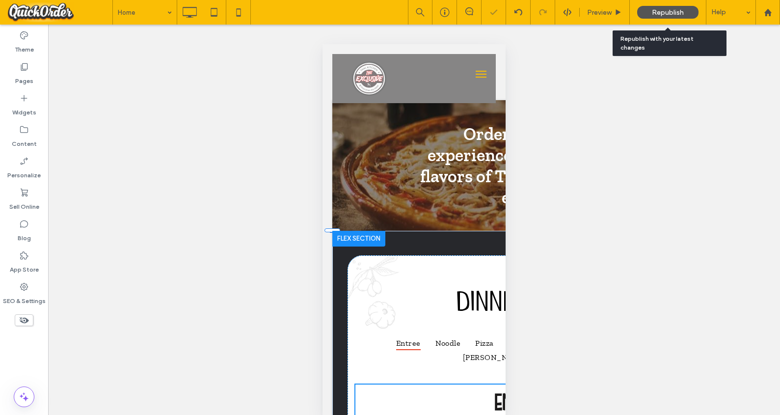
click at [585, 15] on span "Republish" at bounding box center [668, 12] width 32 height 8
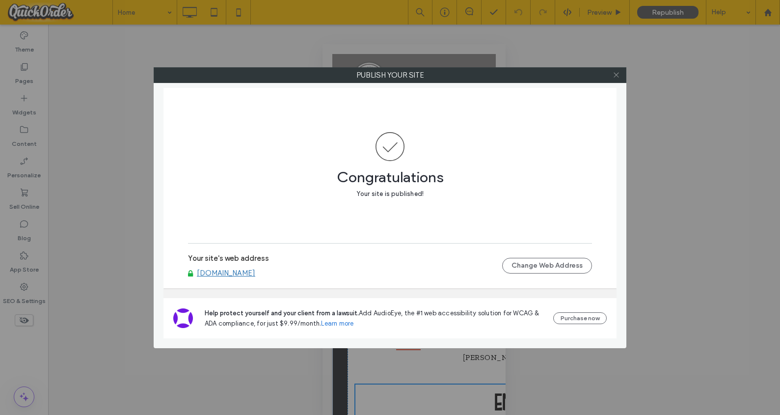
click at [585, 75] on icon at bounding box center [616, 74] width 7 height 7
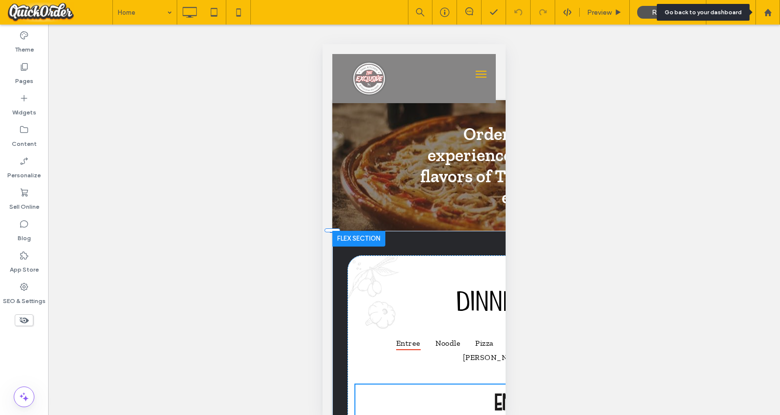
click at [585, 12] on div at bounding box center [768, 12] width 24 height 8
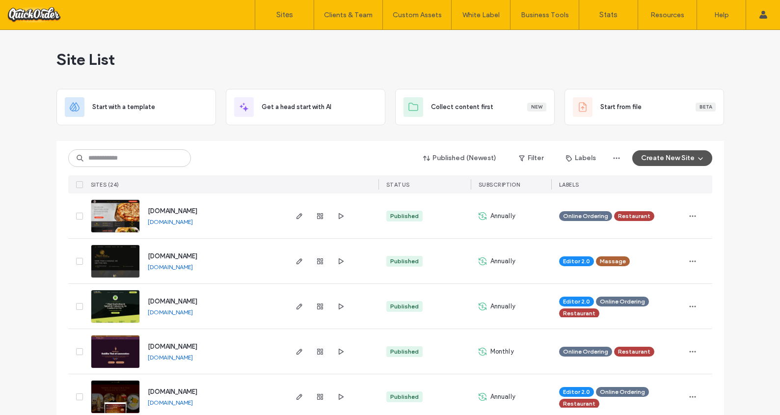
click at [405, 49] on div "Site List" at bounding box center [390, 59] width 668 height 59
